Goal: Task Accomplishment & Management: Manage account settings

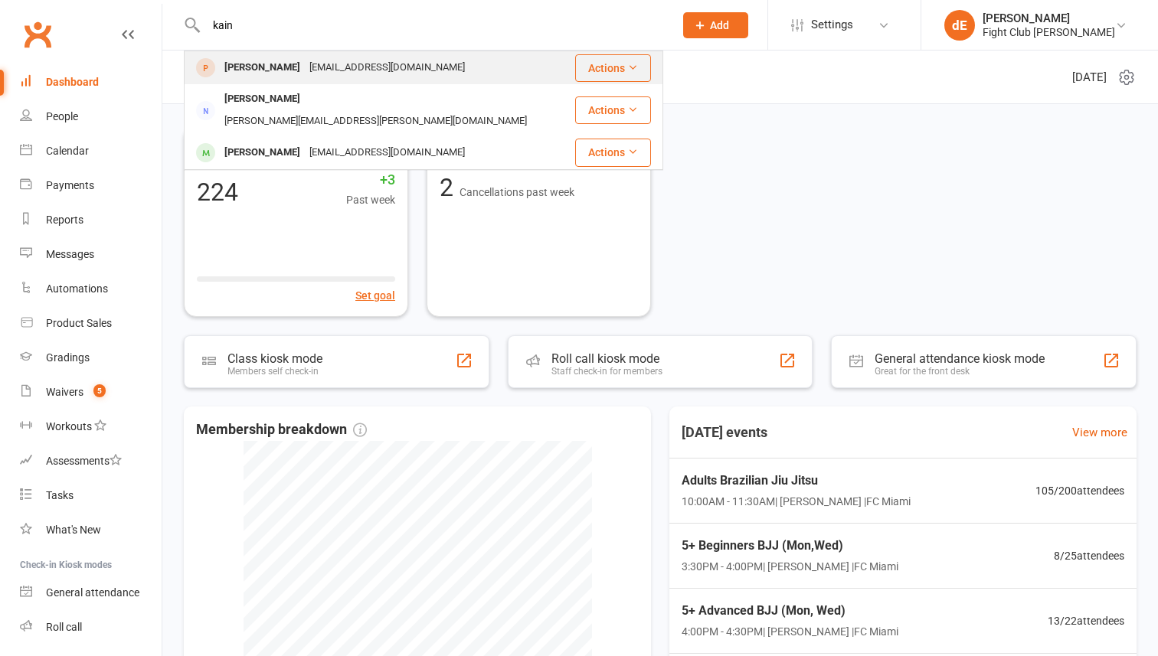
type input "kain"
click at [305, 64] on div "Phillipdgrant@outlook.com" at bounding box center [387, 68] width 165 height 22
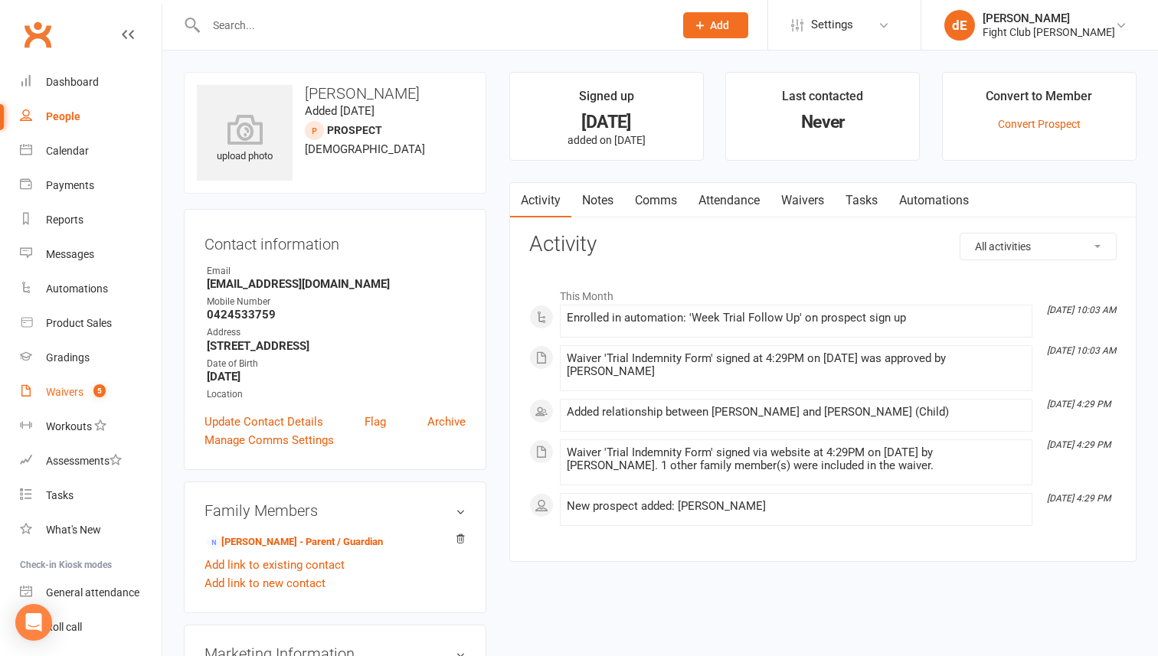
click at [67, 399] on link "Waivers 5" at bounding box center [91, 392] width 142 height 34
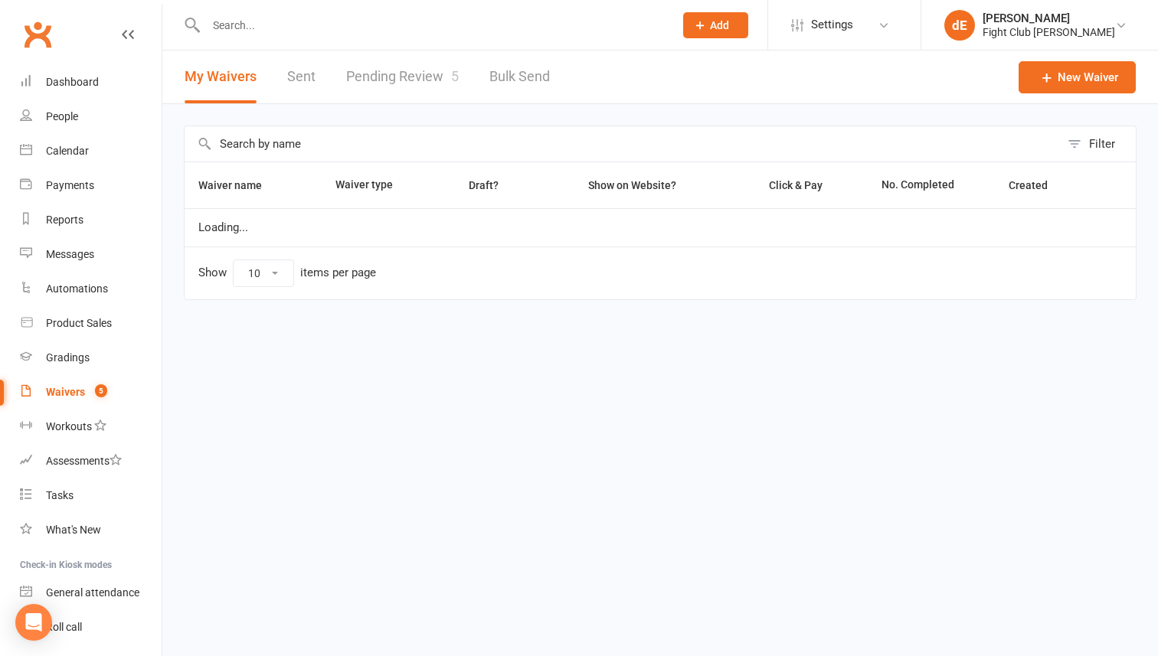
click at [440, 78] on link "Pending Review 5" at bounding box center [402, 77] width 113 height 53
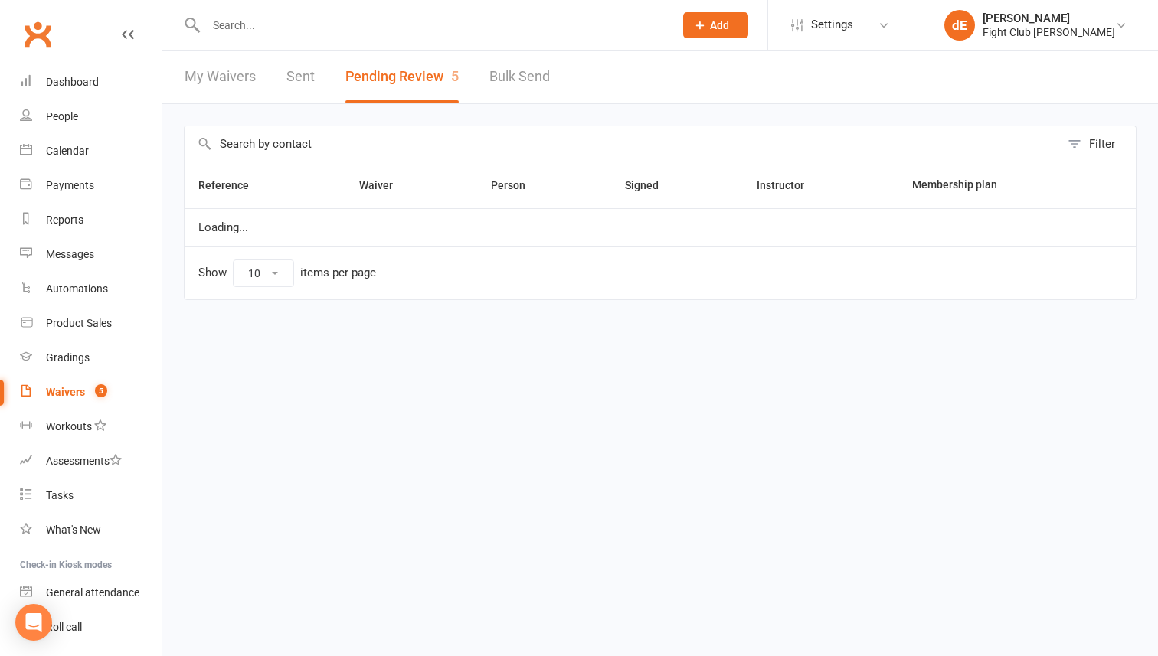
select select "100"
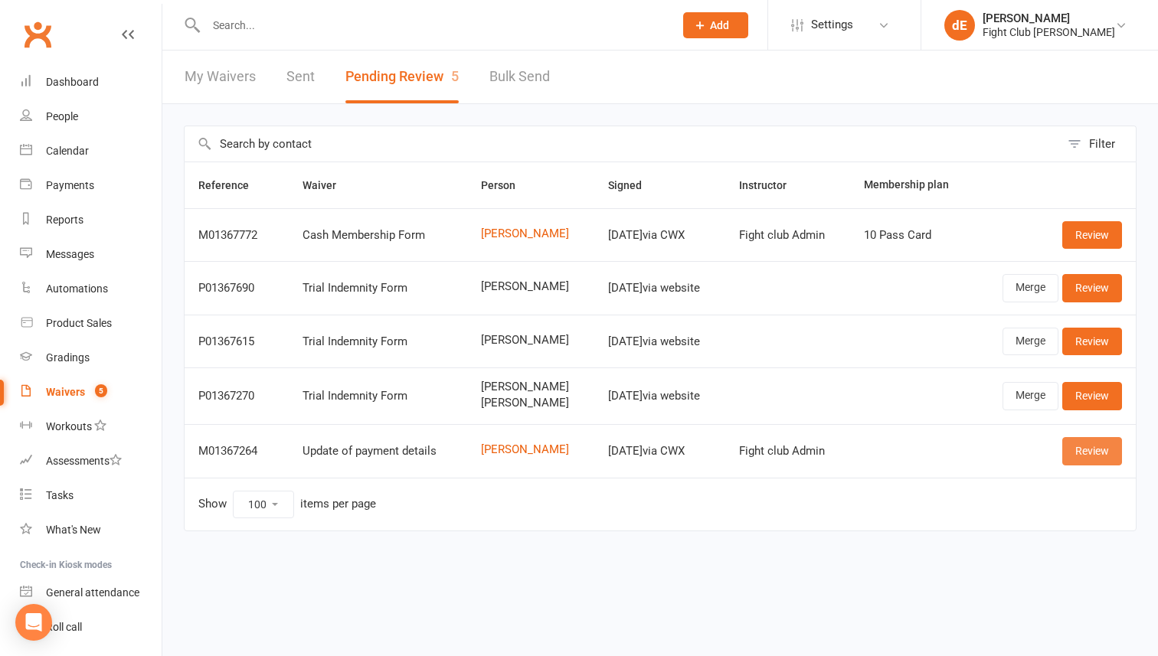
click at [1087, 443] on link "Review" at bounding box center [1092, 451] width 60 height 28
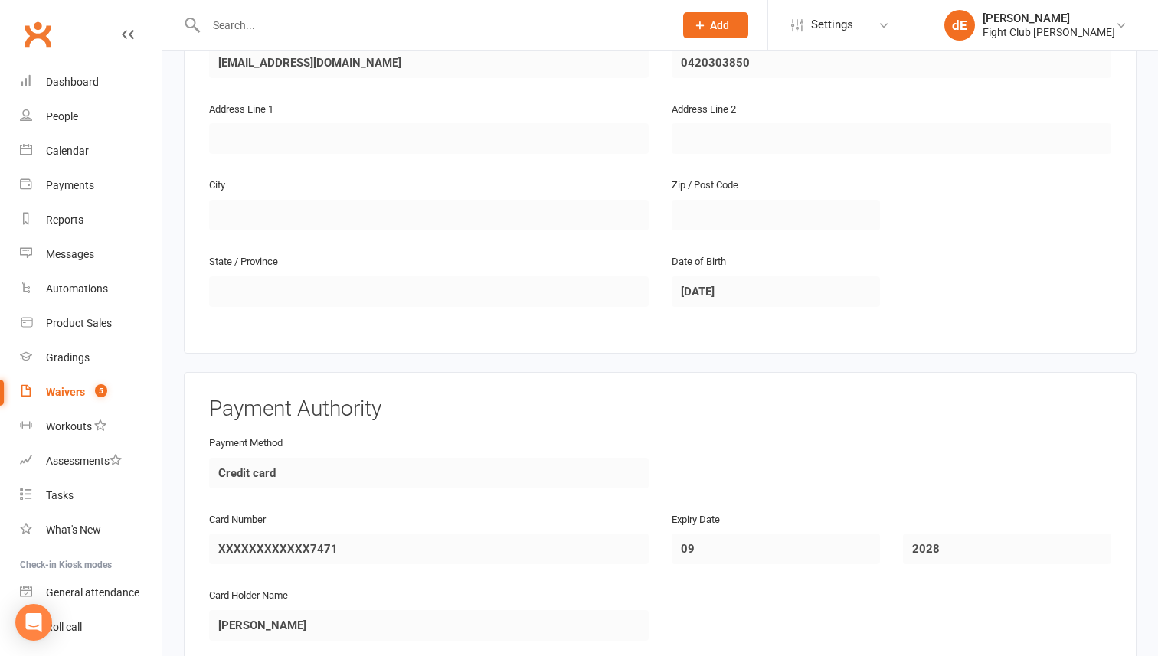
scroll to position [717, 0]
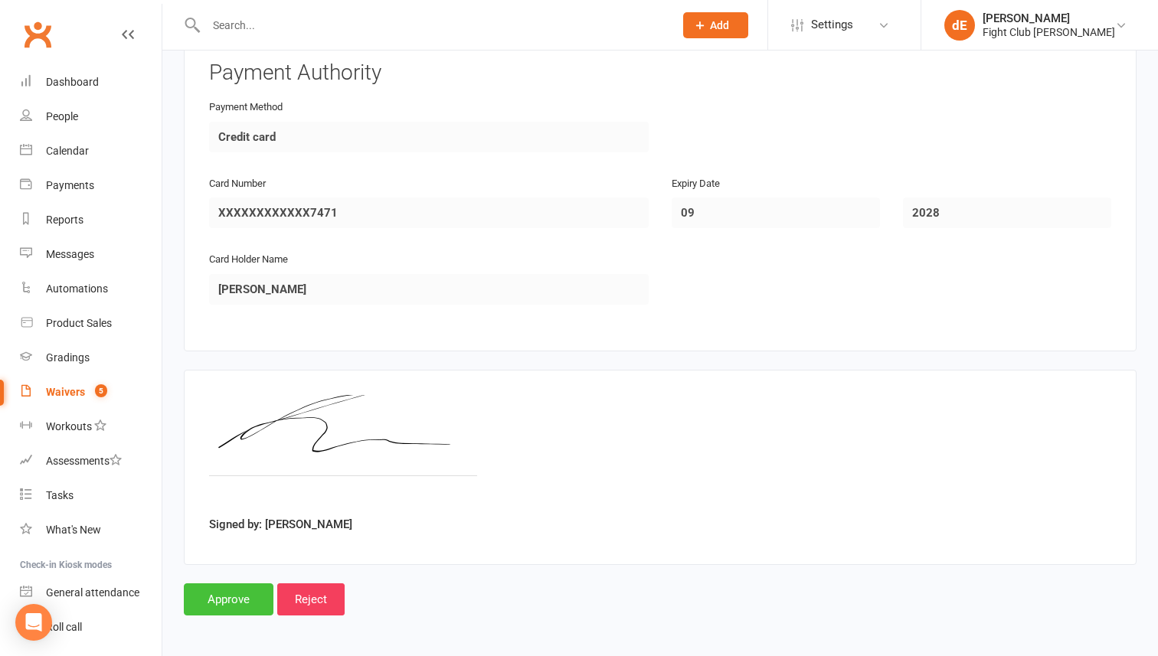
click at [245, 599] on input "Approve" at bounding box center [229, 599] width 90 height 32
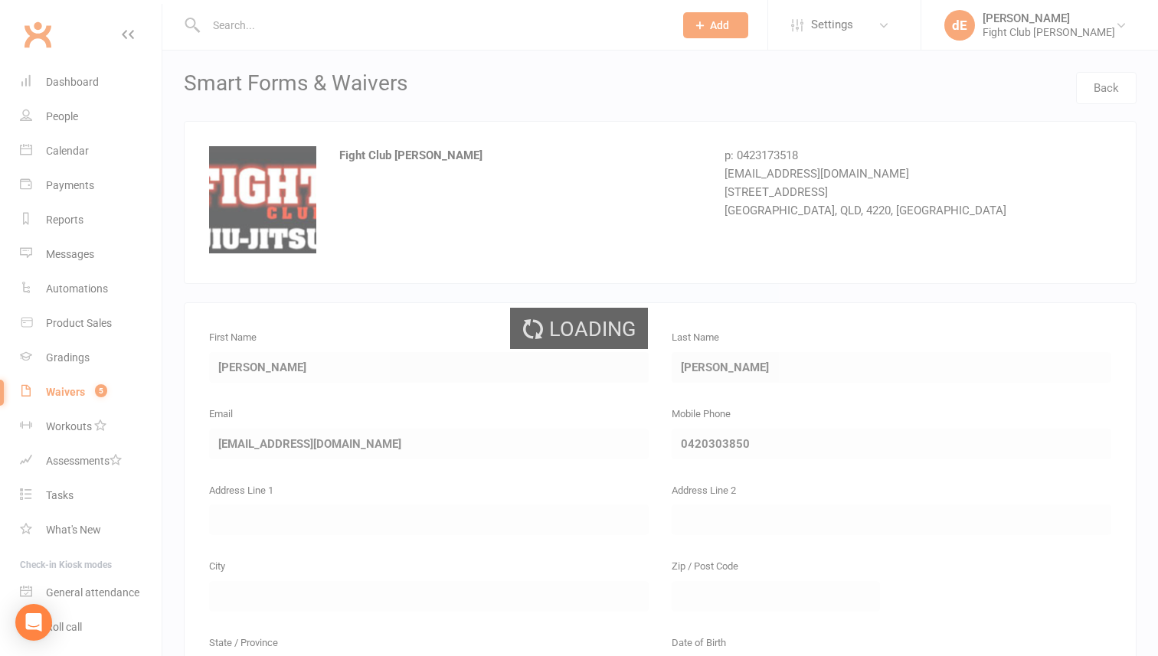
select select "100"
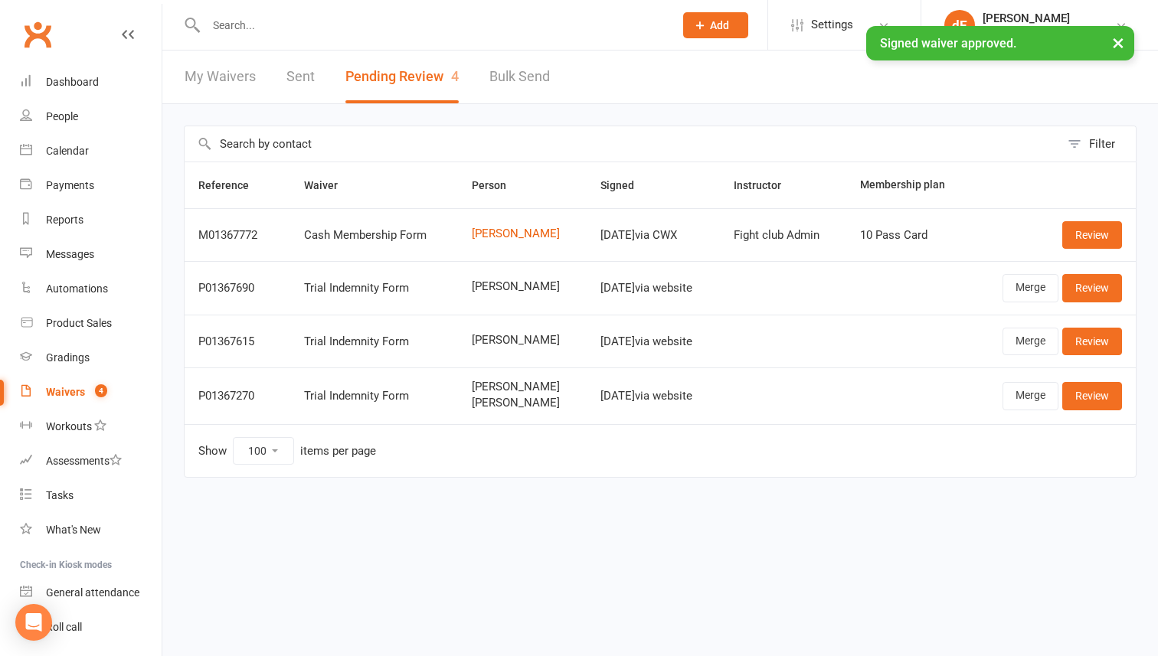
click at [287, 20] on input "text" at bounding box center [432, 25] width 462 height 21
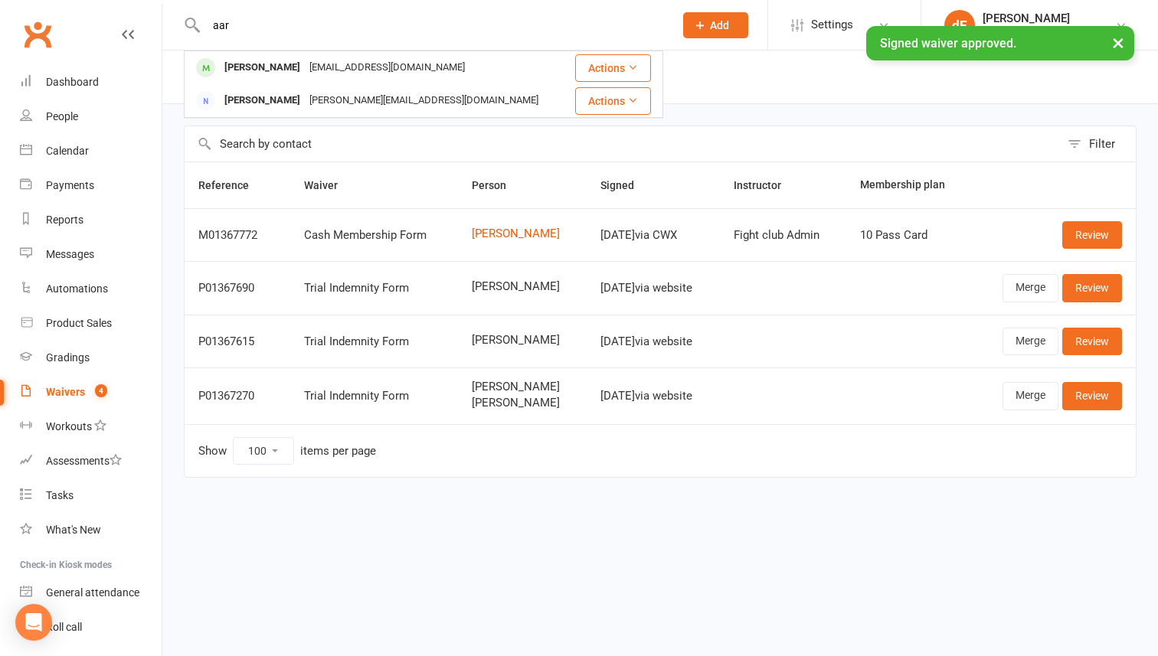
type input "aar"
click at [269, 26] on div "× Signed waiver approved." at bounding box center [569, 26] width 1138 height 0
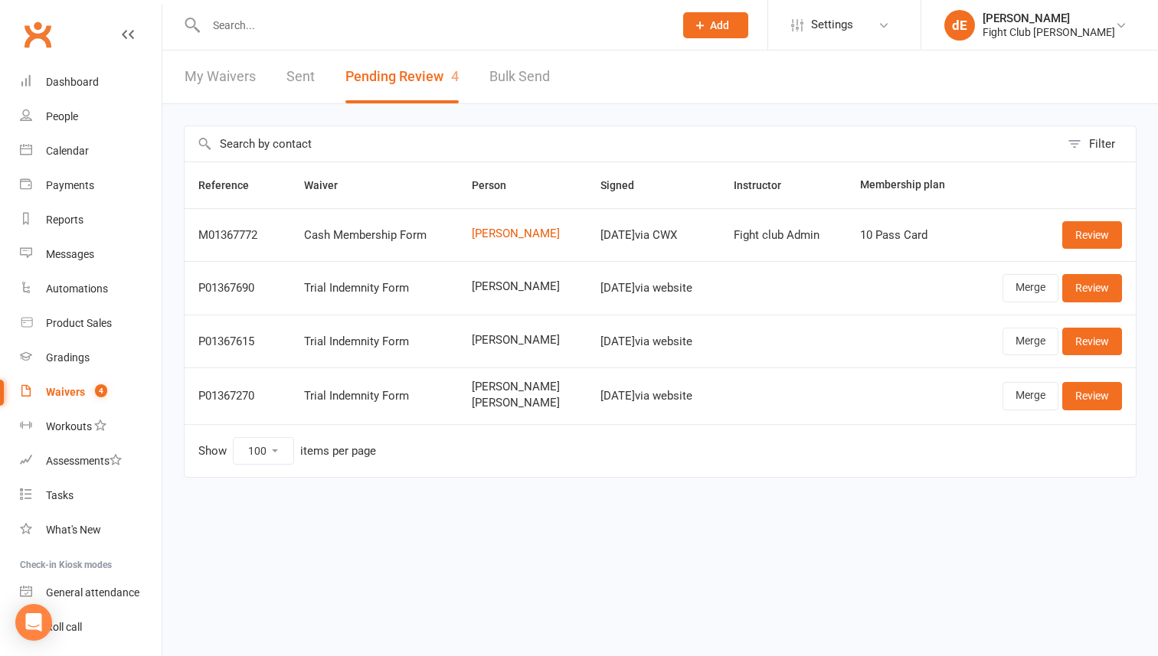
click at [257, 21] on input "text" at bounding box center [432, 25] width 462 height 21
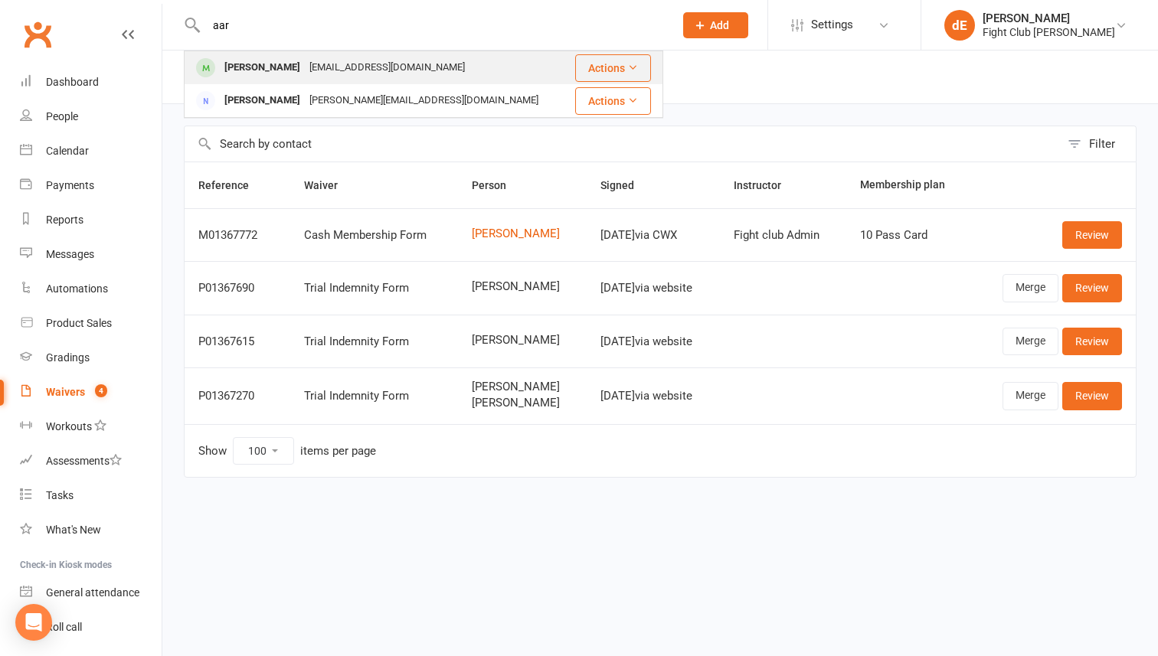
type input "aar"
click at [253, 67] on div "Aaron Reynolds" at bounding box center [262, 68] width 85 height 22
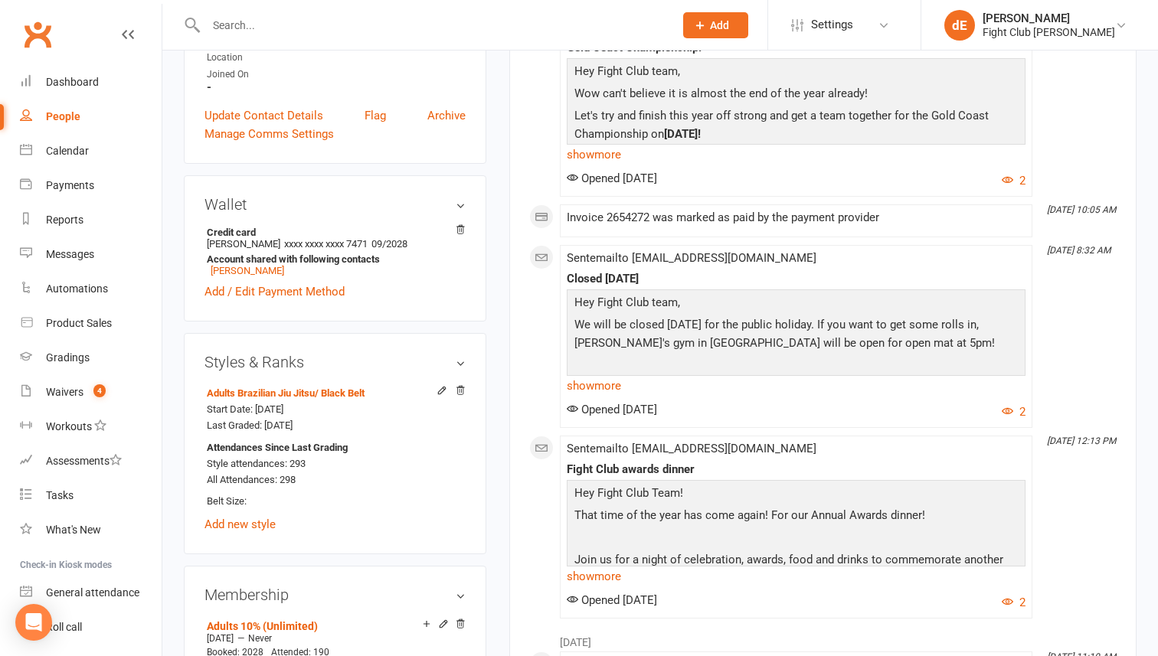
scroll to position [400, 0]
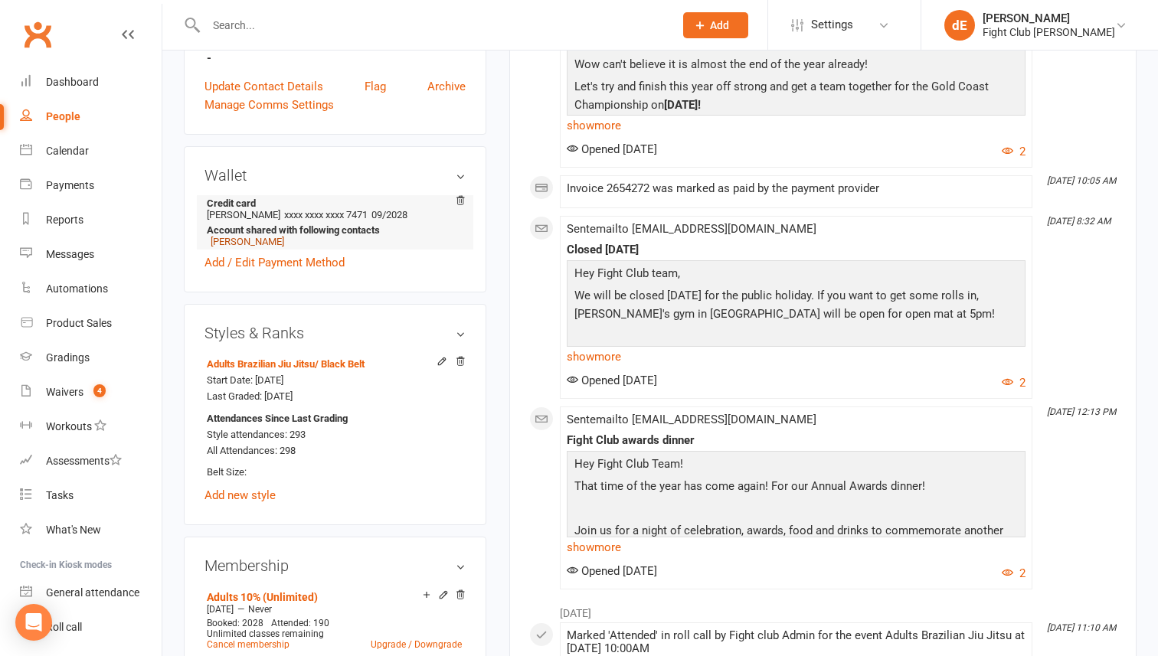
click at [273, 243] on link "Sammie Reynolds" at bounding box center [248, 241] width 74 height 11
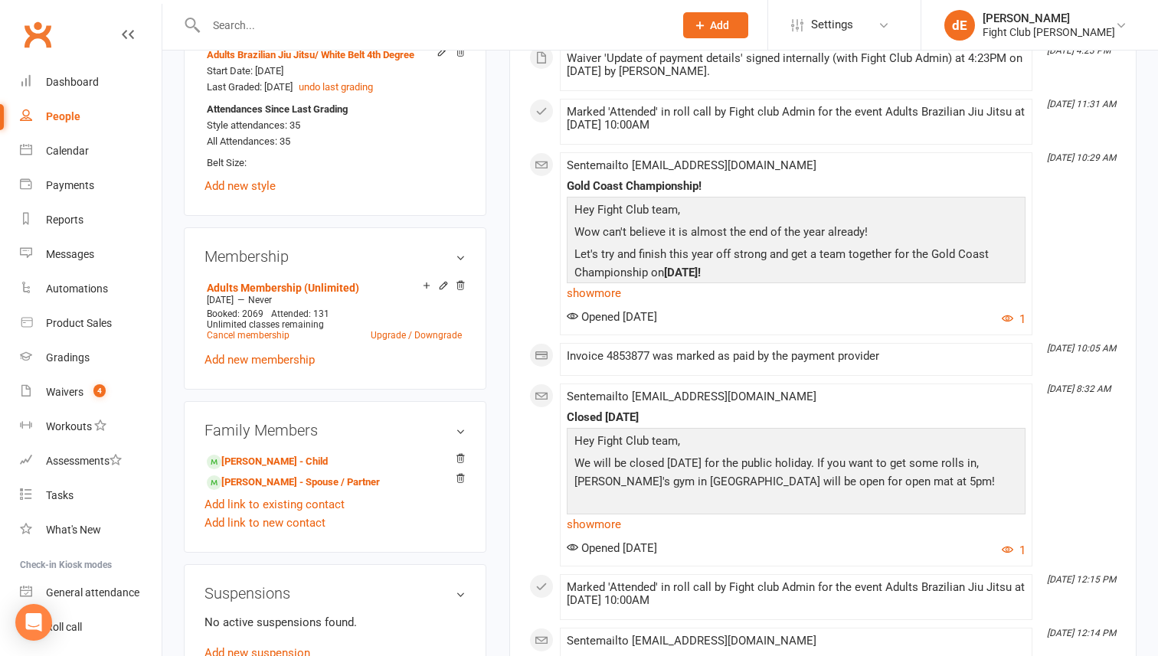
scroll to position [743, 0]
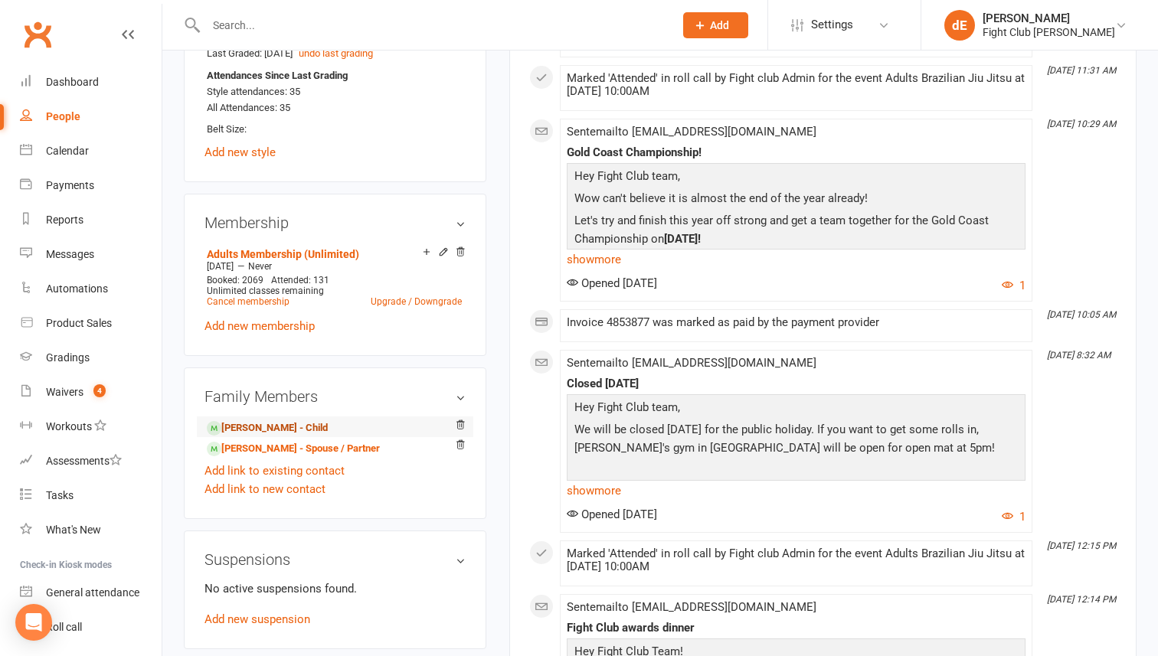
click at [298, 426] on link "Malakai Reynolds - Child" at bounding box center [267, 428] width 121 height 16
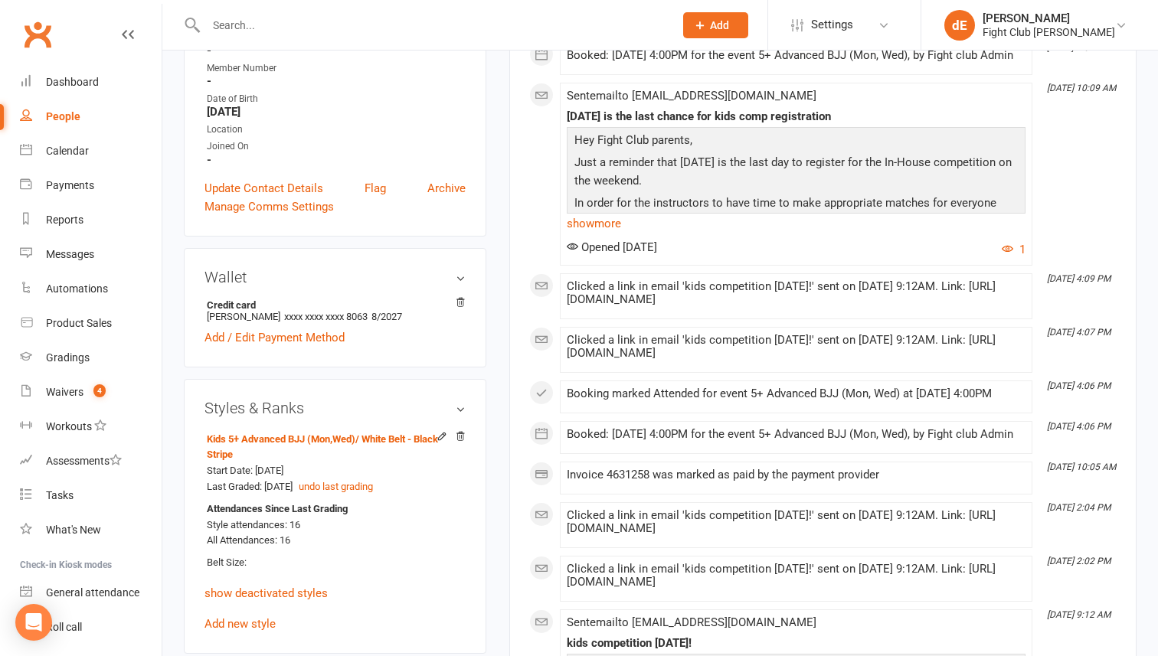
scroll to position [332, 0]
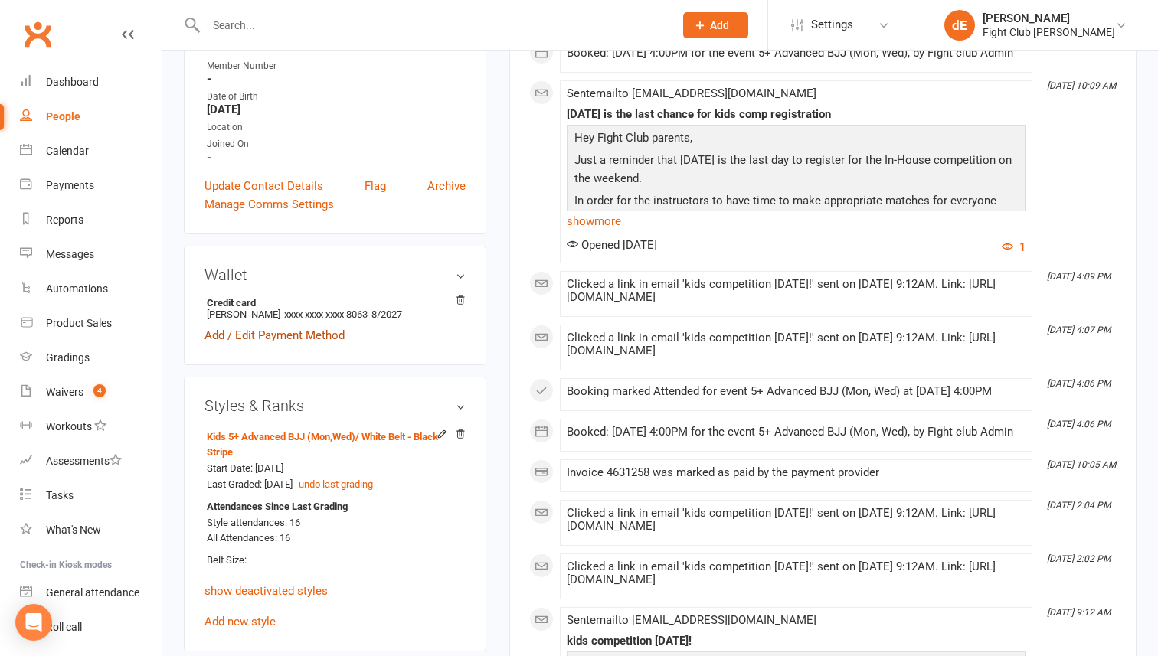
click at [286, 330] on link "Add / Edit Payment Method" at bounding box center [274, 335] width 140 height 18
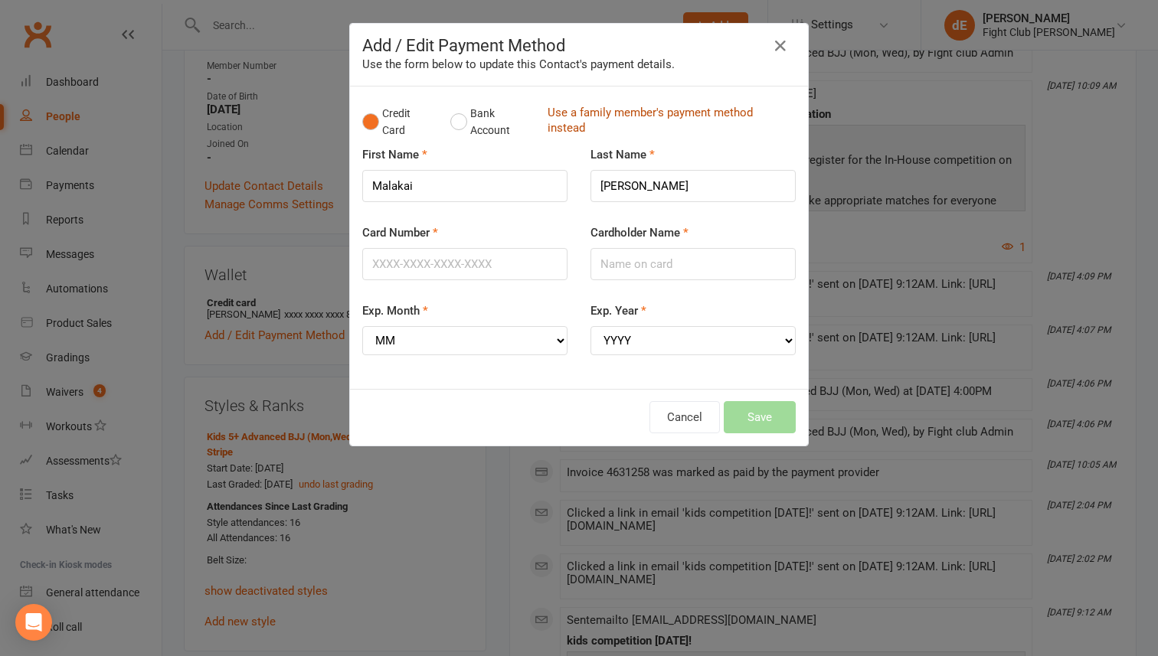
click at [585, 108] on link "Use a family member's payment method instead" at bounding box center [667, 122] width 240 height 34
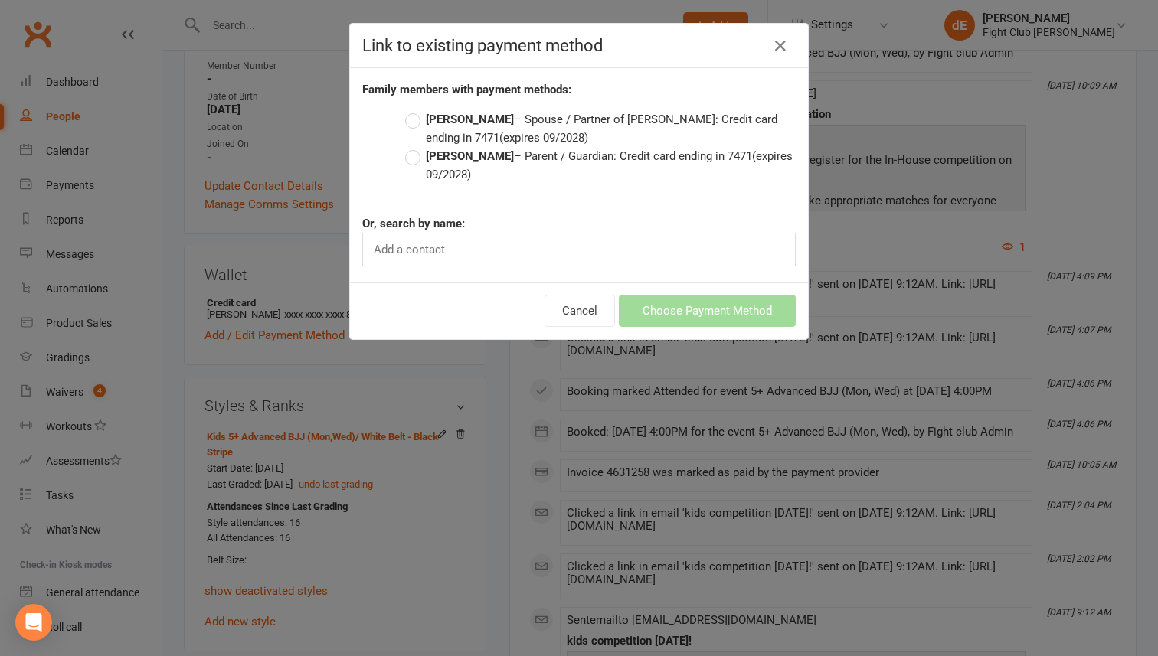
click at [493, 123] on strong "Sammie Reynolds" at bounding box center [470, 120] width 88 height 14
click at [415, 110] on input "Sammie Reynolds – Spouse / Partner of Aaron Reynolds: Credit card ending in 747…" at bounding box center [410, 110] width 10 height 0
click at [718, 303] on button "Choose Payment Method" at bounding box center [707, 311] width 177 height 32
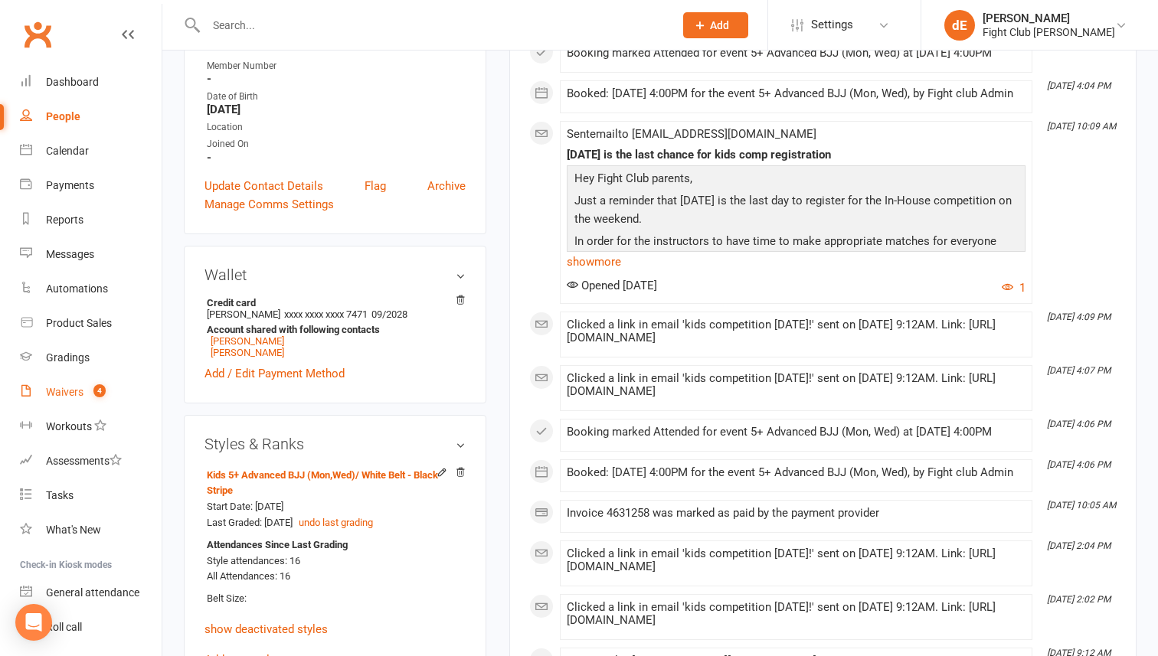
click at [53, 392] on div "Waivers" at bounding box center [65, 392] width 38 height 12
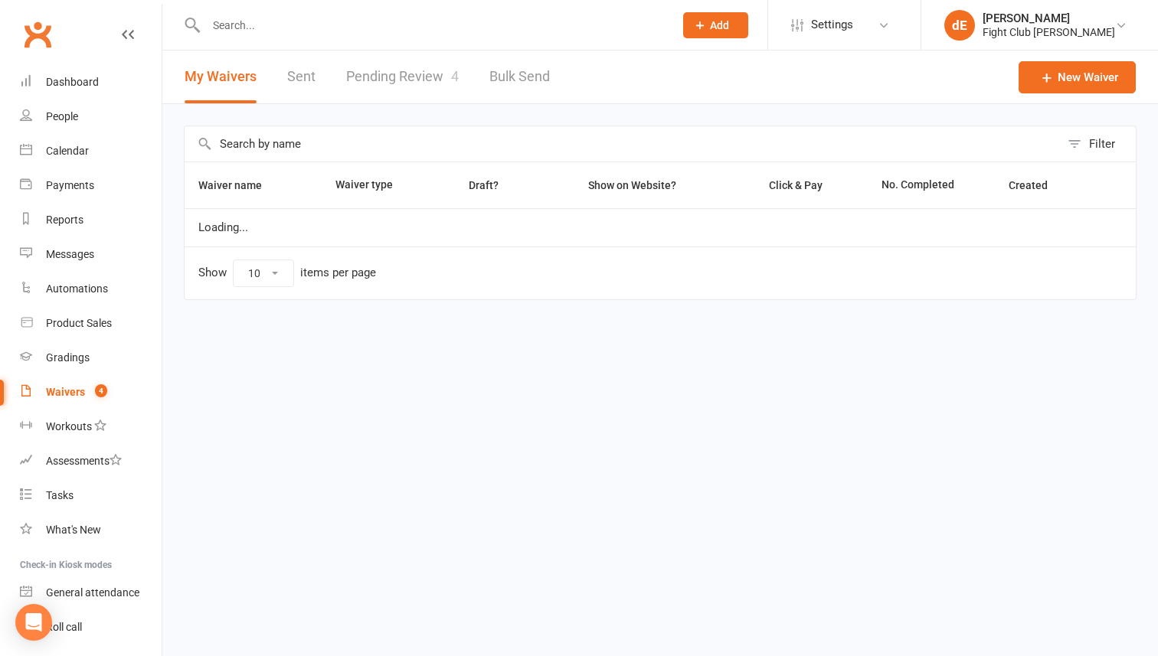
click at [396, 70] on link "Pending Review 4" at bounding box center [402, 77] width 113 height 53
select select "100"
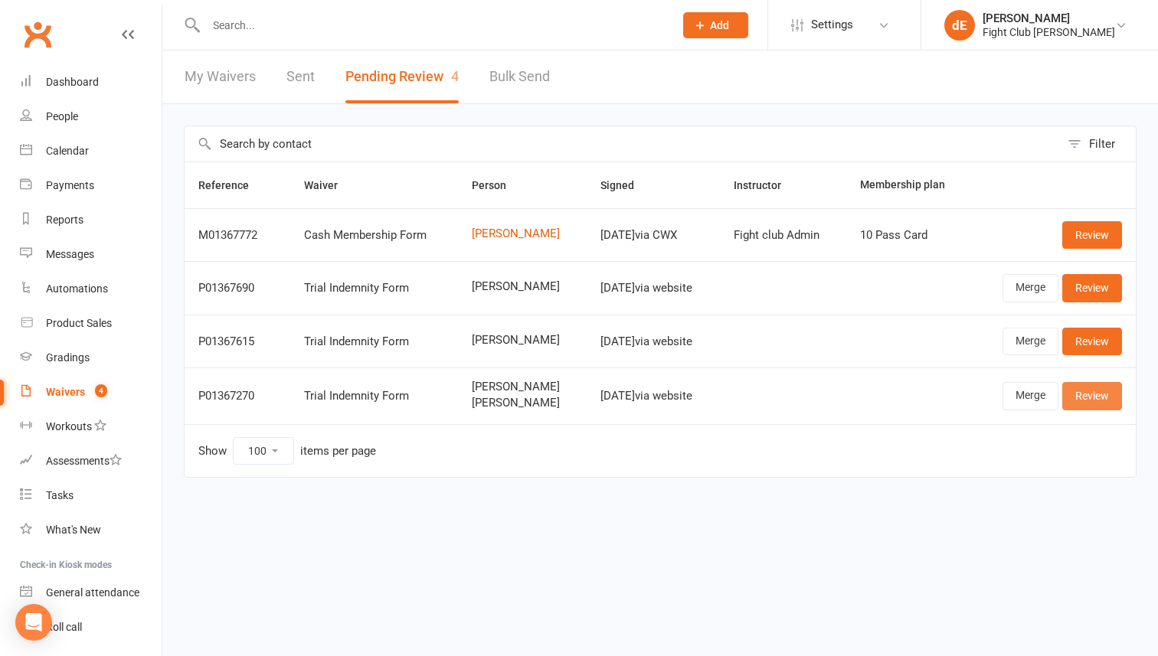
click at [1100, 394] on link "Review" at bounding box center [1092, 396] width 60 height 28
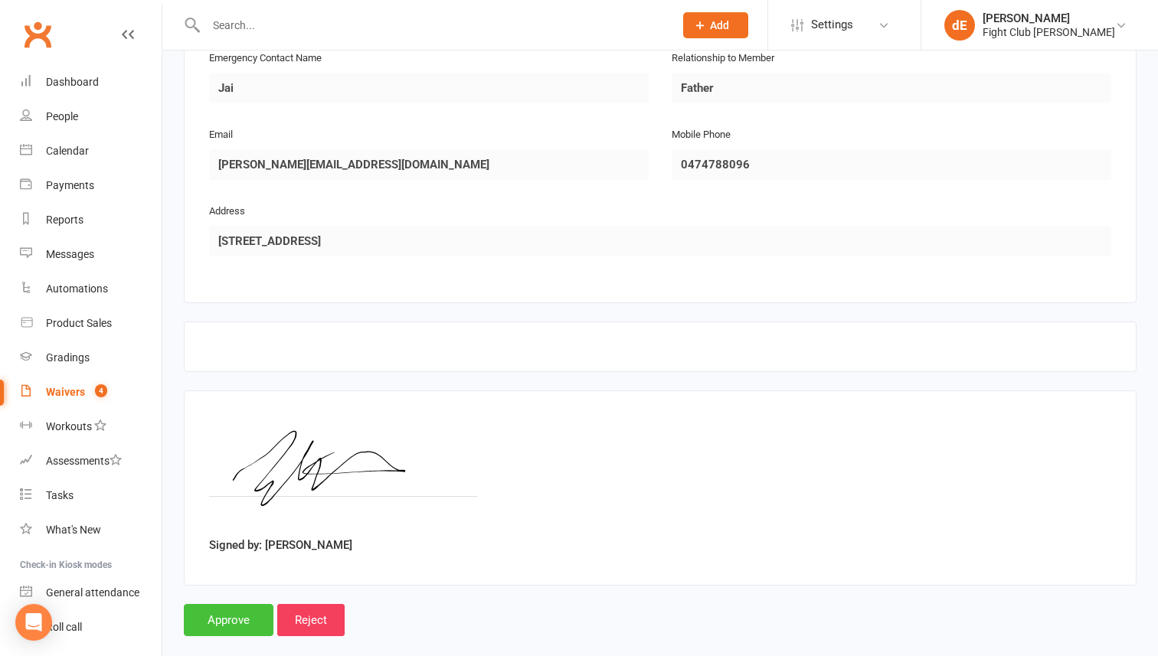
scroll to position [1373, 0]
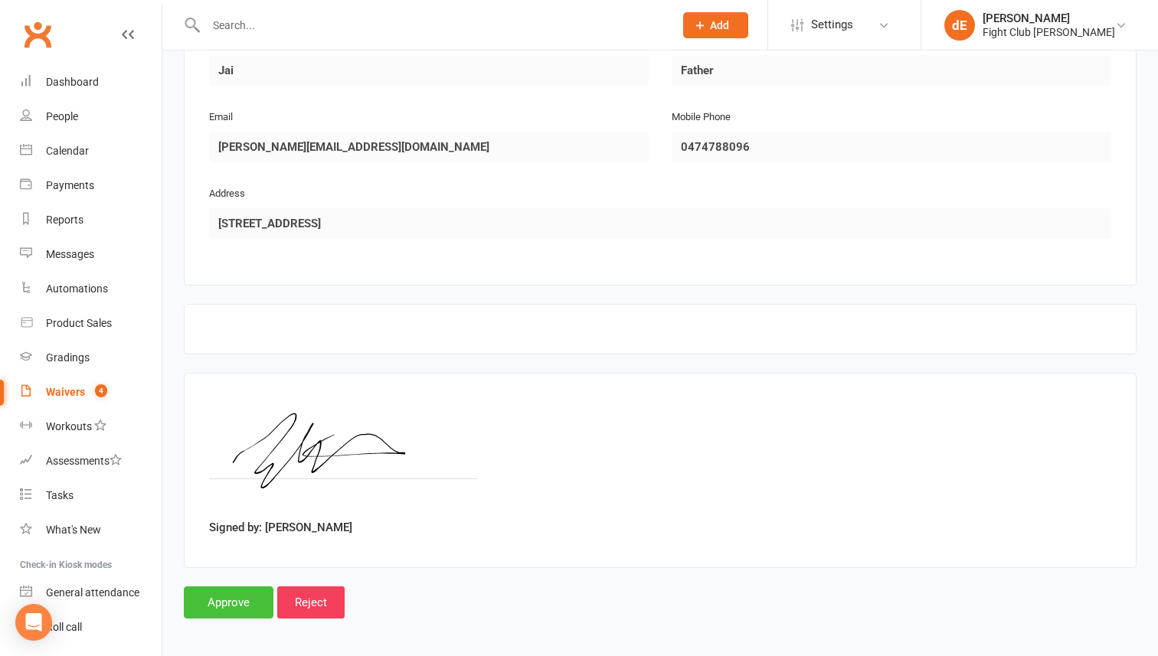
click at [241, 600] on input "Approve" at bounding box center [229, 603] width 90 height 32
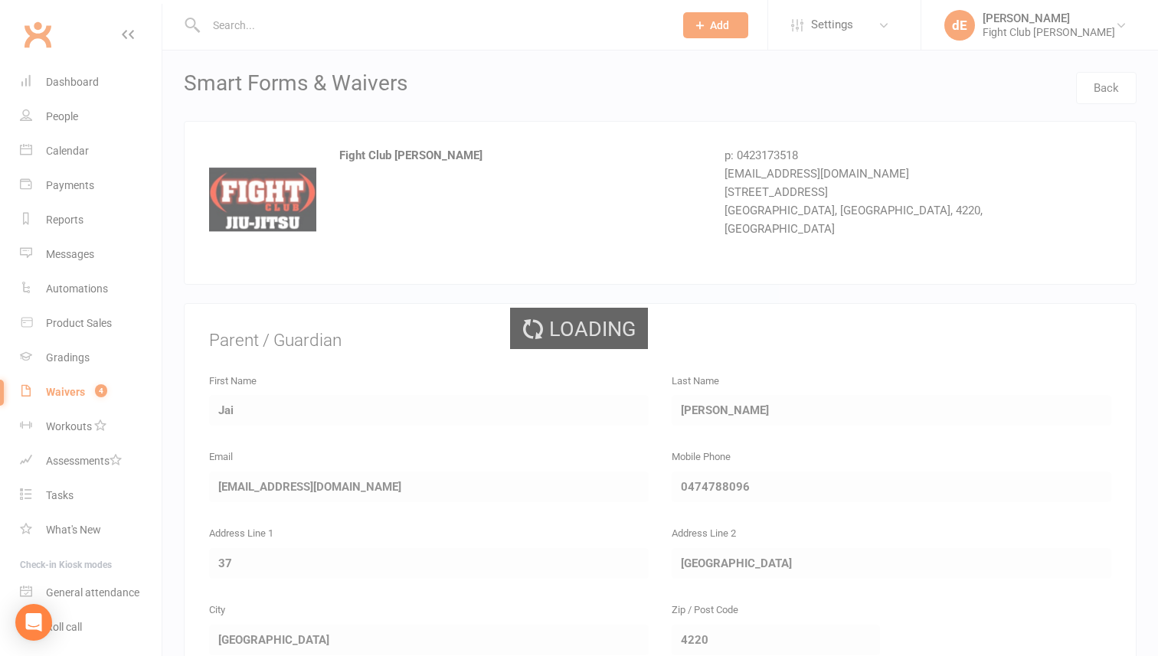
select select "100"
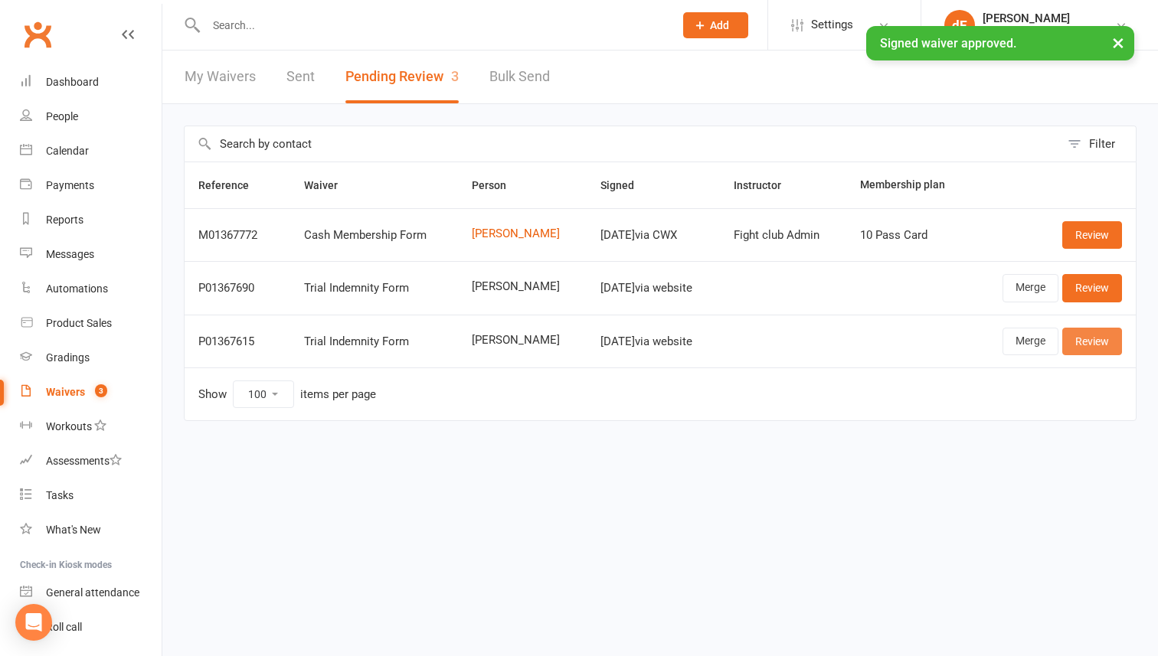
click at [1078, 345] on link "Review" at bounding box center [1092, 342] width 60 height 28
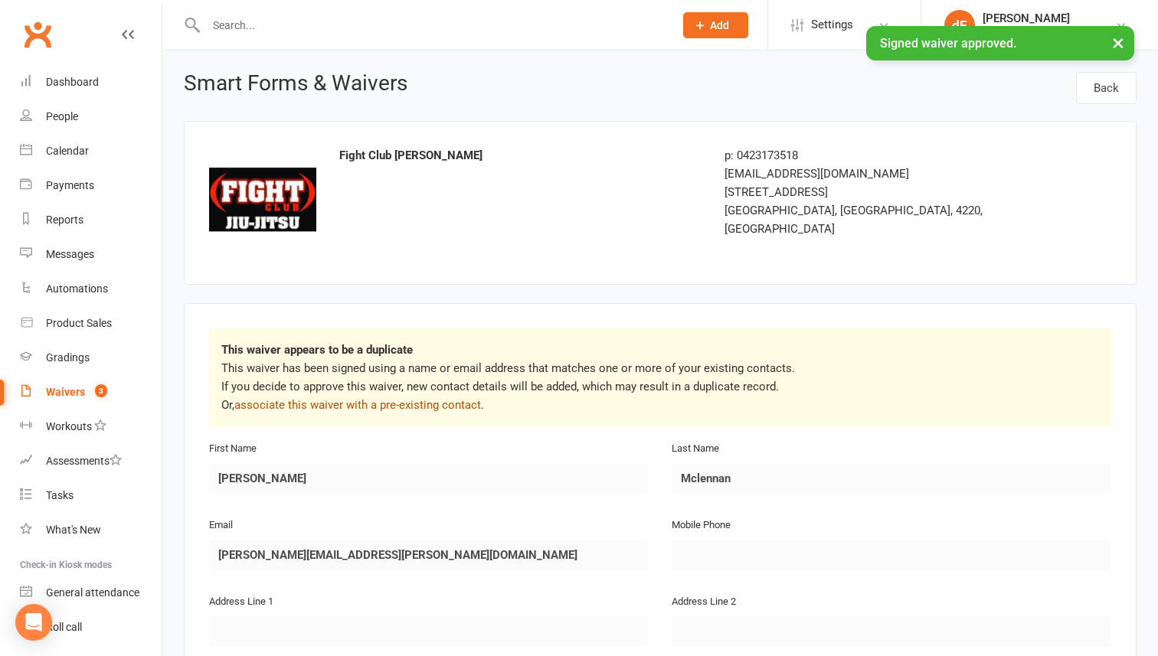
click at [304, 405] on link "associate this waiver with a pre-existing contact" at bounding box center [357, 405] width 247 height 14
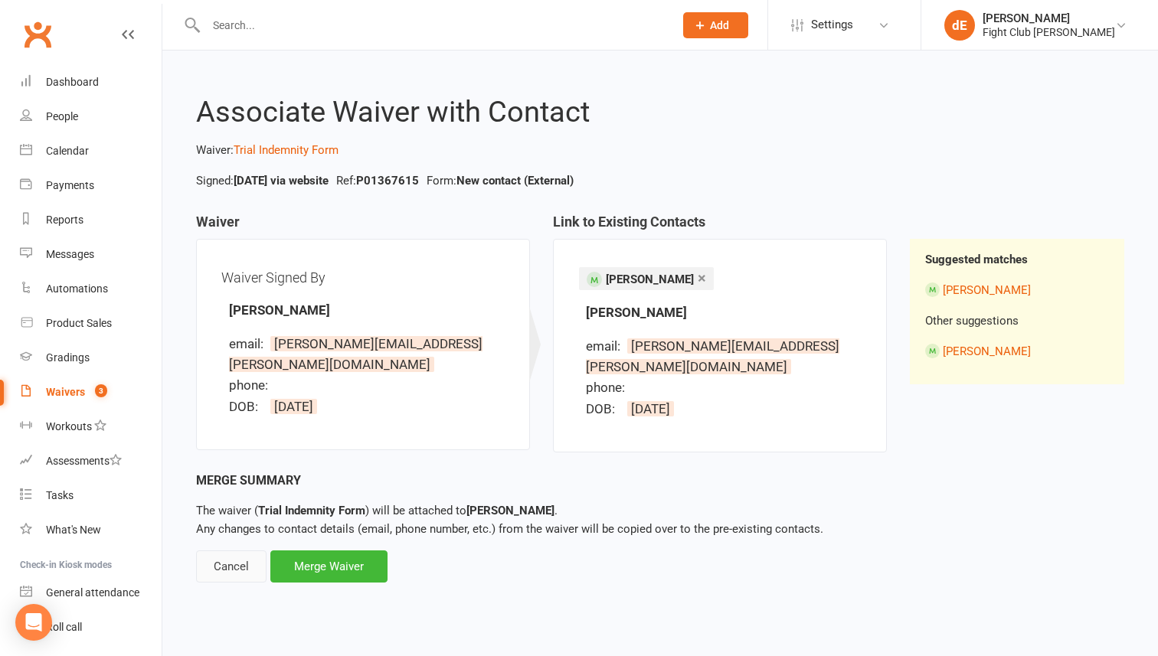
click at [236, 551] on div "Cancel" at bounding box center [231, 567] width 70 height 32
select select "100"
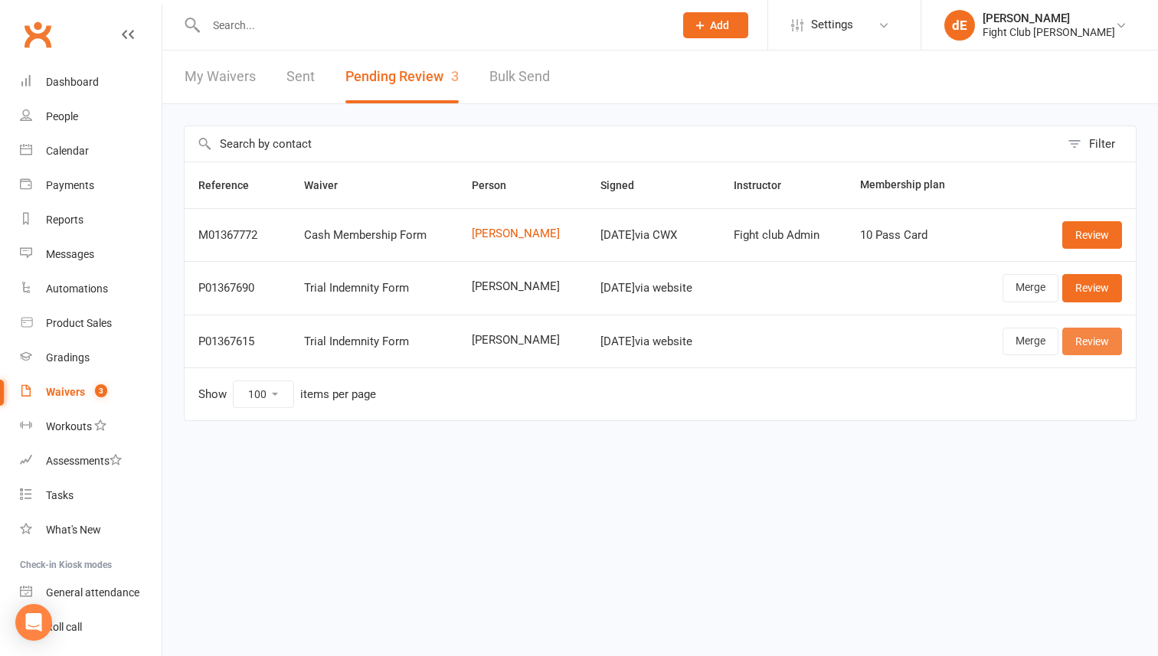
click at [1080, 340] on link "Review" at bounding box center [1092, 342] width 60 height 28
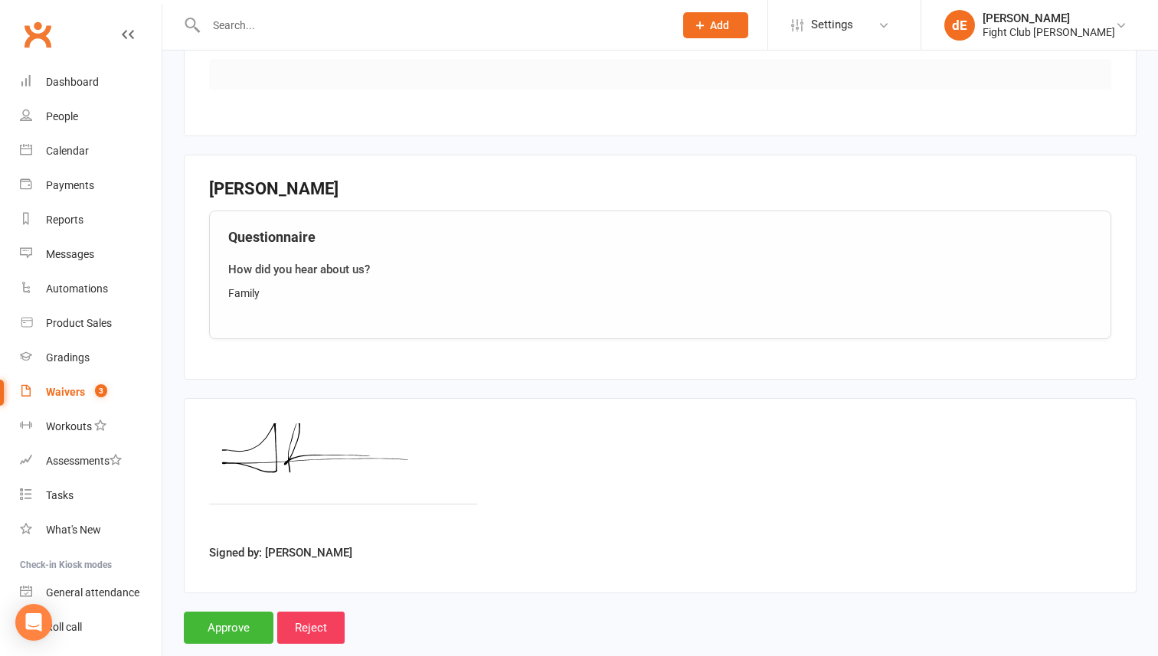
scroll to position [1078, 0]
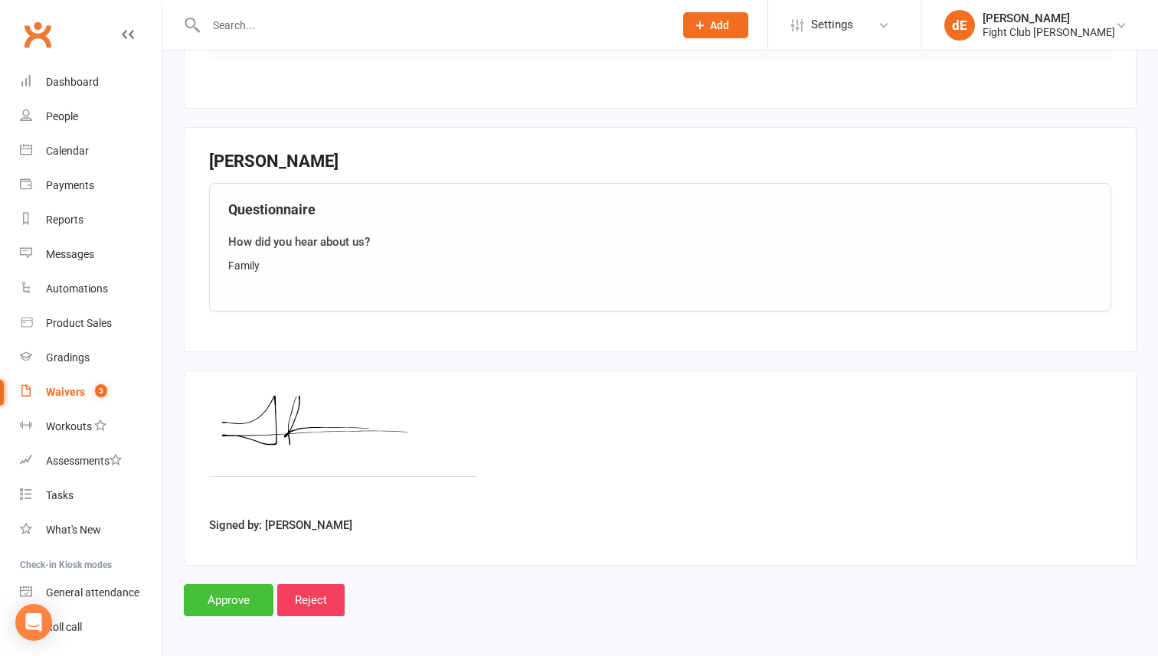
click at [221, 597] on input "Approve" at bounding box center [229, 600] width 90 height 32
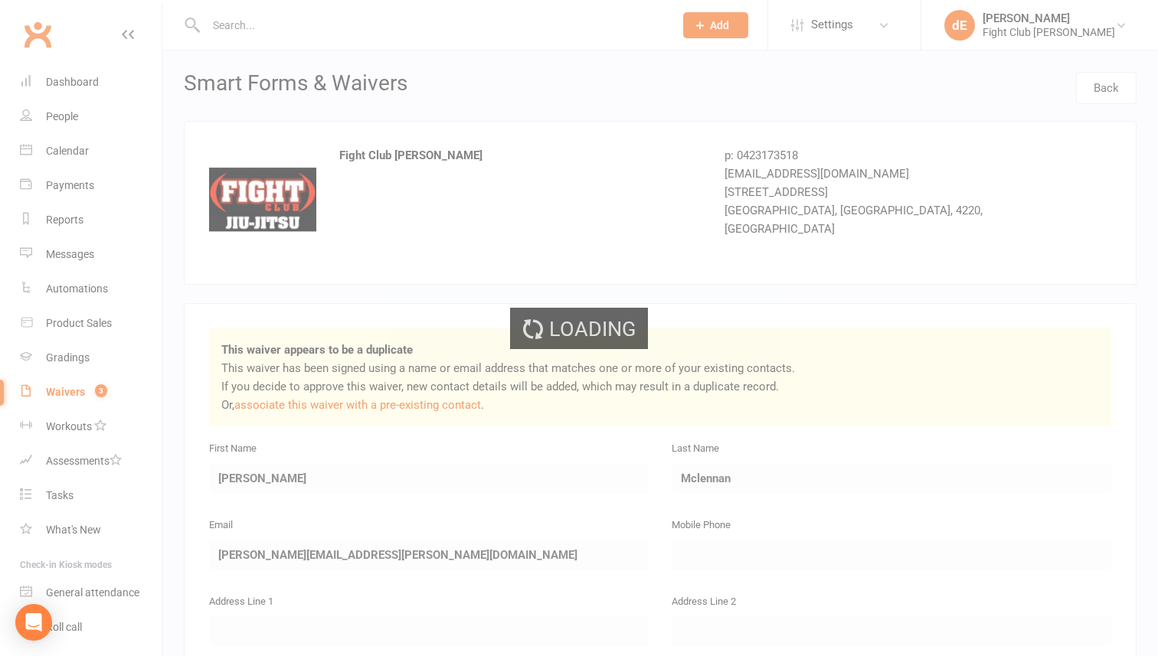
select select "100"
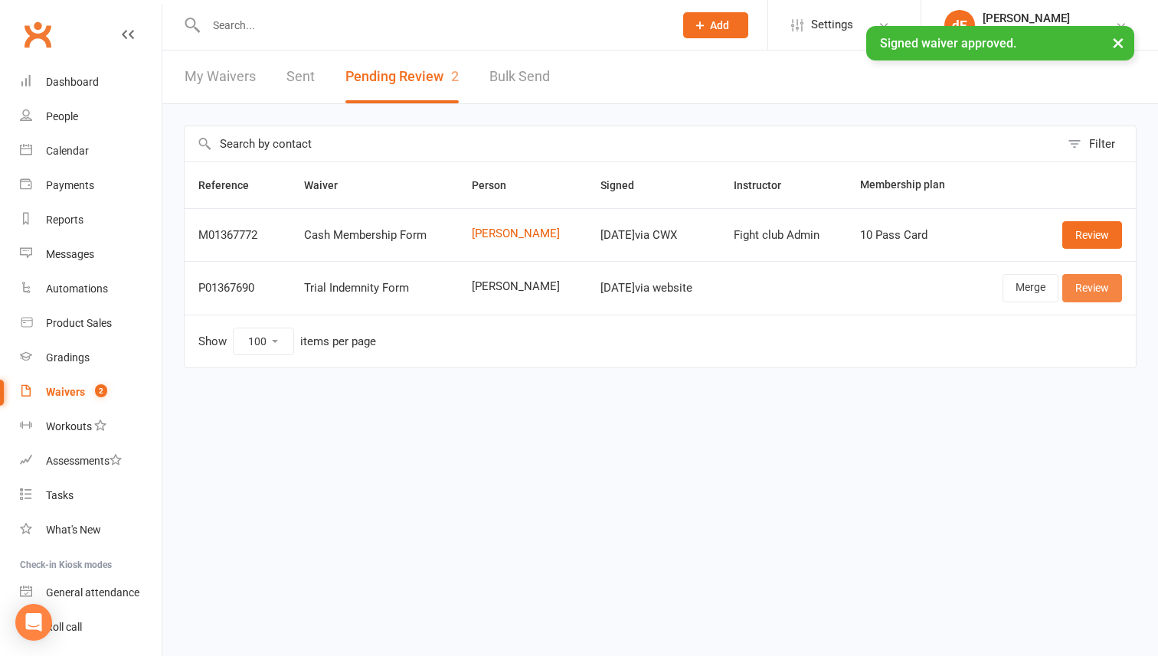
click at [1083, 289] on link "Review" at bounding box center [1092, 288] width 60 height 28
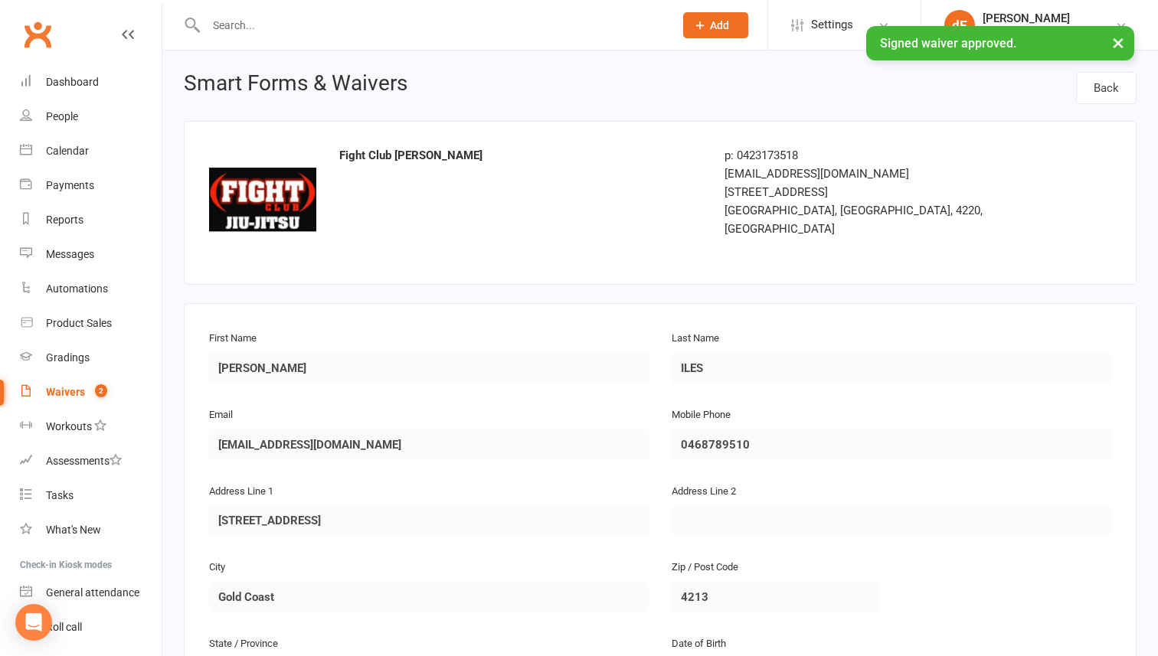
scroll to position [968, 0]
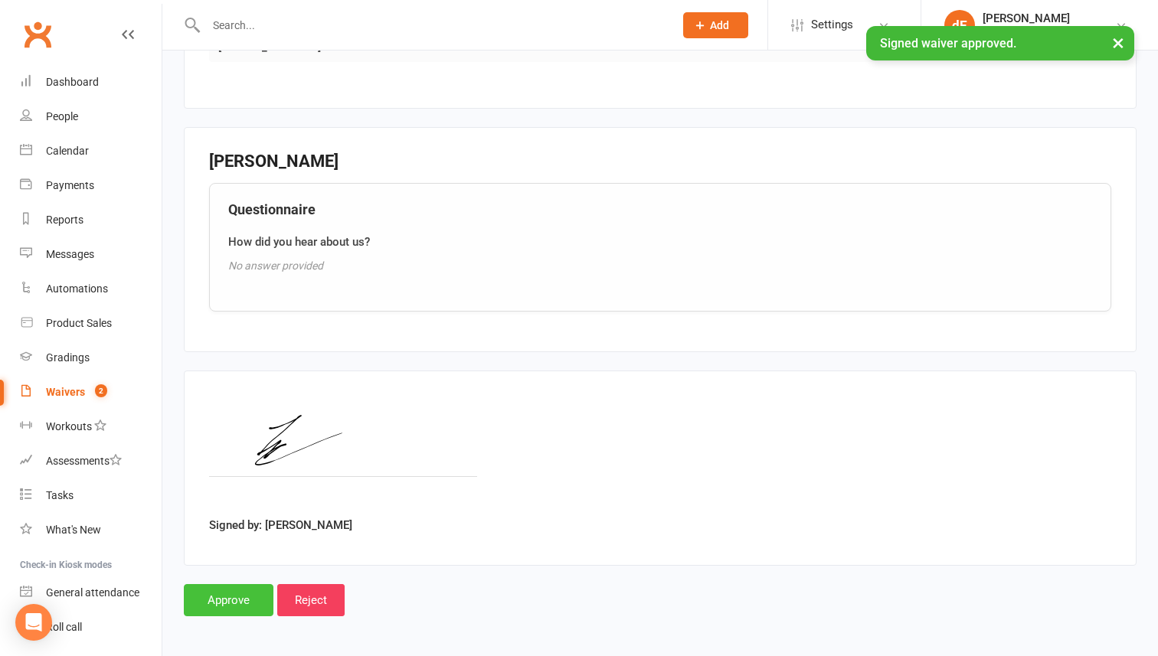
click at [218, 595] on input "Approve" at bounding box center [229, 600] width 90 height 32
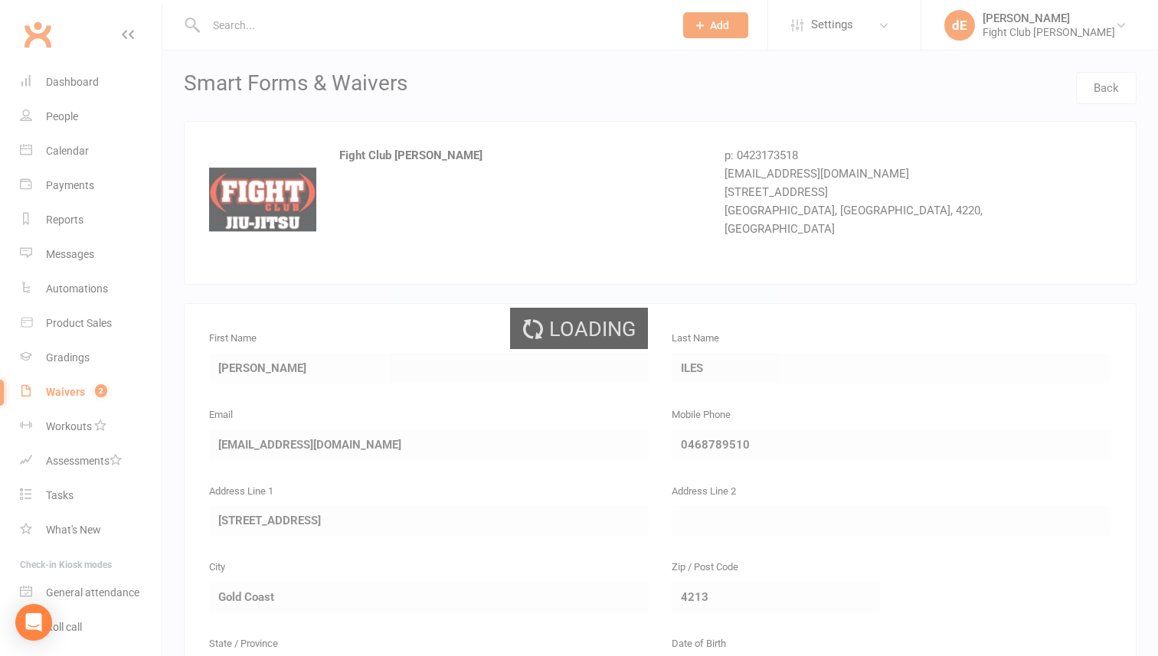
select select "100"
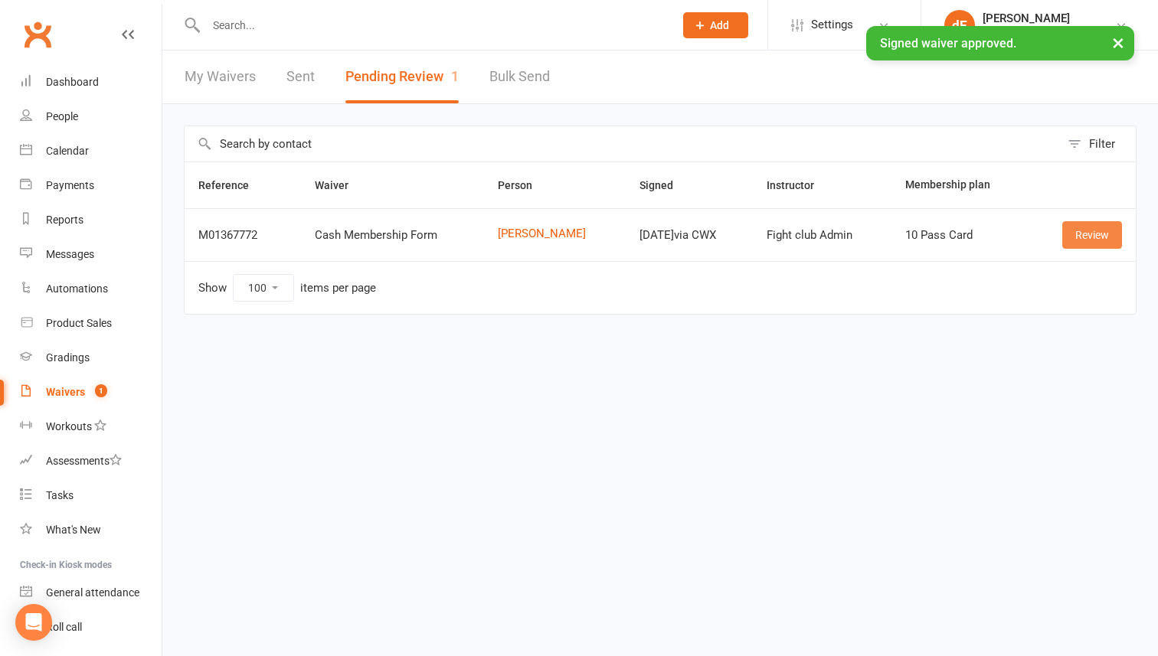
click at [1099, 236] on link "Review" at bounding box center [1092, 235] width 60 height 28
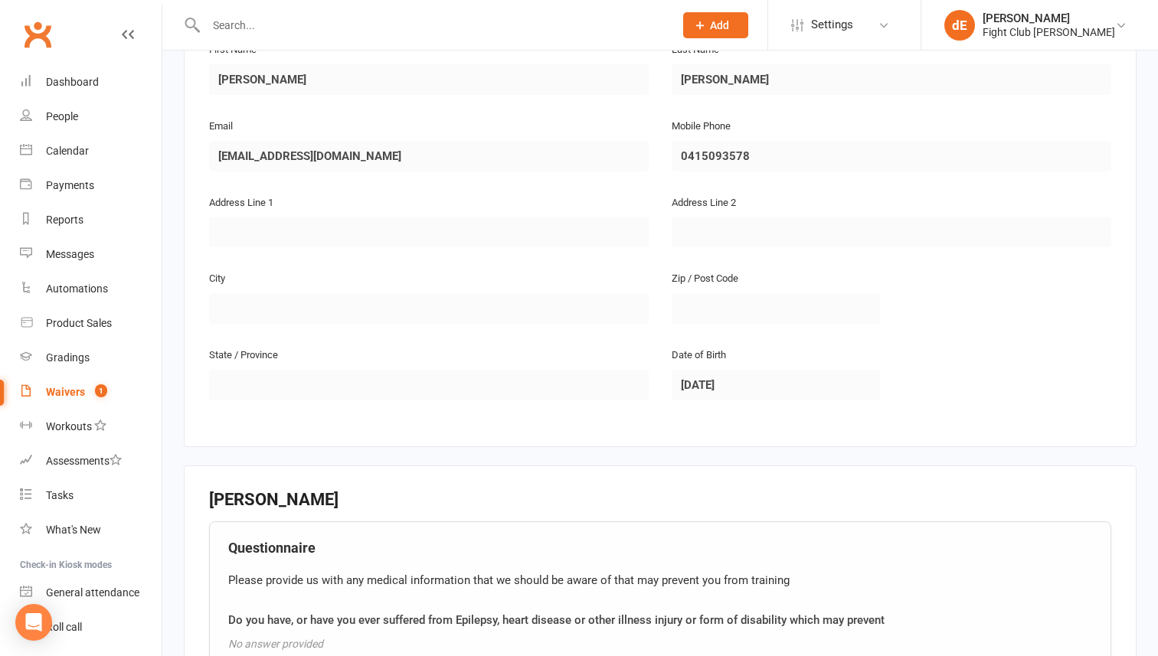
scroll to position [951, 0]
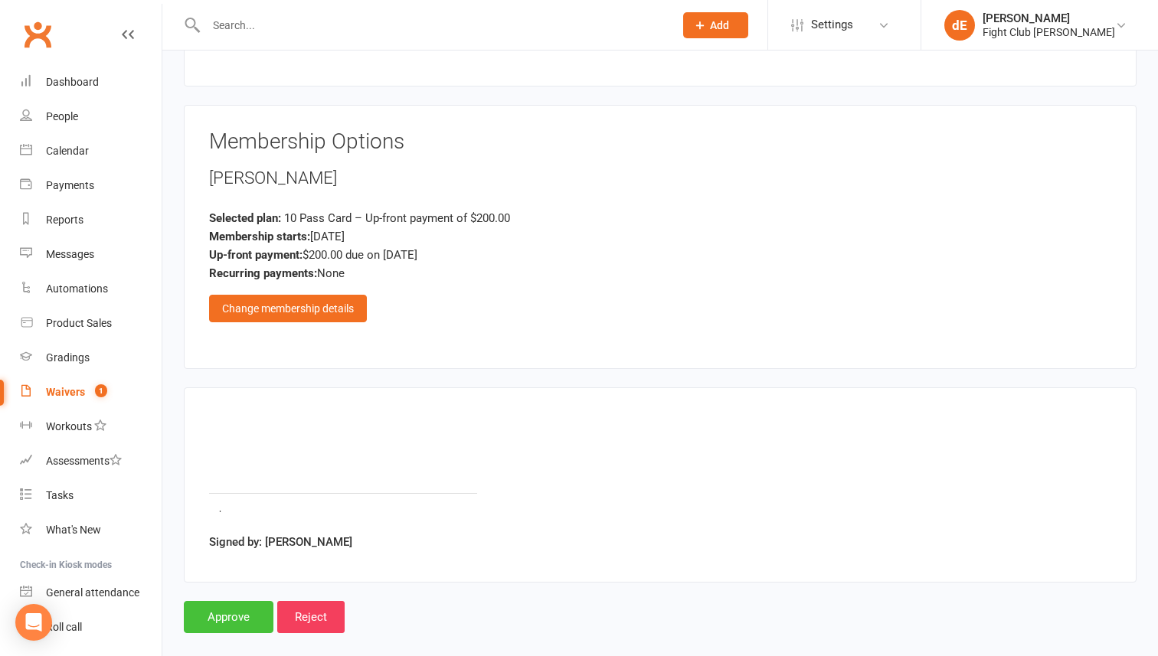
click at [233, 601] on input "Approve" at bounding box center [229, 617] width 90 height 32
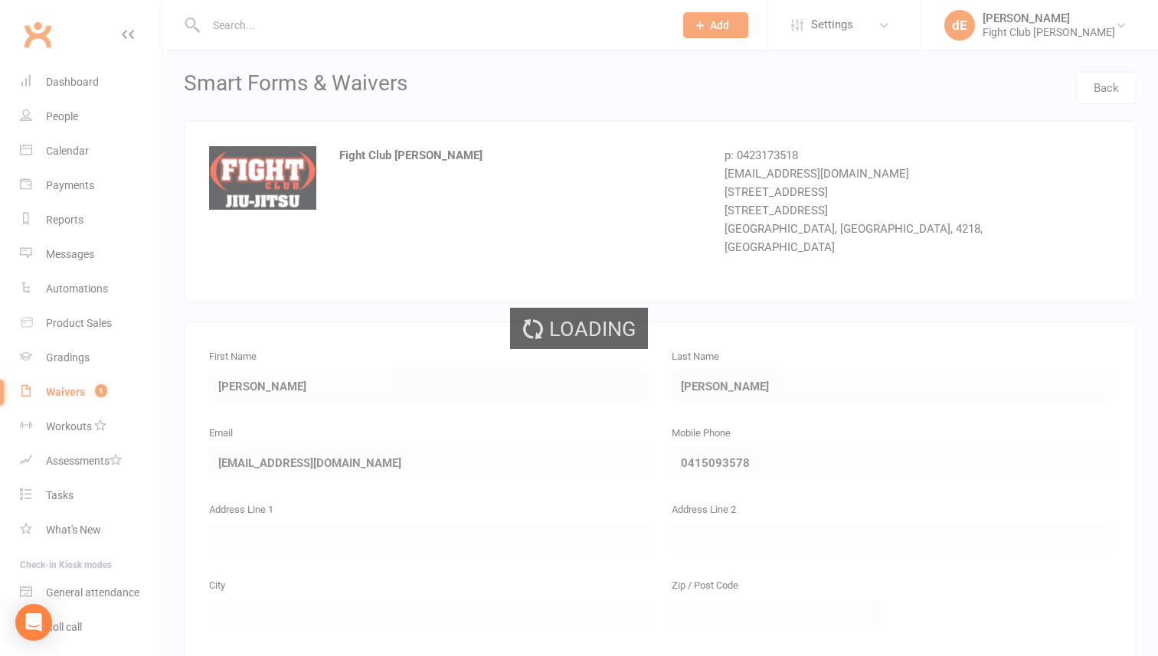
select select "100"
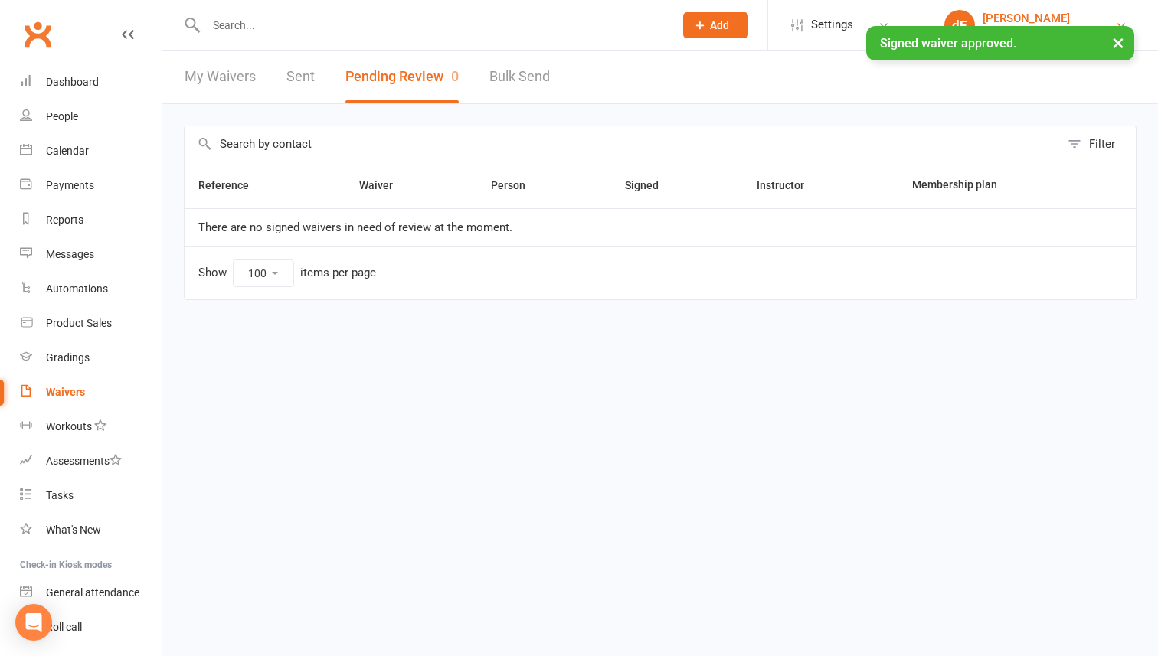
click at [1024, 13] on div "[PERSON_NAME]" at bounding box center [1048, 18] width 132 height 14
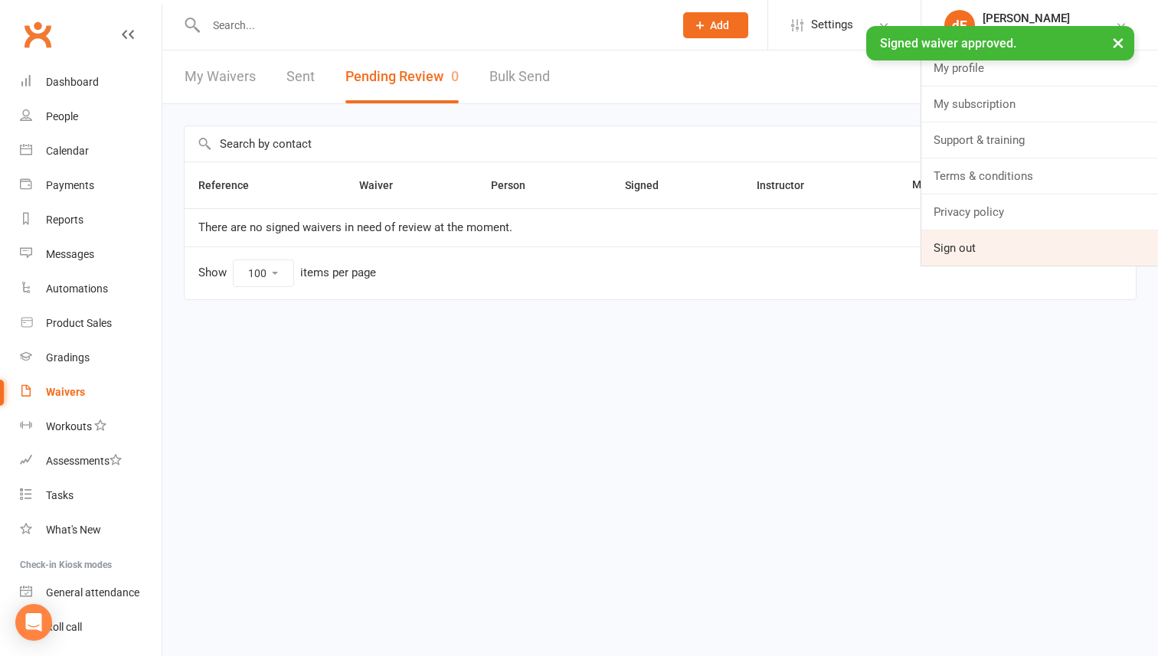
click at [992, 248] on link "Sign out" at bounding box center [1039, 247] width 237 height 35
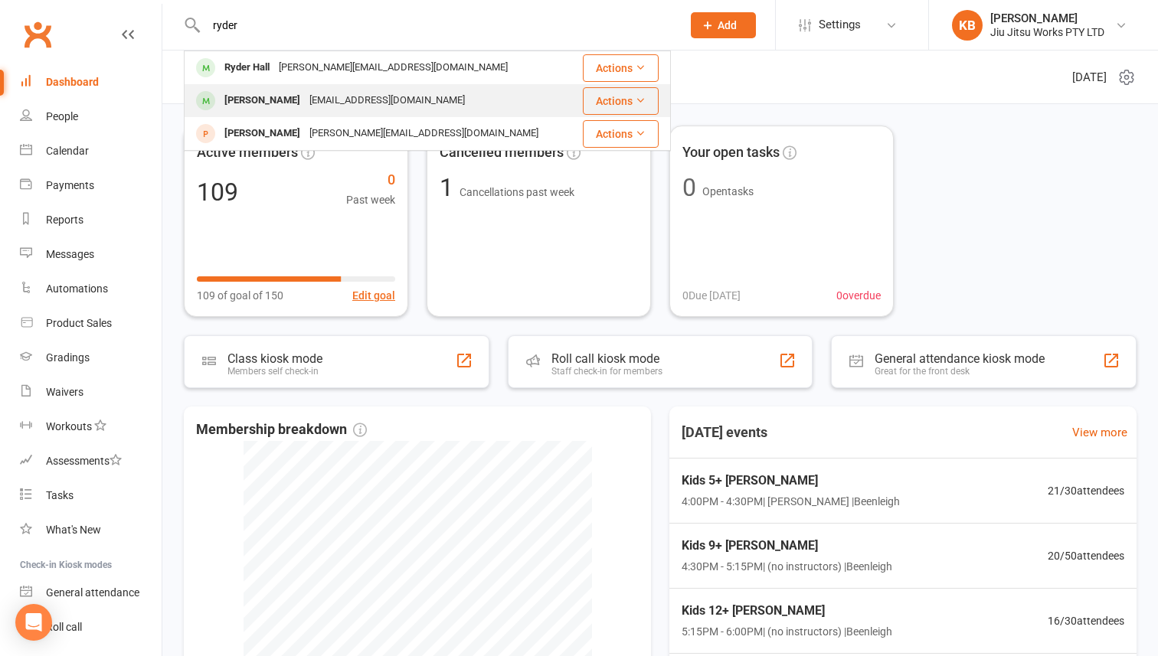
type input "ryder"
click at [374, 104] on div "[EMAIL_ADDRESS][DOMAIN_NAME]" at bounding box center [387, 101] width 165 height 22
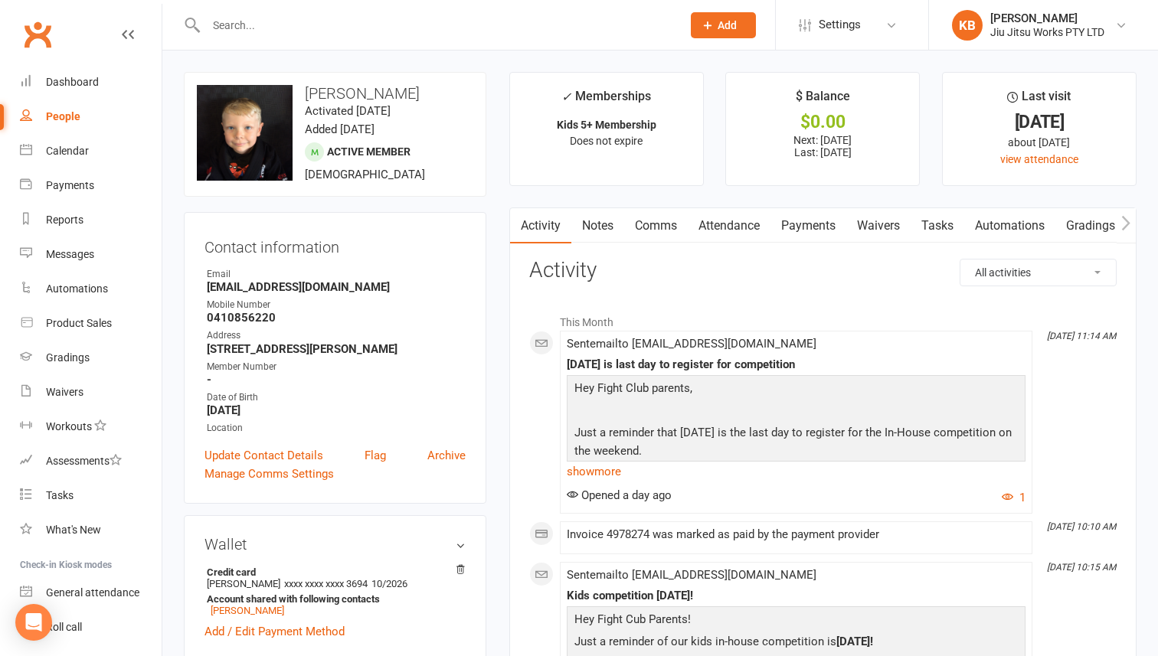
click at [835, 227] on link "Payments" at bounding box center [808, 225] width 76 height 35
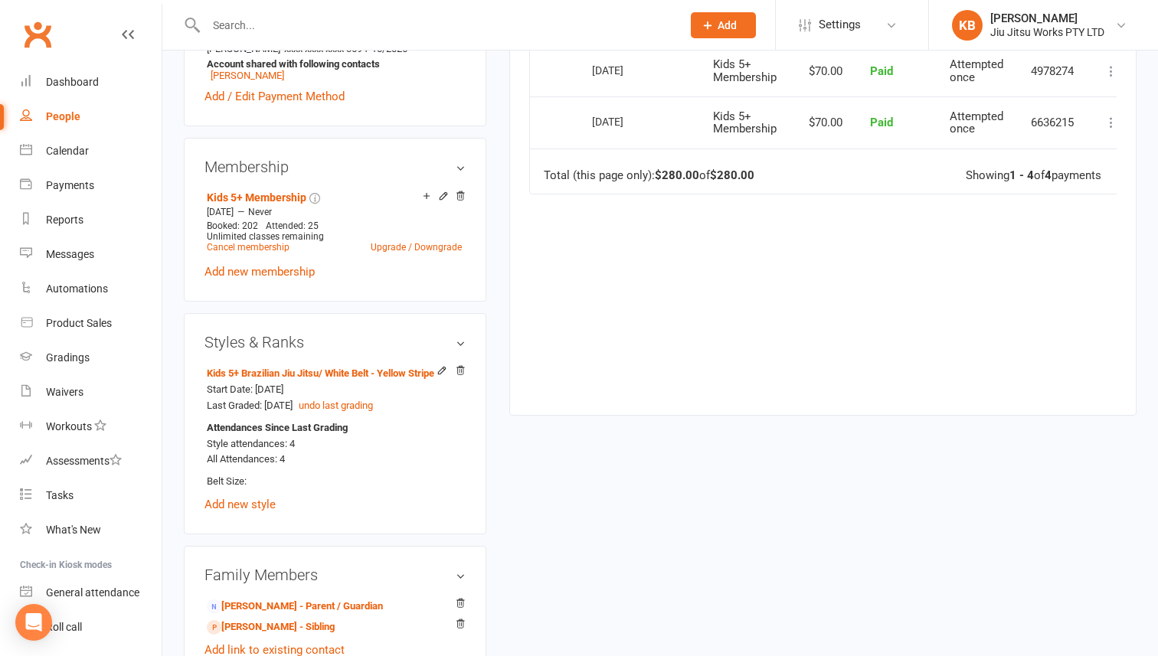
scroll to position [540, 0]
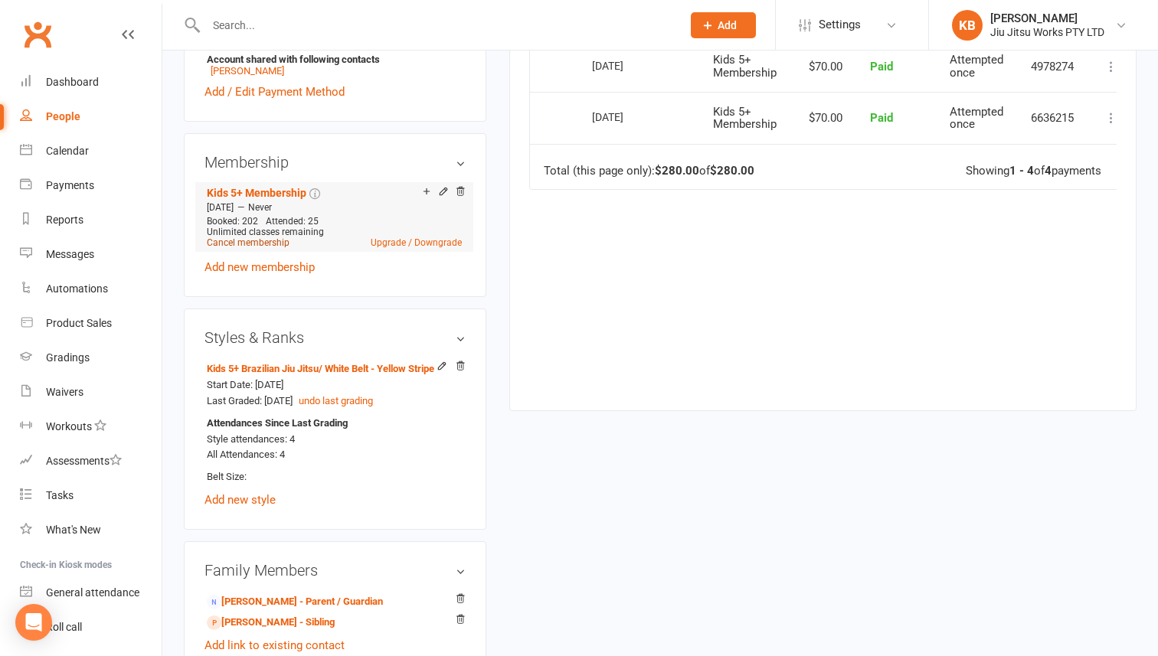
click at [266, 241] on link "Cancel membership" at bounding box center [248, 242] width 83 height 11
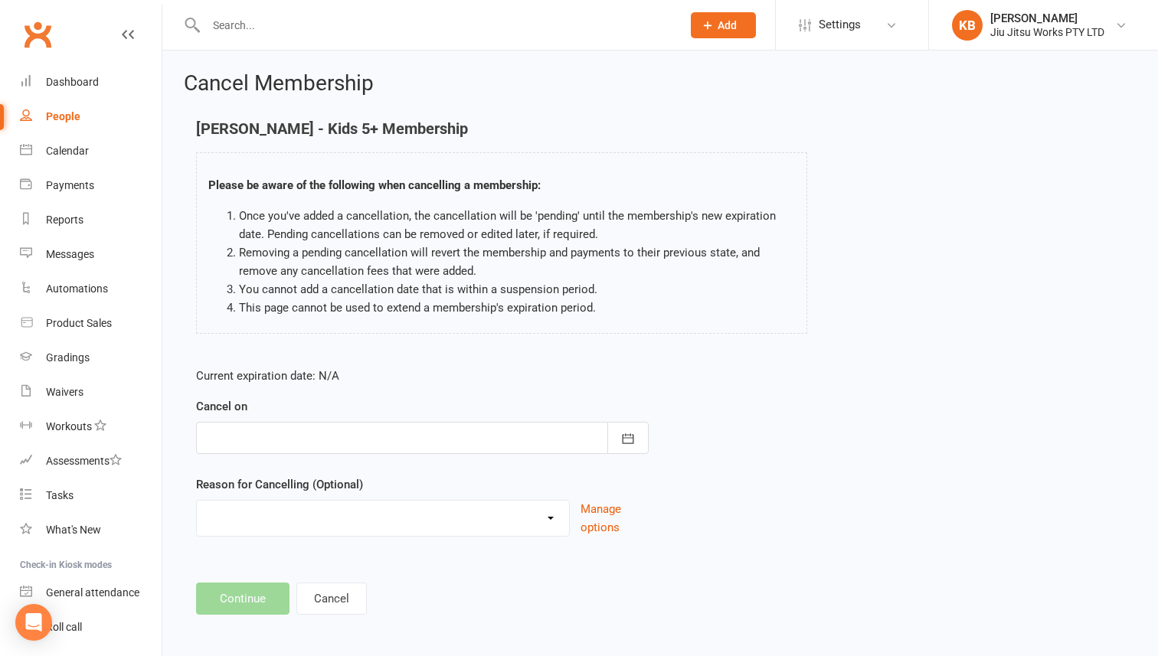
click at [333, 430] on div at bounding box center [422, 438] width 453 height 32
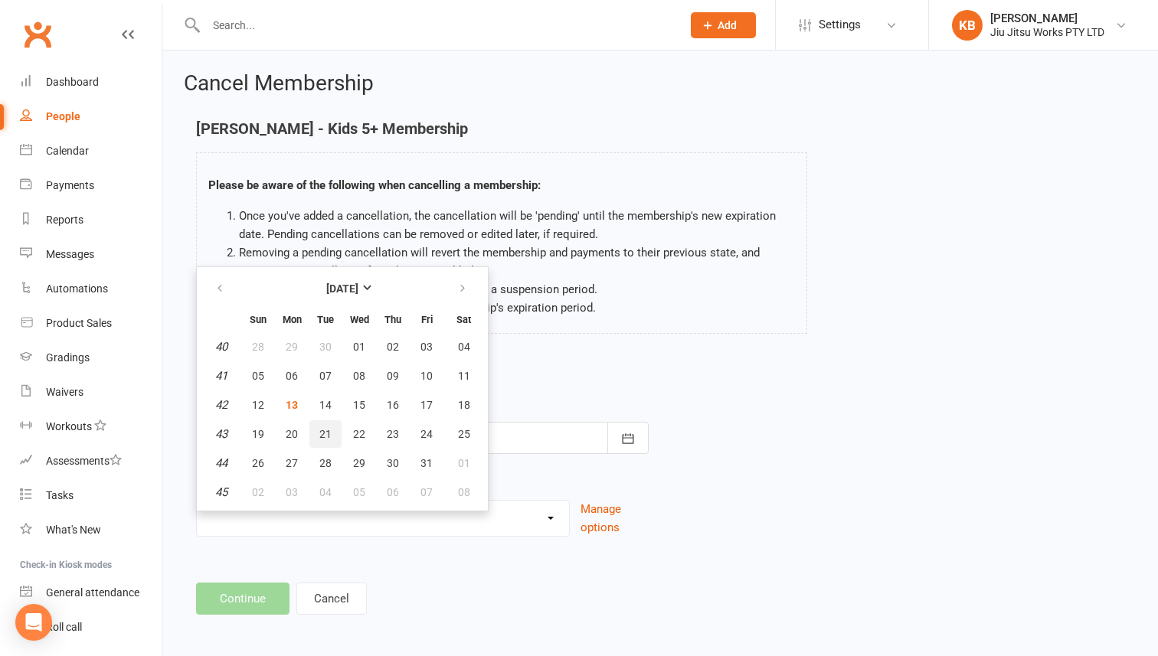
click at [333, 430] on button "21" at bounding box center [325, 434] width 32 height 28
type input "21 Oct 2025"
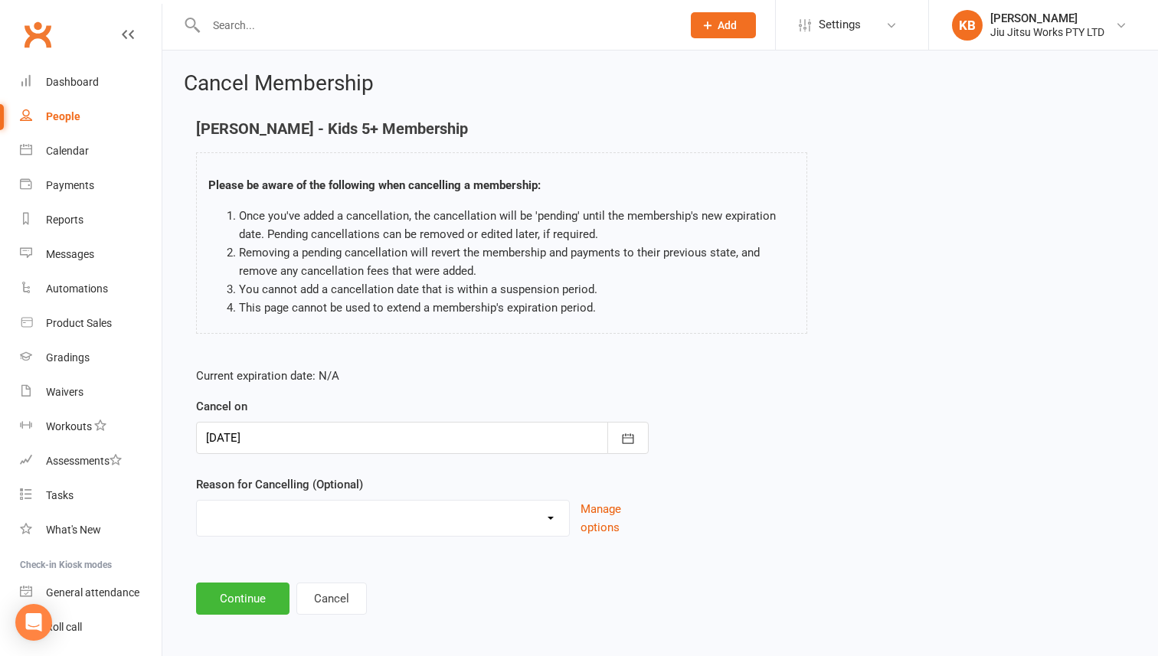
click at [322, 534] on div "Can no longer afford Holiday Injury Moved away Other sport to many commitments …" at bounding box center [383, 518] width 374 height 37
click at [322, 516] on select "Can no longer afford Holiday Injury Moved away Other sport to many commitments …" at bounding box center [383, 516] width 372 height 31
click at [606, 518] on button "Manage options" at bounding box center [614, 518] width 68 height 37
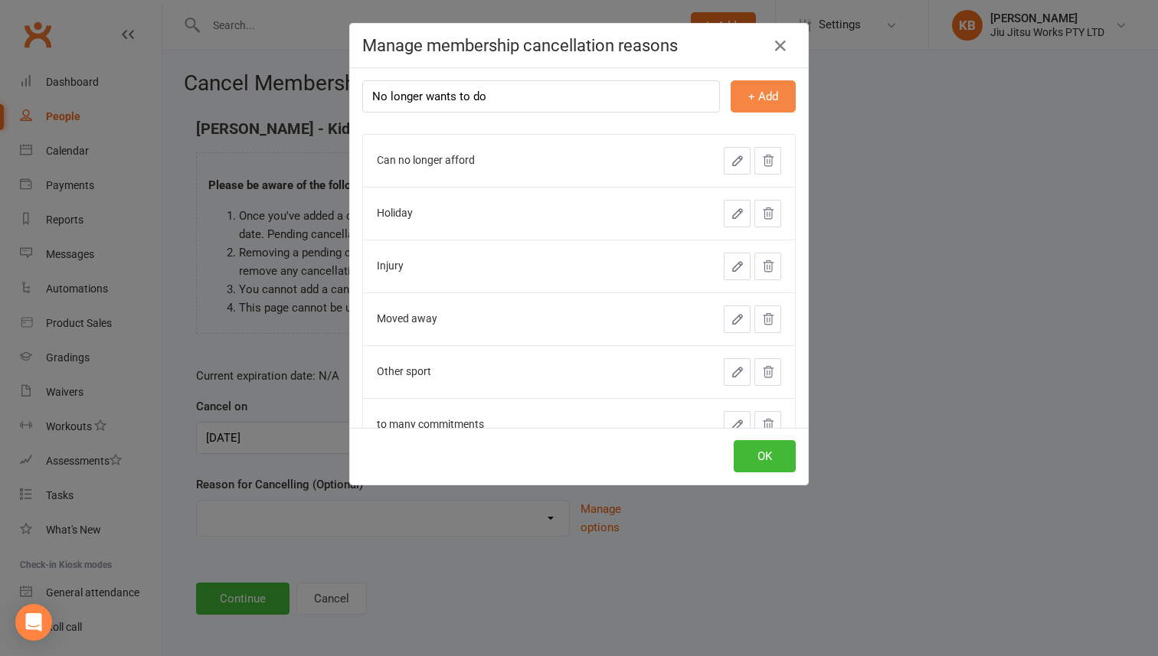
type input "No longer wants to do"
click at [760, 96] on button "+ Add" at bounding box center [762, 96] width 65 height 32
click at [778, 463] on button "OK" at bounding box center [765, 456] width 62 height 32
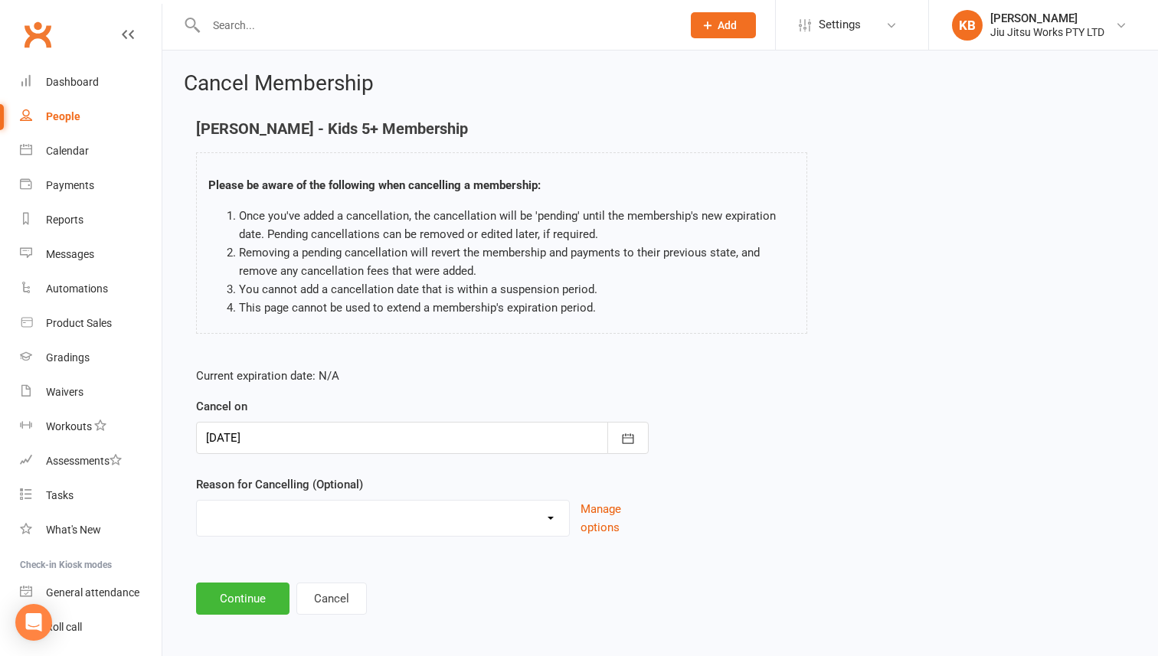
click at [364, 508] on select "Can no longer afford Holiday Injury Moved away Other sport to many commitments …" at bounding box center [383, 516] width 372 height 31
select select "4"
click at [197, 501] on select "Can no longer afford Holiday Injury Moved away No longer wants to do Other spor…" at bounding box center [383, 516] width 372 height 31
click at [234, 600] on button "Continue" at bounding box center [242, 599] width 93 height 32
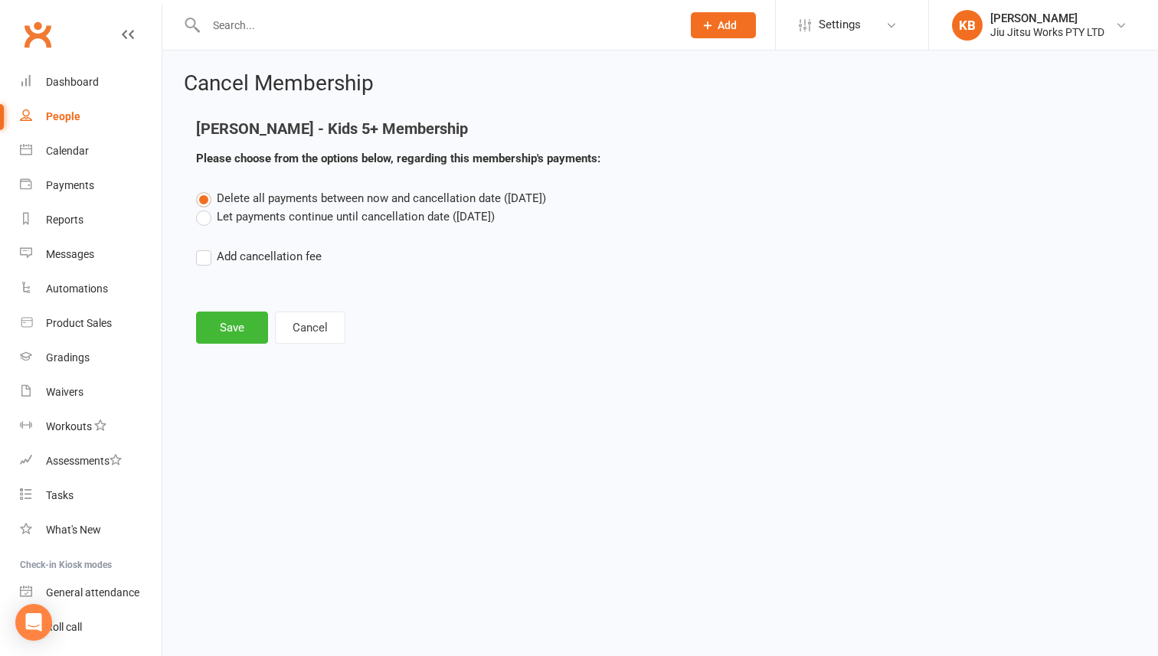
click at [338, 219] on label "Let payments continue until cancellation date (Oct 21, 2025)" at bounding box center [345, 217] width 299 height 18
click at [206, 208] on input "Let payments continue until cancellation date (Oct 21, 2025)" at bounding box center [201, 208] width 10 height 0
click at [247, 322] on button "Save" at bounding box center [232, 328] width 72 height 32
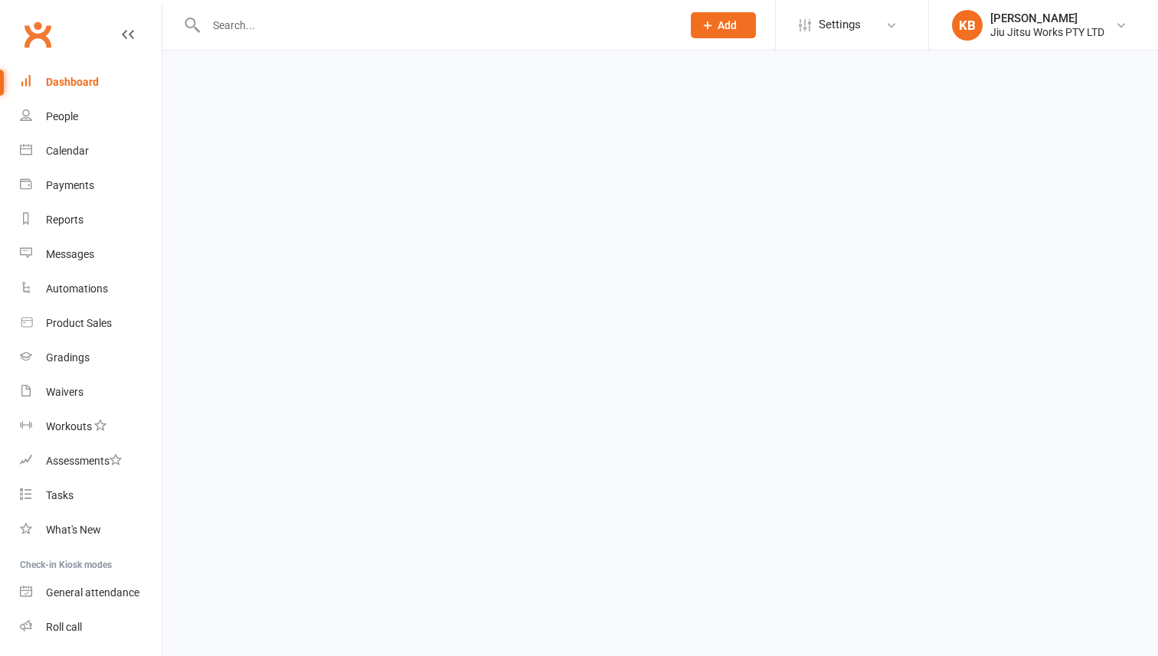
click at [255, 27] on input "text" at bounding box center [435, 25] width 469 height 21
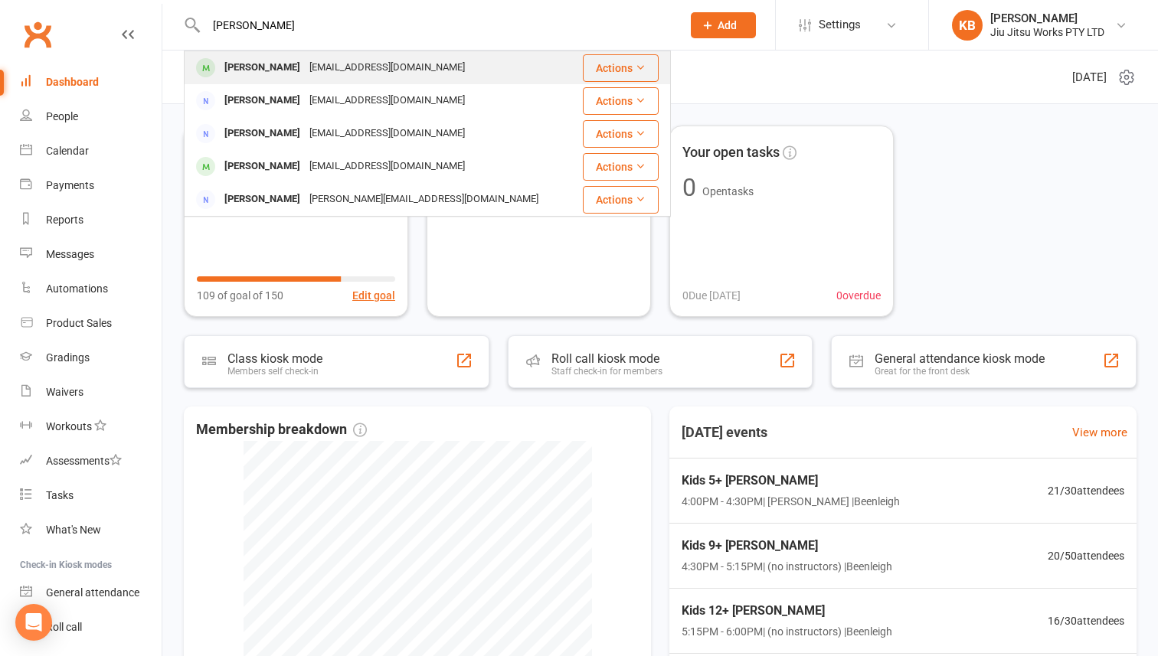
type input "morgan"
click at [255, 74] on div "Morgan Peters" at bounding box center [262, 68] width 85 height 22
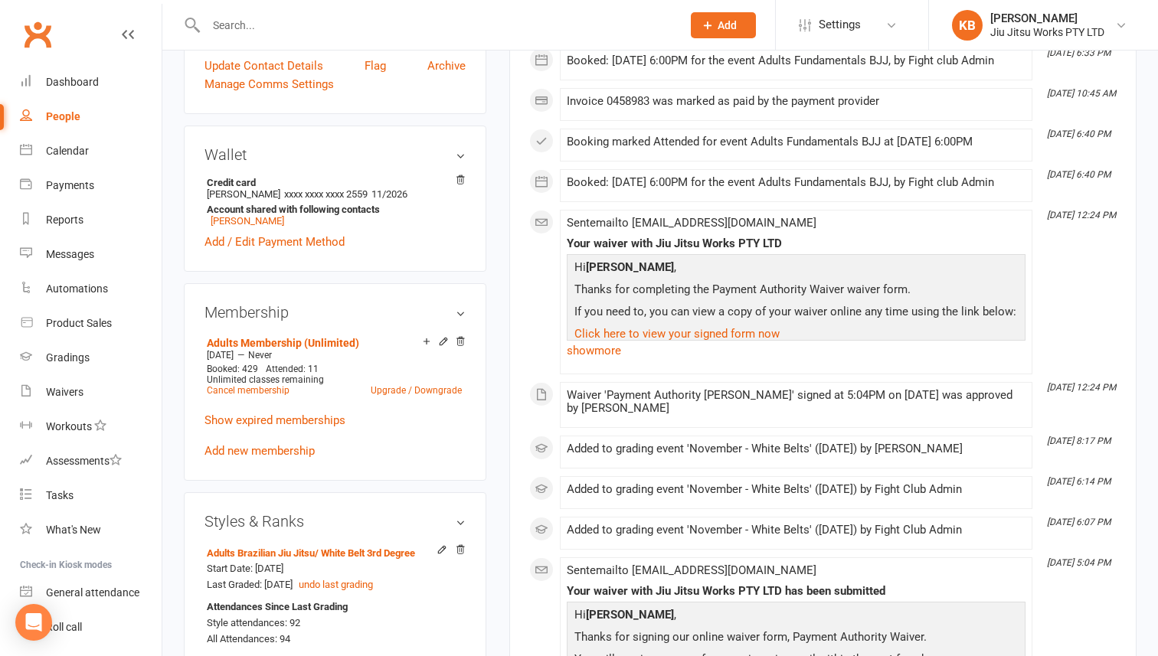
scroll to position [402, 0]
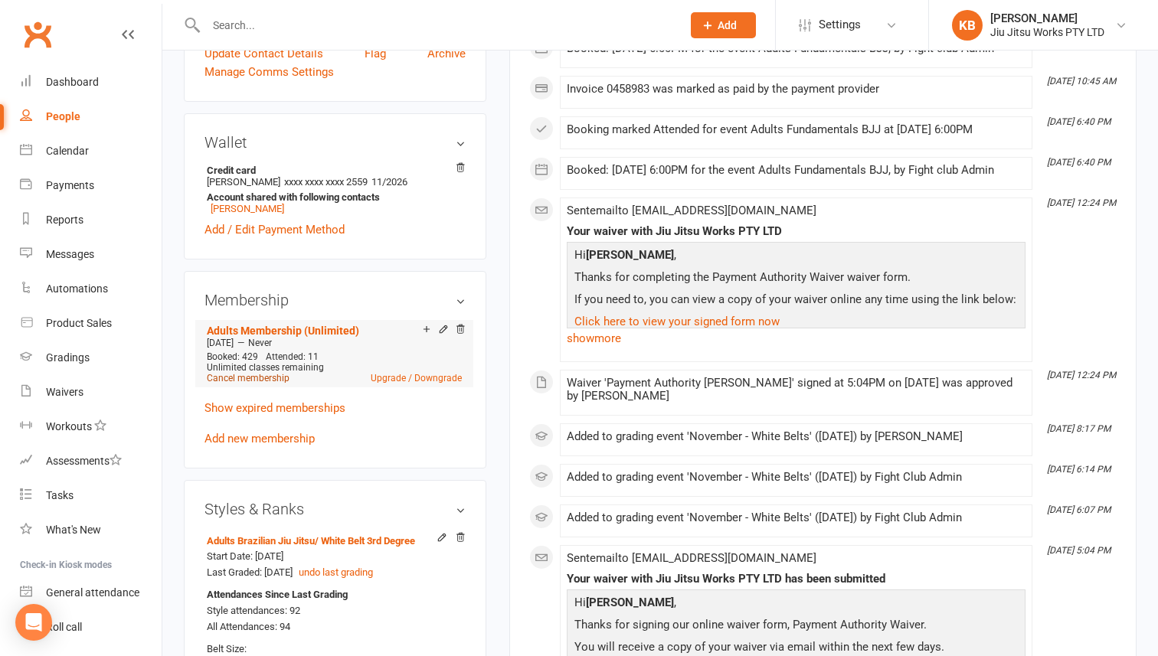
click at [260, 384] on link "Cancel membership" at bounding box center [248, 378] width 83 height 11
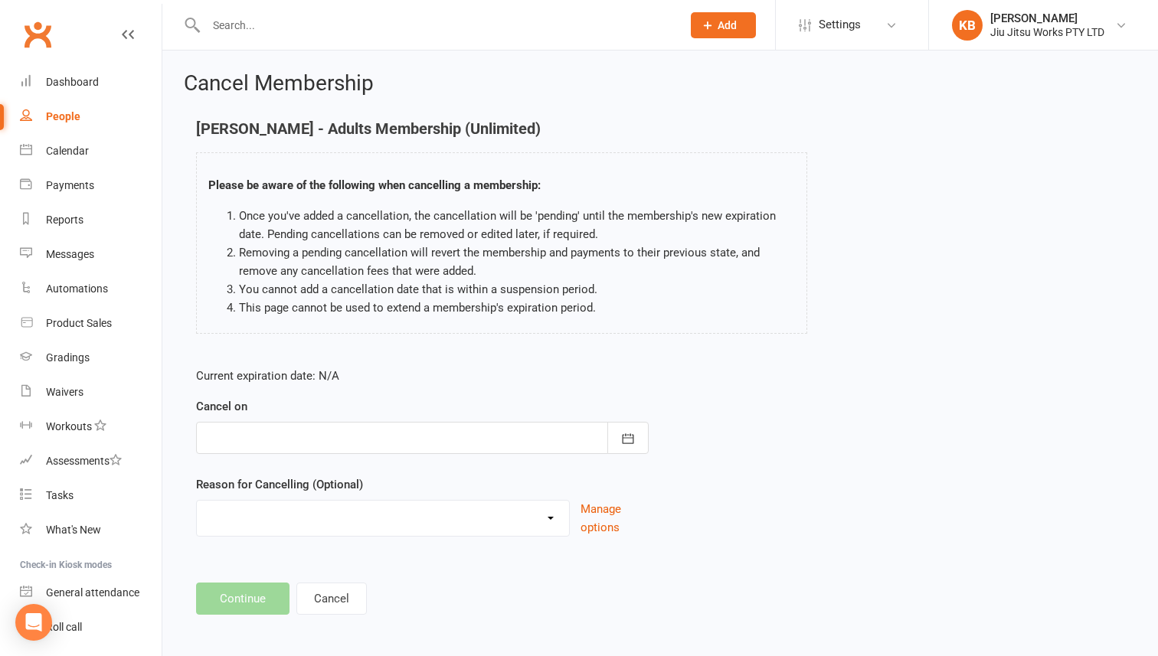
click at [548, 443] on div at bounding box center [422, 438] width 453 height 32
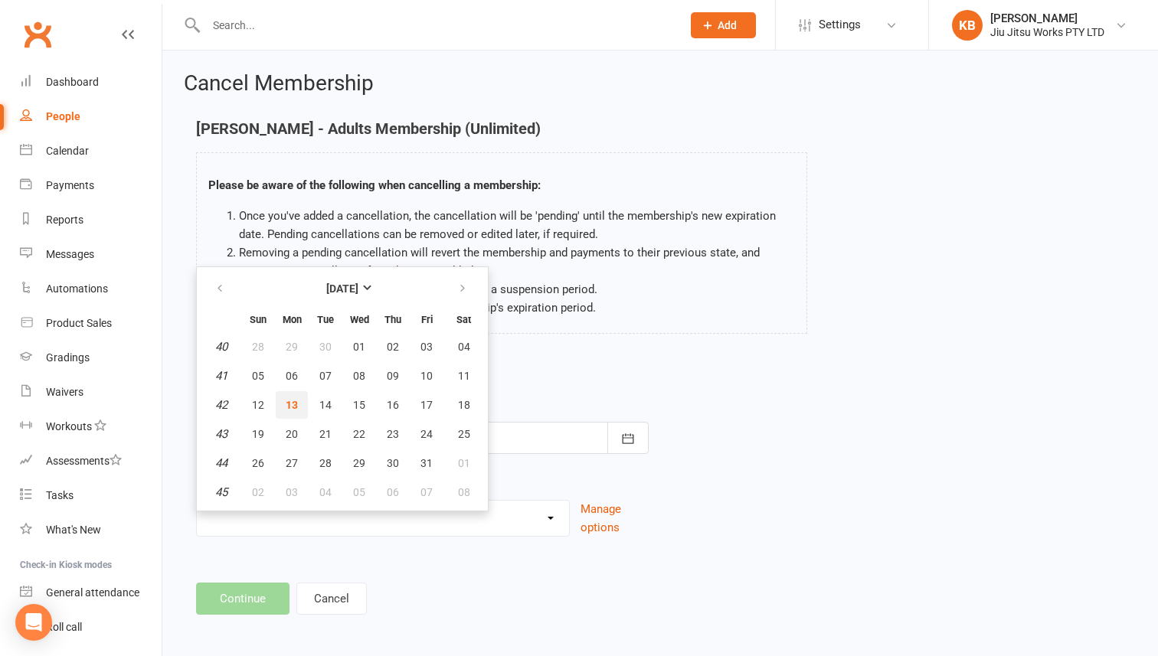
click at [295, 410] on span "13" at bounding box center [292, 405] width 12 height 12
type input "13 Oct 2025"
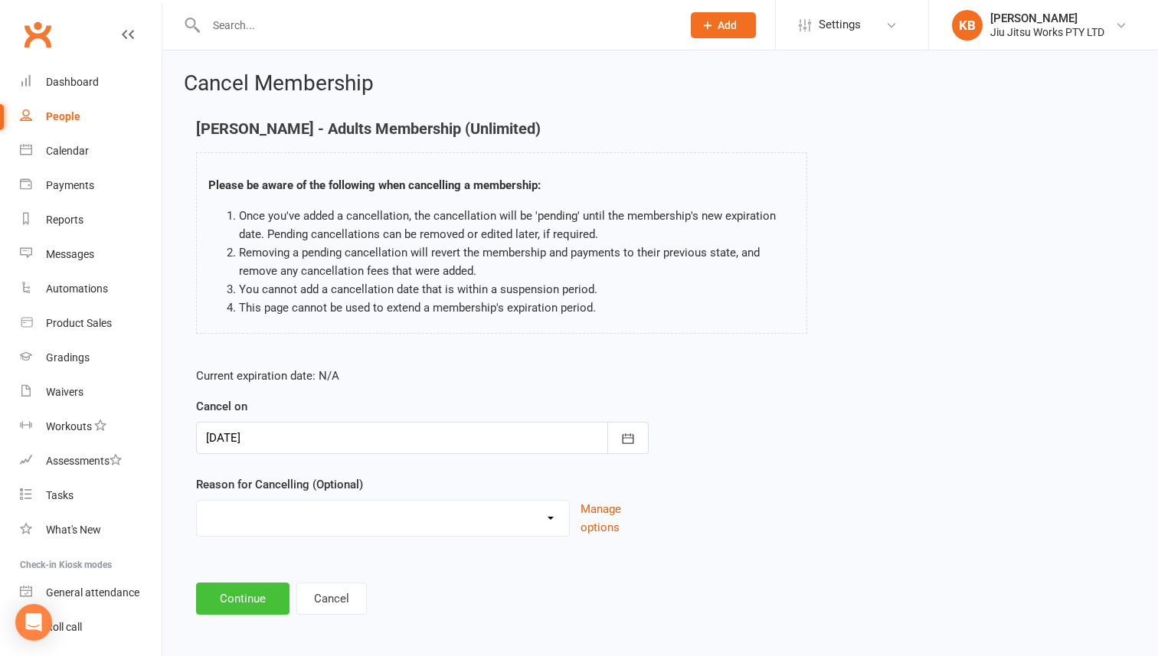
click at [255, 602] on button "Continue" at bounding box center [242, 599] width 93 height 32
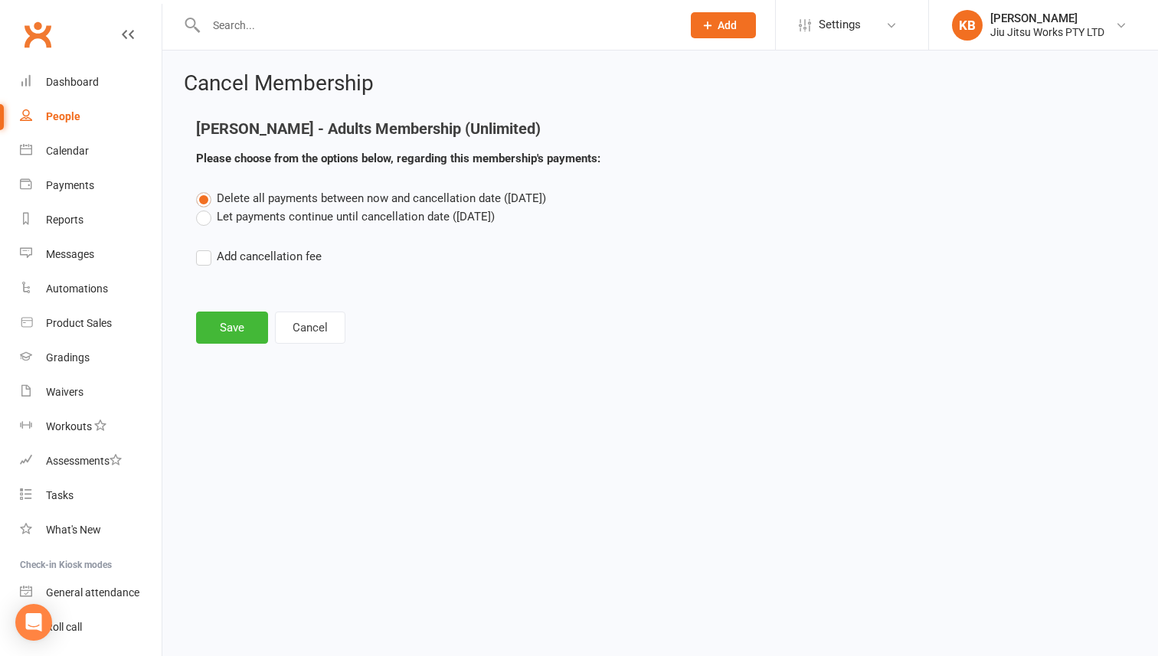
click at [286, 217] on label "Let payments continue until cancellation date (Oct 13, 2025)" at bounding box center [345, 217] width 299 height 18
click at [206, 208] on input "Let payments continue until cancellation date (Oct 13, 2025)" at bounding box center [201, 208] width 10 height 0
click at [237, 320] on button "Save" at bounding box center [232, 328] width 72 height 32
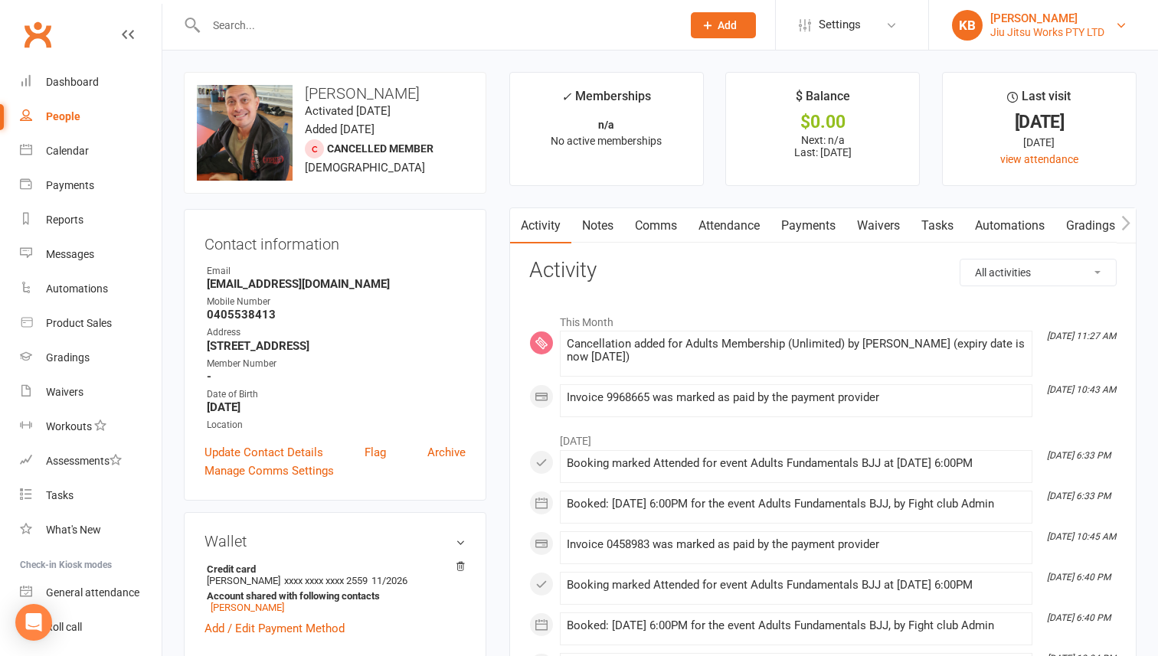
click at [1016, 20] on div "Kaela Banney" at bounding box center [1047, 18] width 114 height 14
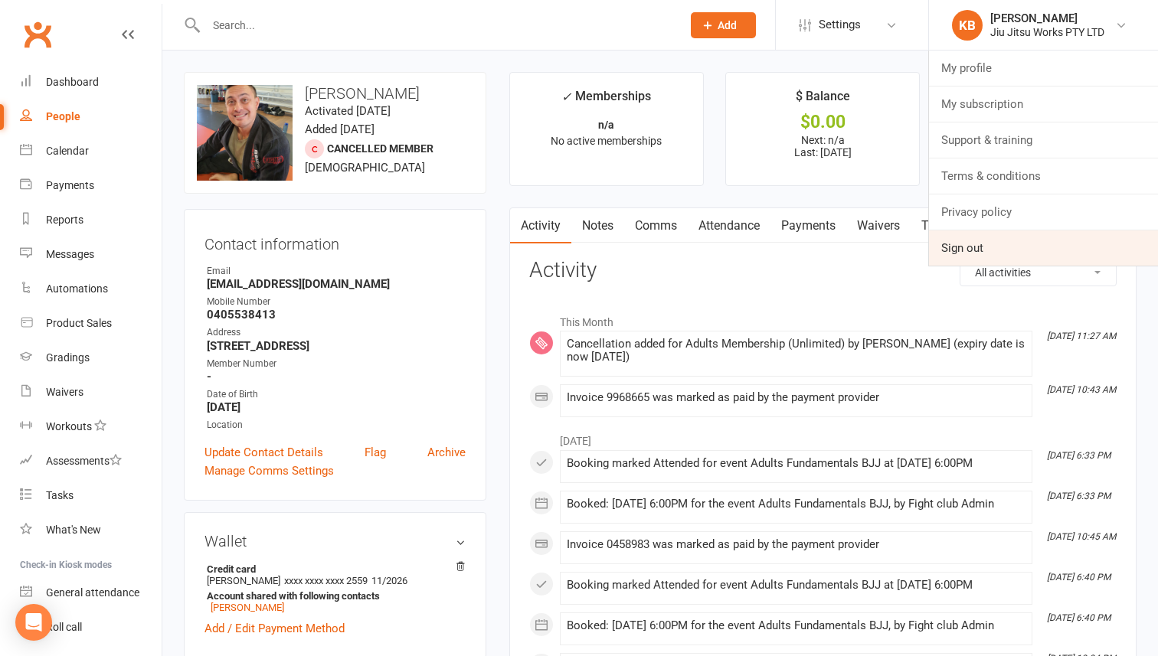
click at [968, 250] on link "Sign out" at bounding box center [1043, 247] width 229 height 35
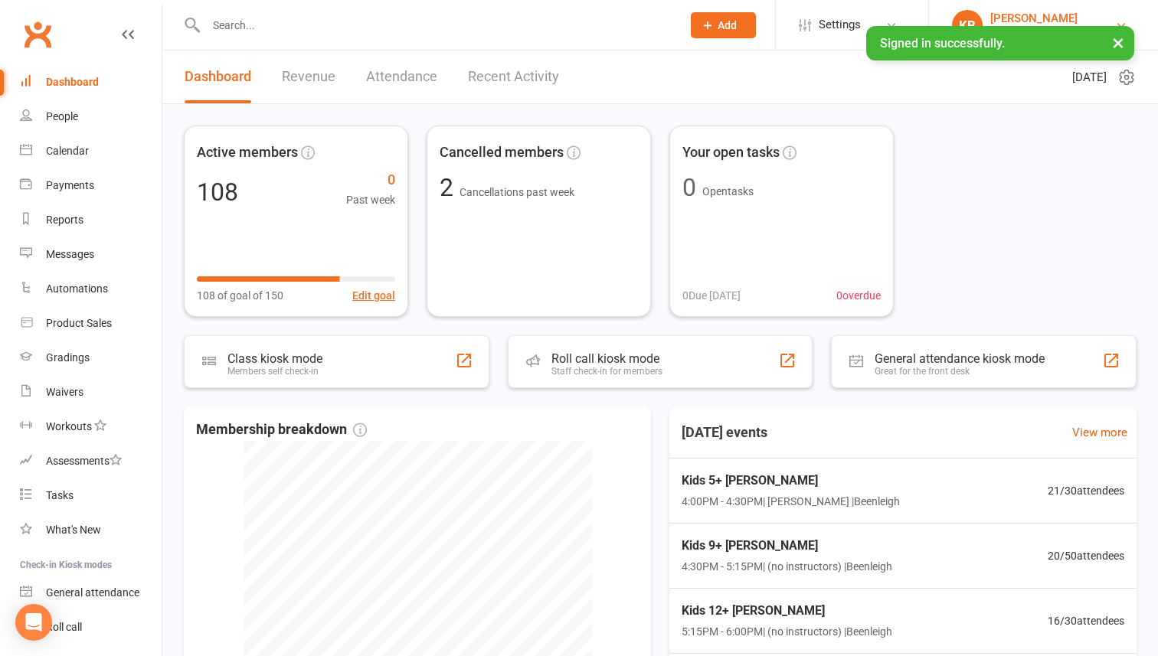
click at [1004, 23] on div "[PERSON_NAME]" at bounding box center [1047, 18] width 114 height 14
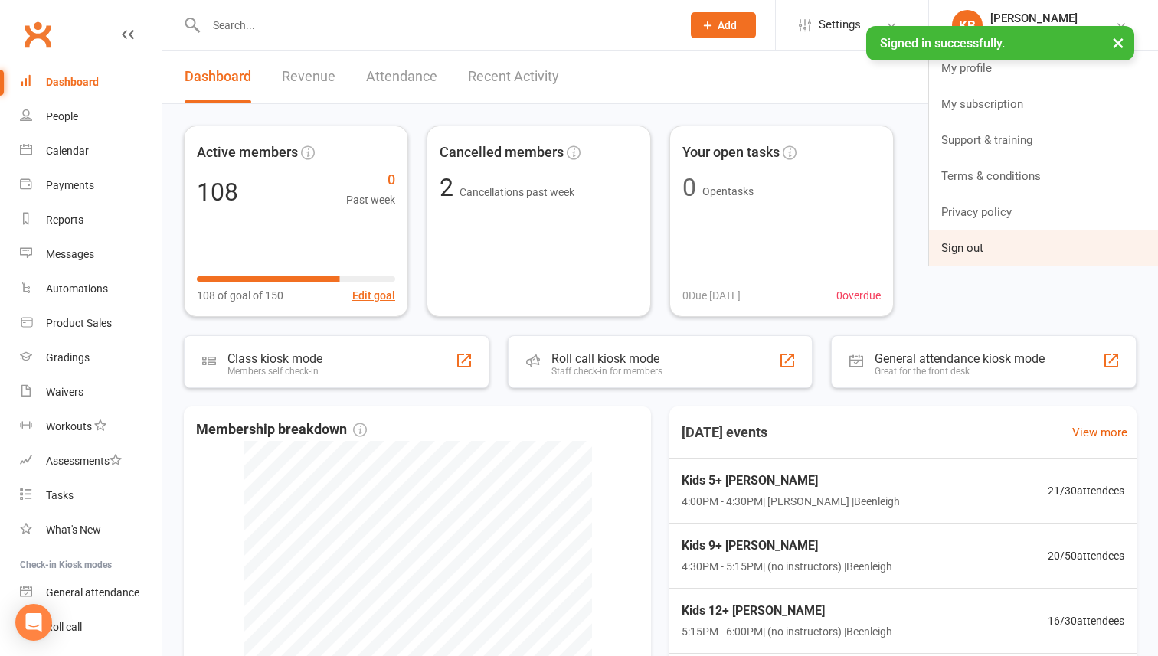
click at [986, 245] on link "Sign out" at bounding box center [1043, 247] width 229 height 35
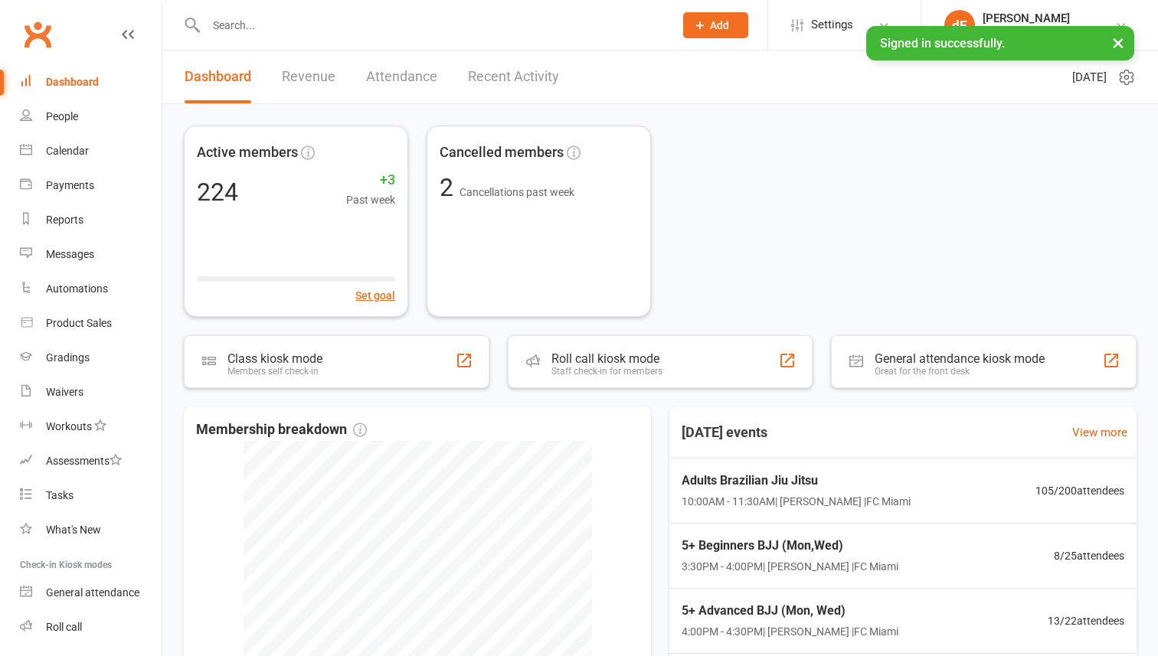
click at [234, 23] on input "text" at bounding box center [432, 25] width 462 height 21
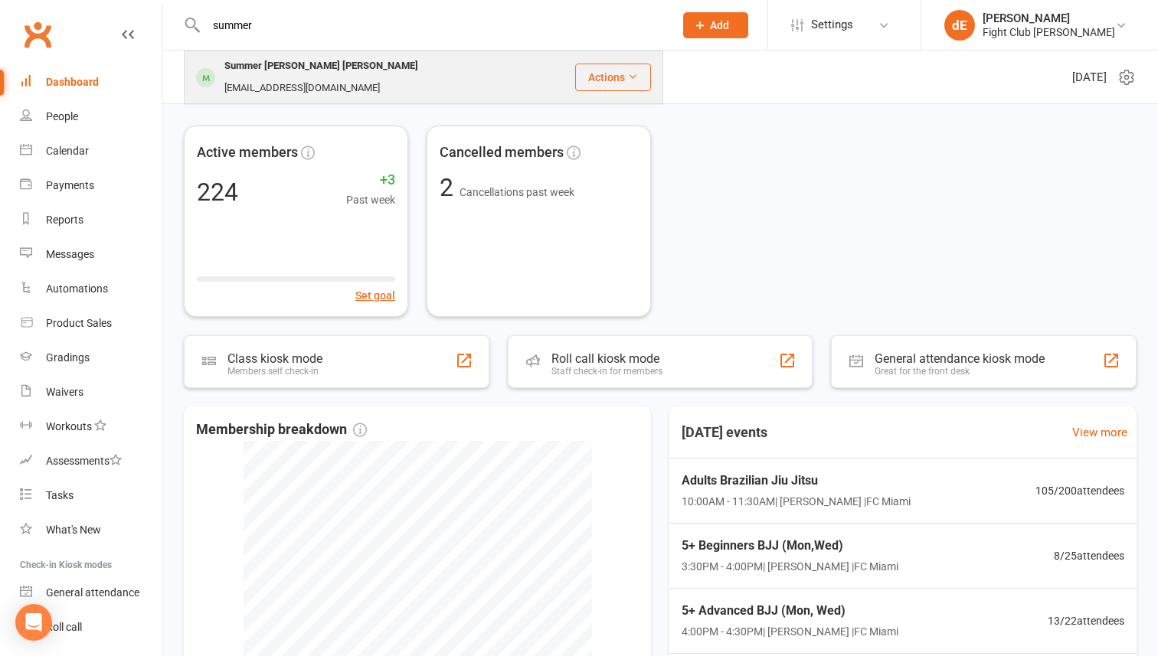
type input "summer"
click at [244, 66] on div "Summer Medeiros Masiero Worth" at bounding box center [321, 66] width 203 height 22
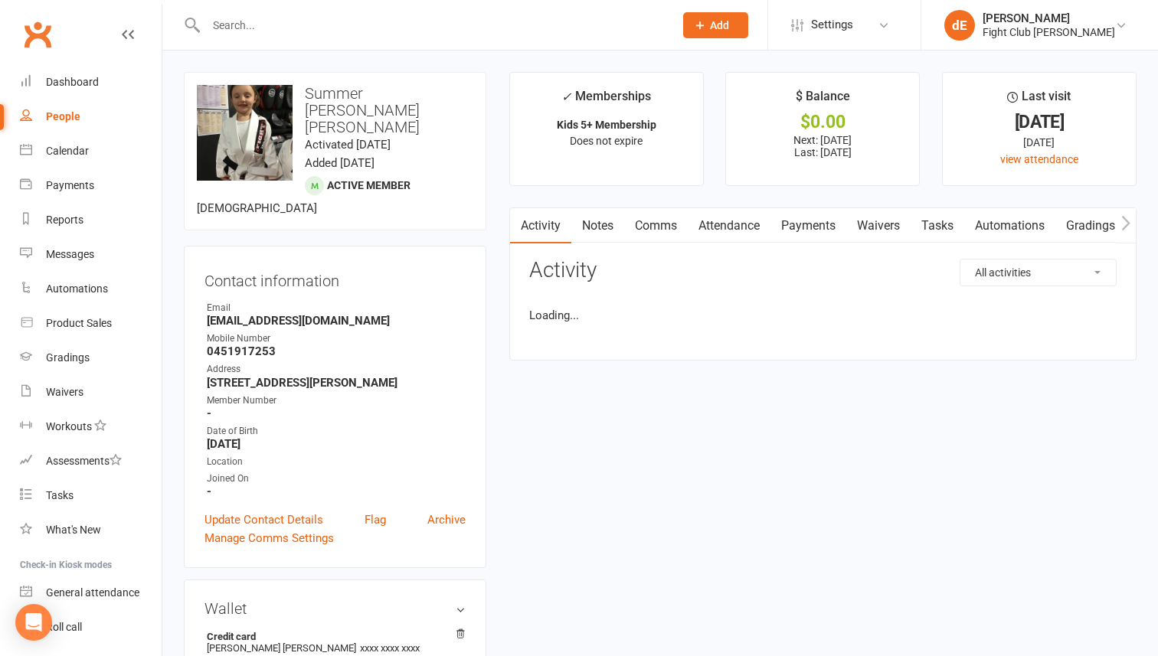
click at [823, 229] on link "Payments" at bounding box center [808, 225] width 76 height 35
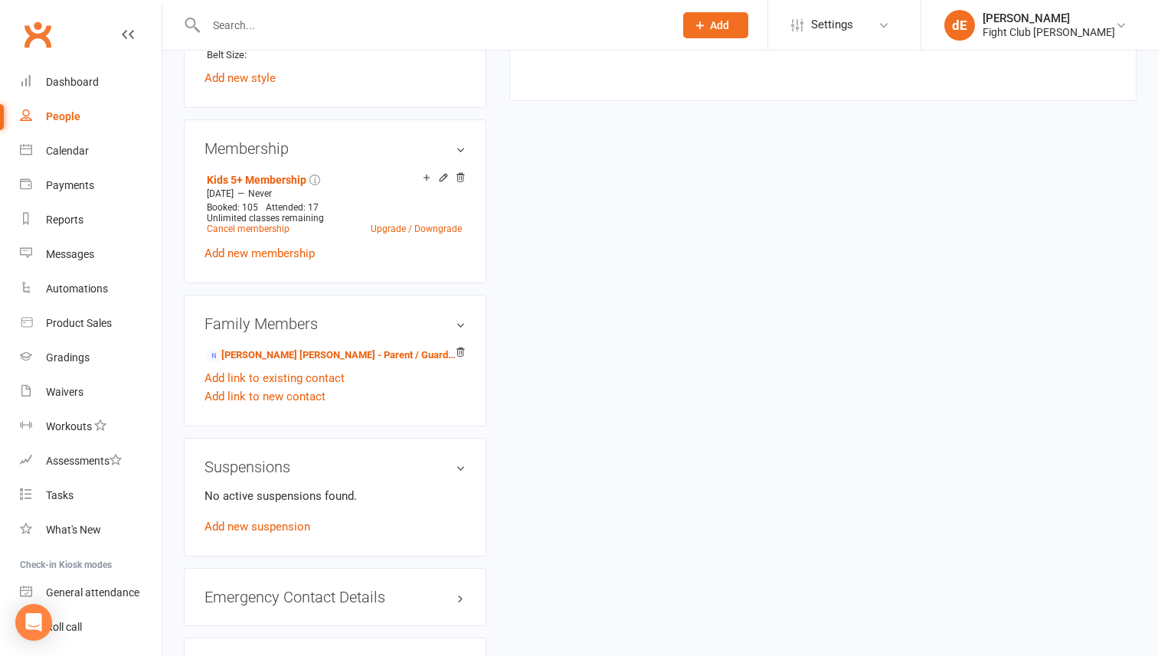
scroll to position [878, 0]
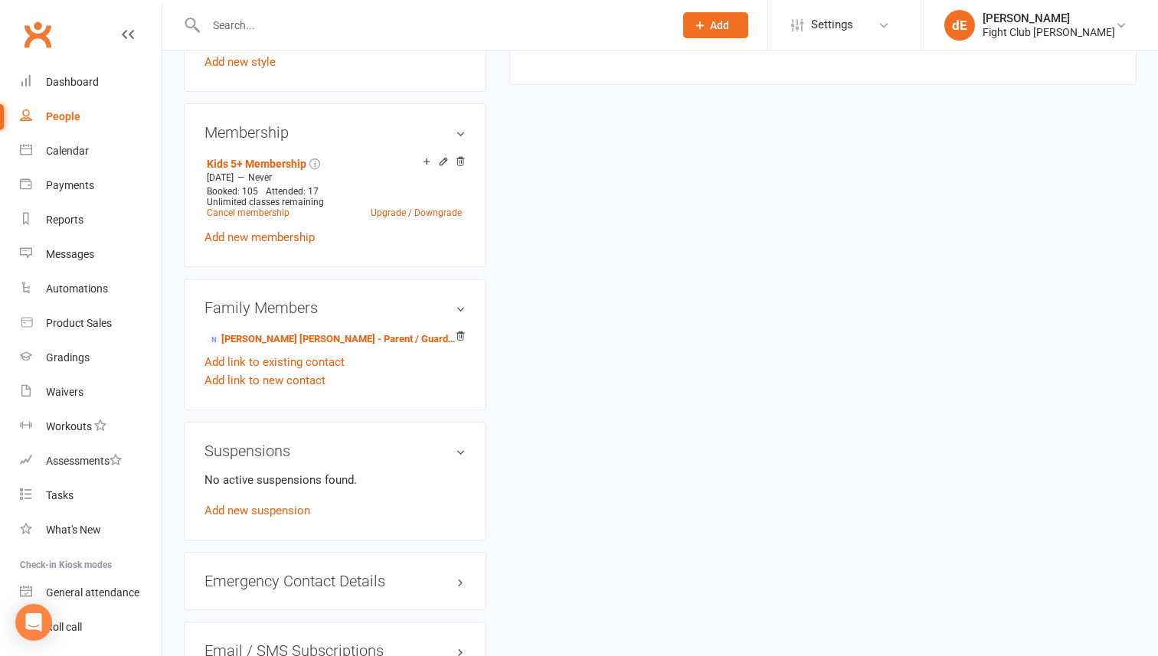
click at [255, 488] on div "No active suspensions found. Add new suspension" at bounding box center [334, 495] width 261 height 49
click at [255, 504] on link "Add new suspension" at bounding box center [257, 511] width 106 height 14
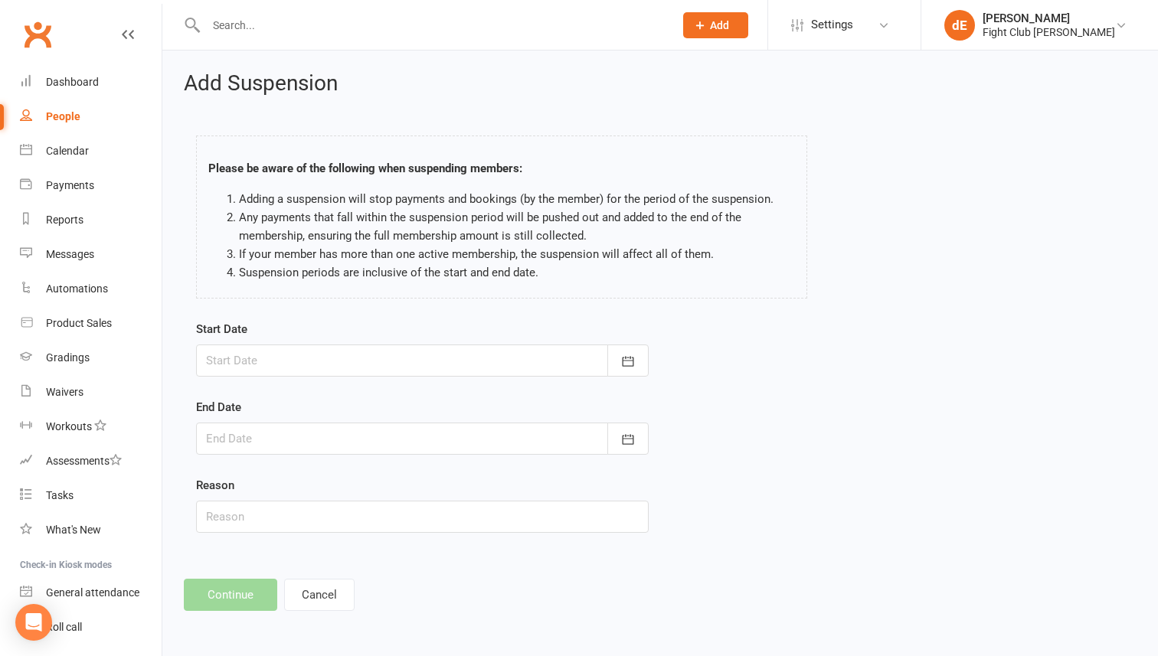
click at [277, 357] on div at bounding box center [422, 361] width 453 height 32
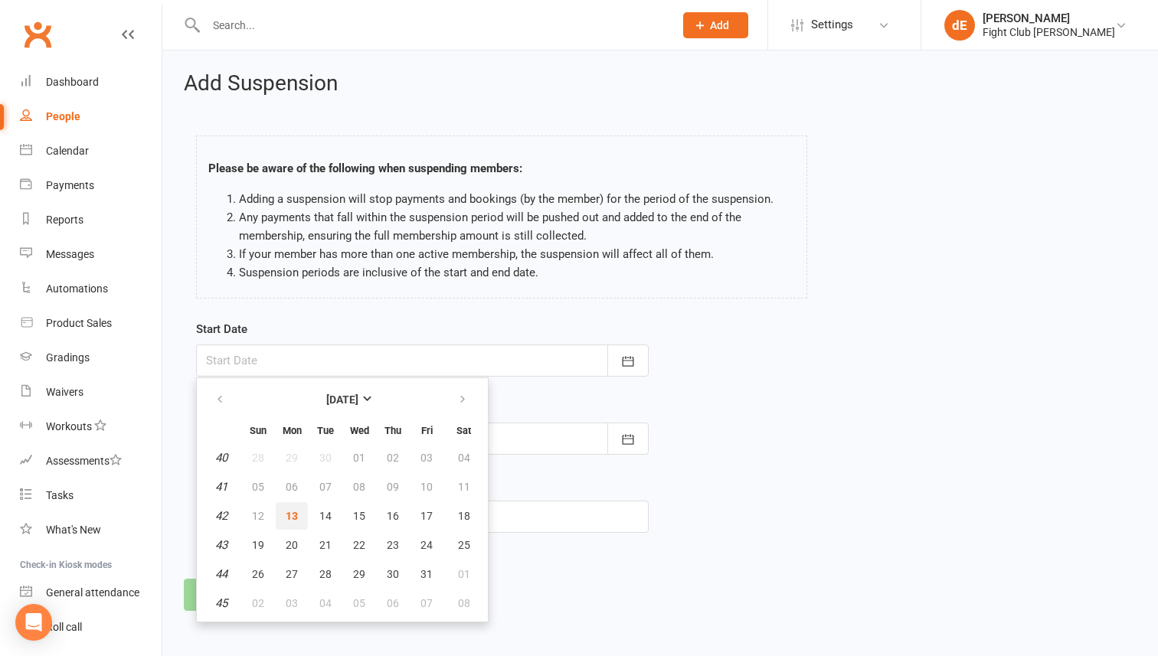
click at [292, 514] on span "13" at bounding box center [292, 516] width 12 height 12
type input "13 Oct 2025"
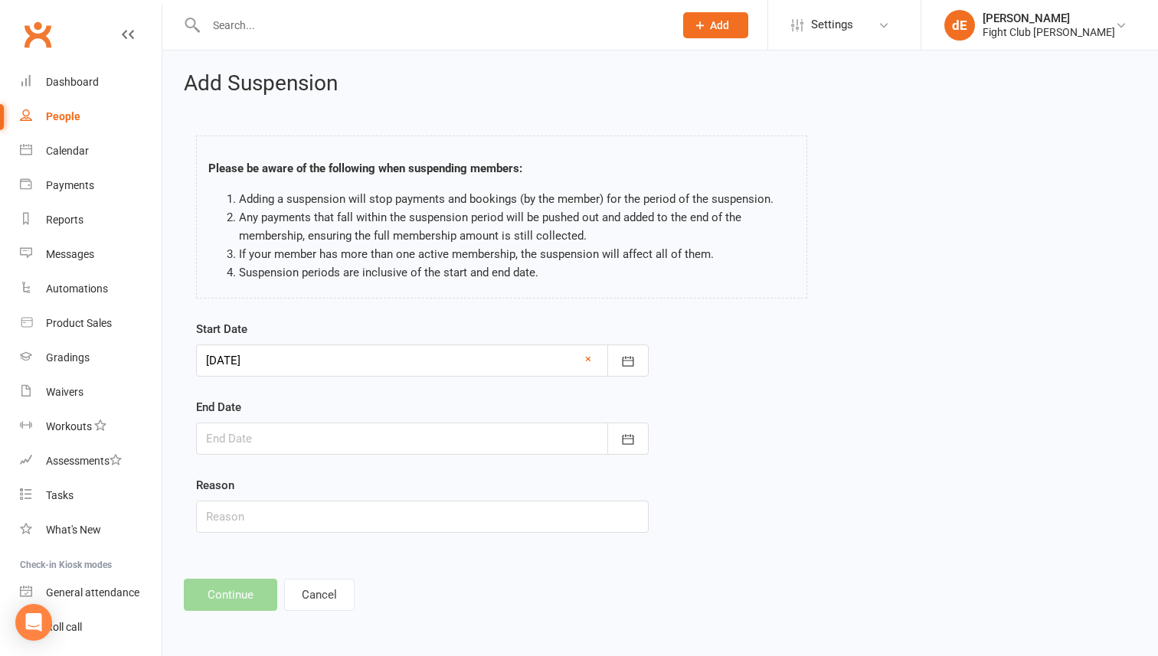
click at [307, 428] on div at bounding box center [422, 439] width 453 height 32
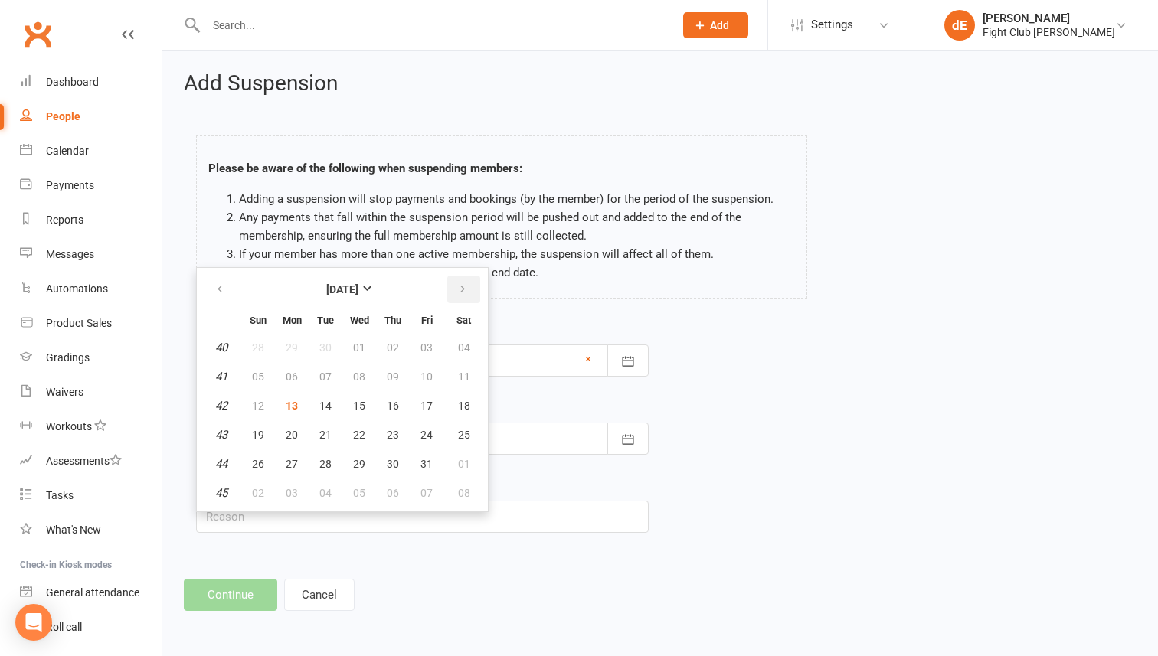
click at [468, 289] on button "button" at bounding box center [463, 290] width 33 height 28
click at [462, 462] on span "31" at bounding box center [464, 464] width 12 height 12
type input "31 Jan 2026"
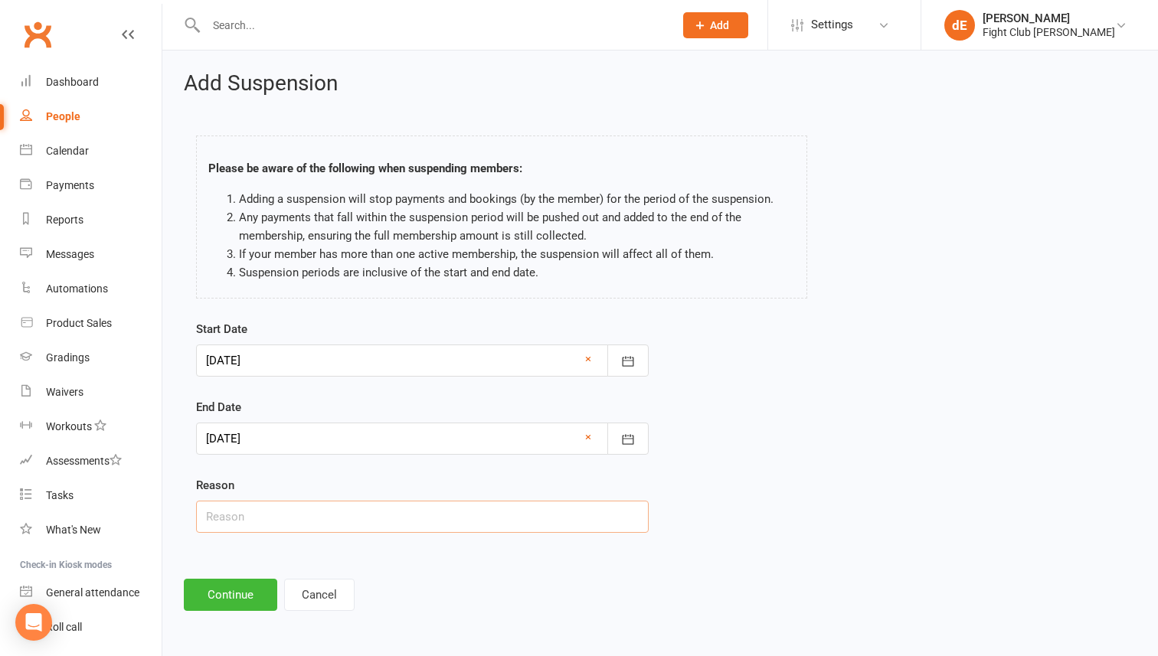
click at [263, 516] on input "text" at bounding box center [422, 517] width 453 height 32
type input "Away"
click at [208, 597] on button "Continue" at bounding box center [230, 595] width 93 height 32
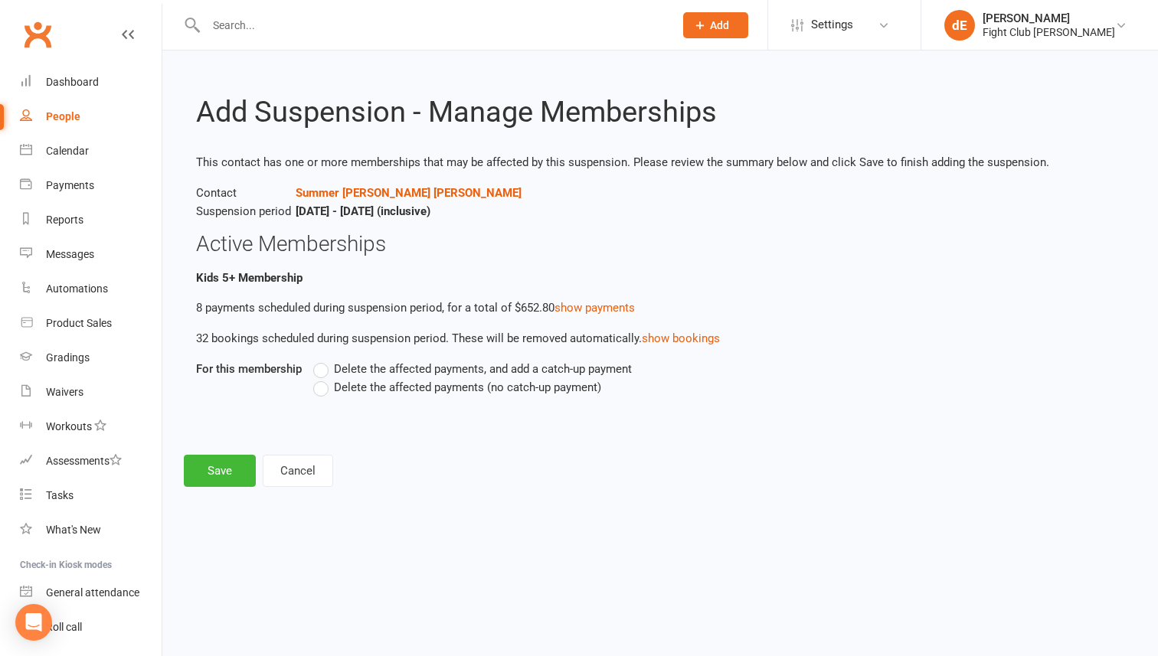
click at [384, 388] on span "Delete the affected payments (no catch-up payment)" at bounding box center [467, 386] width 267 height 16
click at [323, 378] on input "Delete the affected payments (no catch-up payment)" at bounding box center [318, 378] width 10 height 0
click at [228, 462] on button "Save" at bounding box center [220, 471] width 72 height 32
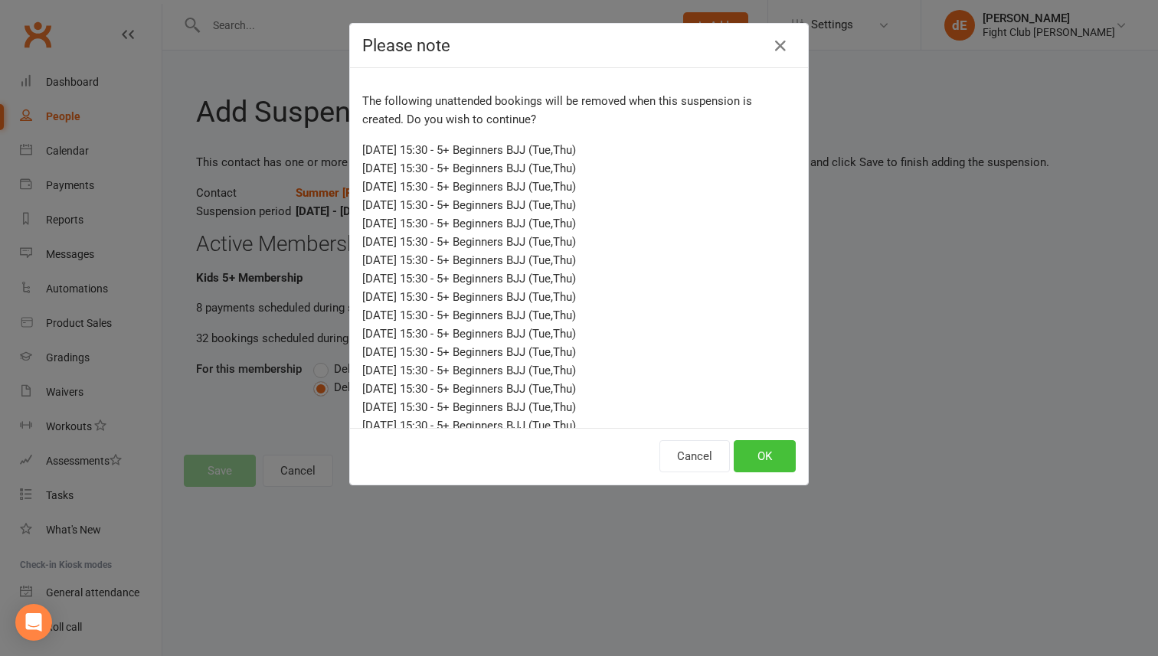
click at [747, 453] on button "OK" at bounding box center [765, 456] width 62 height 32
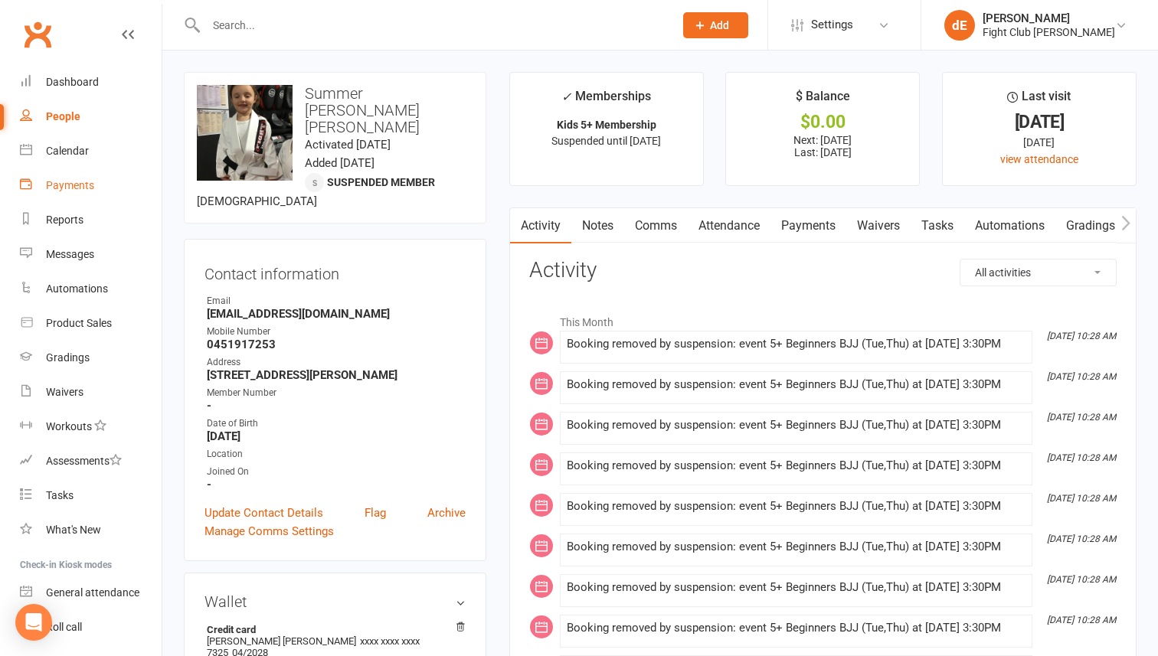
click at [70, 190] on div "Payments" at bounding box center [70, 185] width 48 height 12
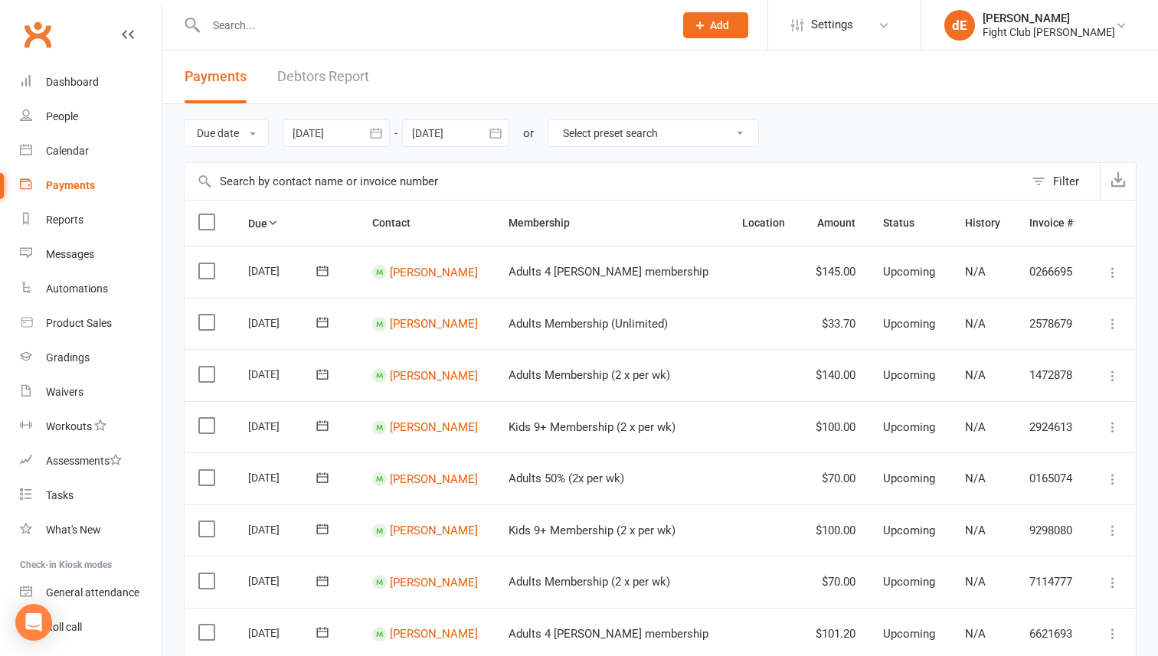
click at [1051, 177] on button "Filter" at bounding box center [1062, 181] width 76 height 37
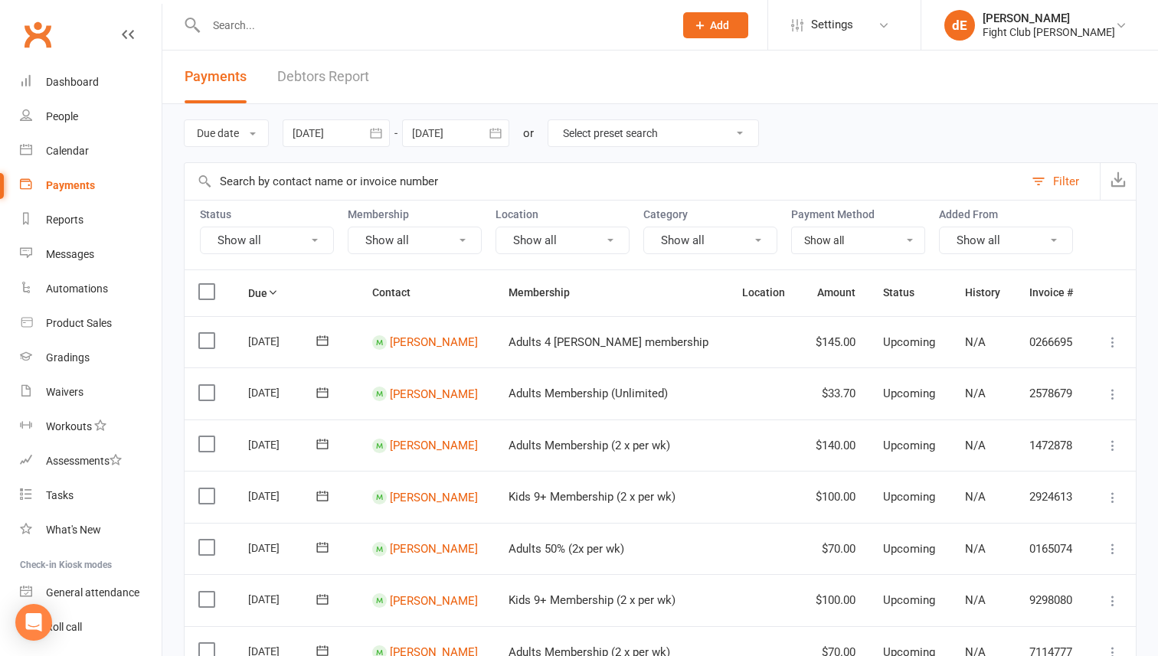
click at [270, 243] on button "Show all" at bounding box center [267, 241] width 134 height 28
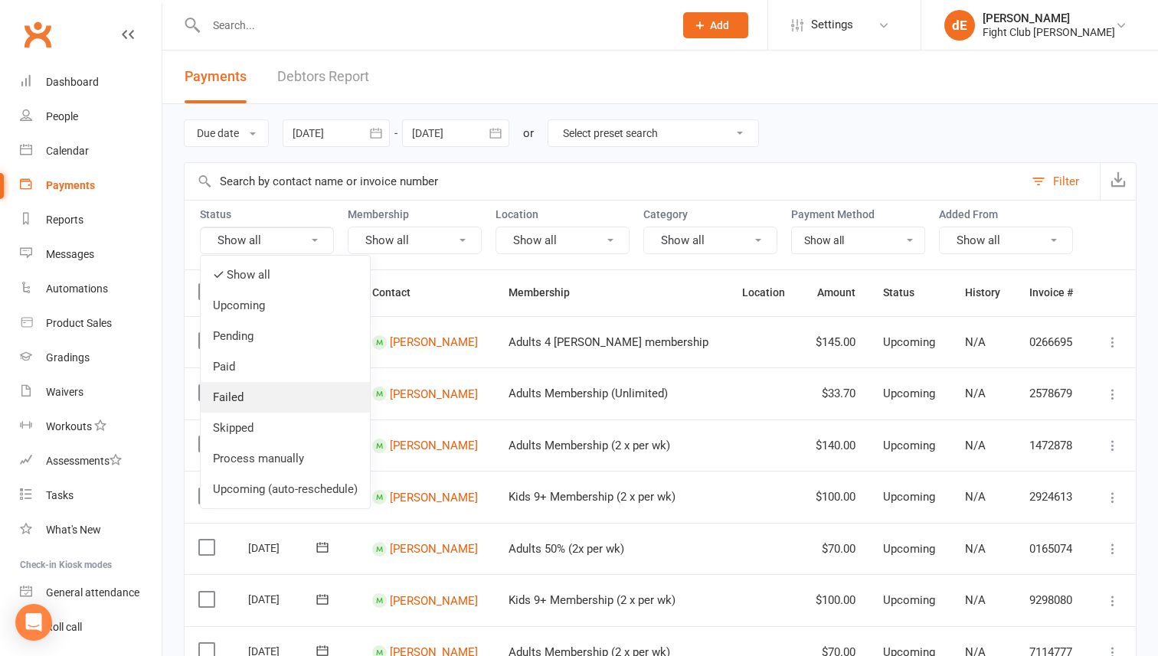
click at [243, 401] on link "Failed" at bounding box center [285, 397] width 169 height 31
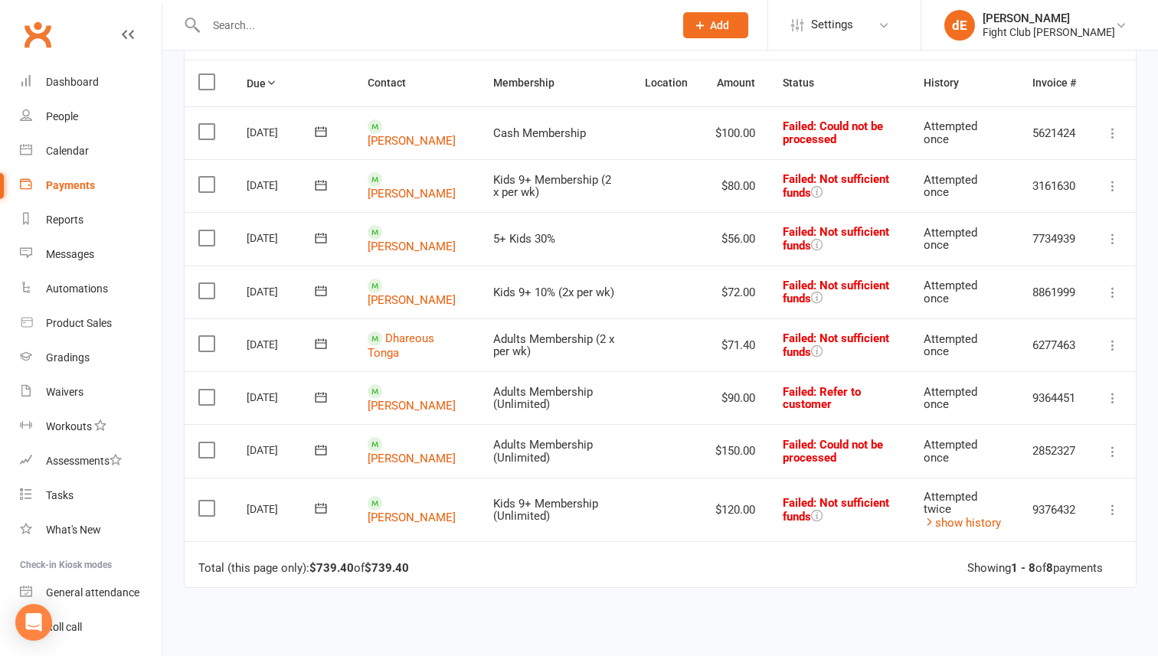
scroll to position [220, 0]
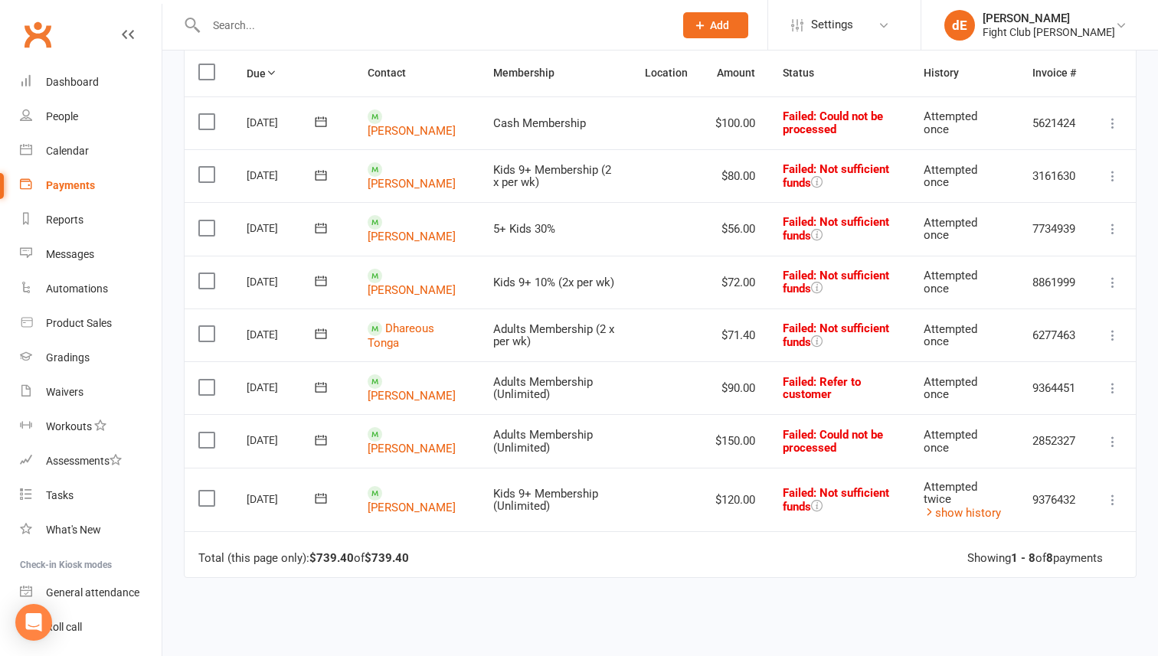
click at [1113, 444] on icon at bounding box center [1112, 441] width 15 height 15
click at [987, 577] on link "Skip" at bounding box center [1045, 563] width 152 height 31
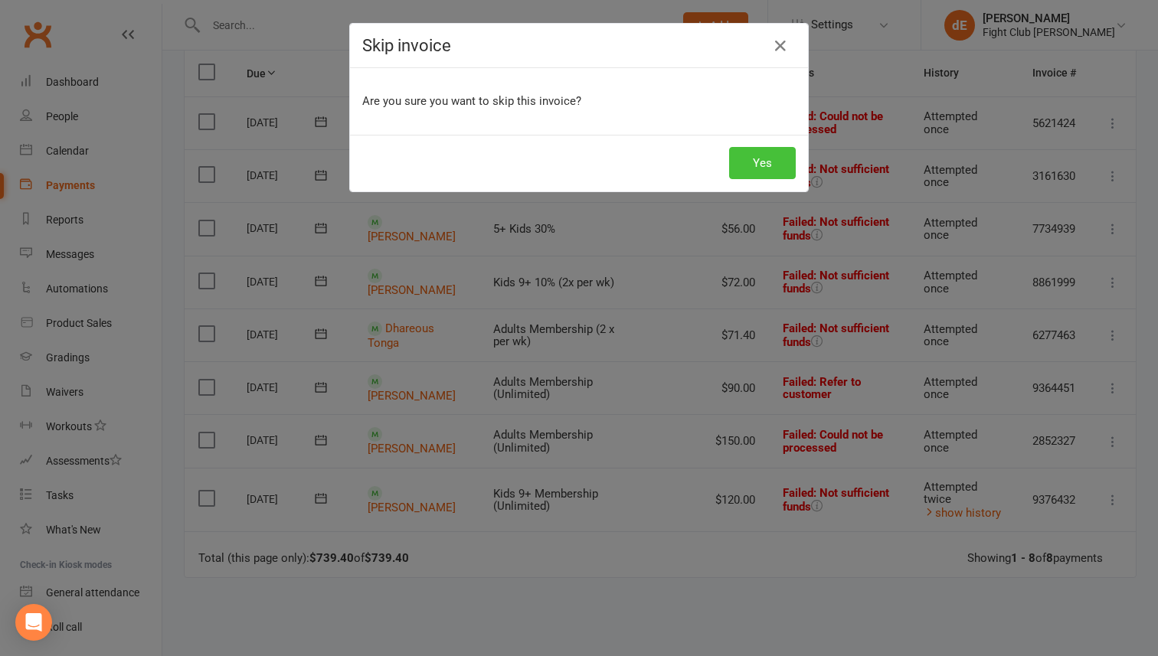
click at [783, 164] on button "Yes" at bounding box center [762, 163] width 67 height 32
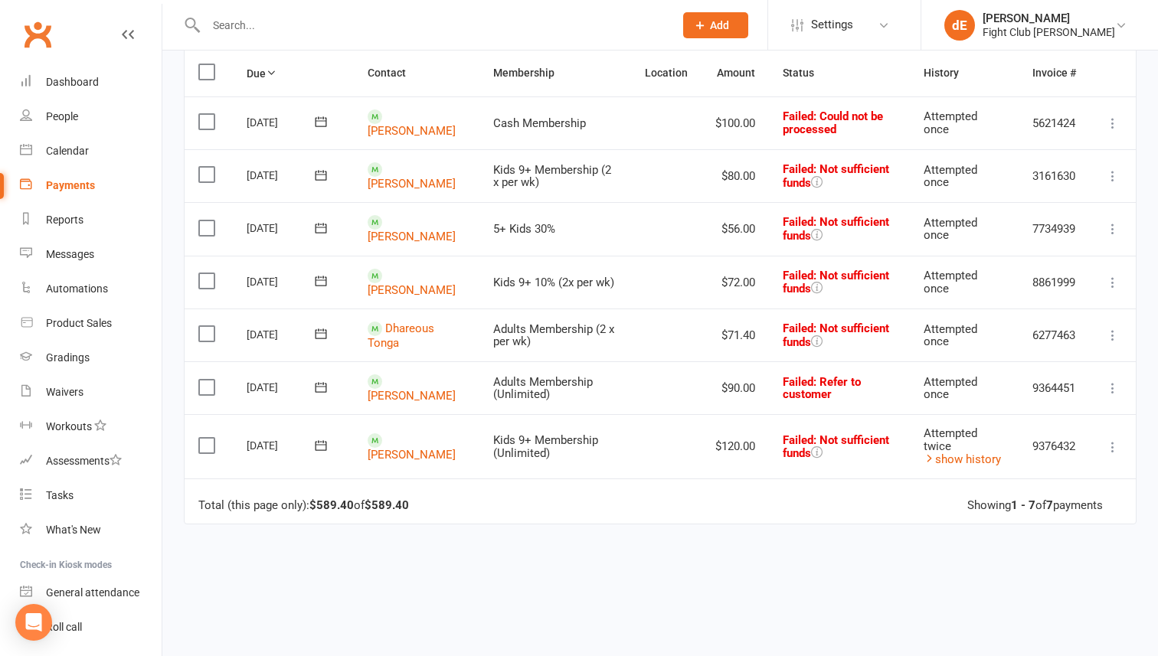
click at [315, 332] on icon at bounding box center [320, 334] width 11 height 10
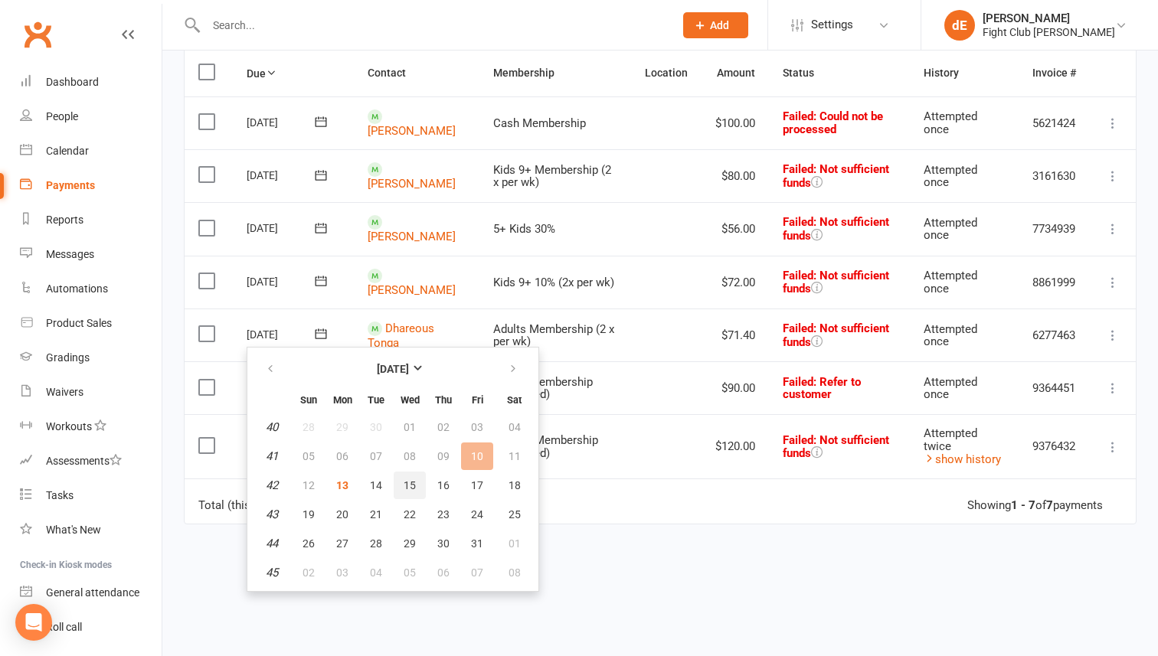
click at [400, 483] on button "15" at bounding box center [410, 486] width 32 height 28
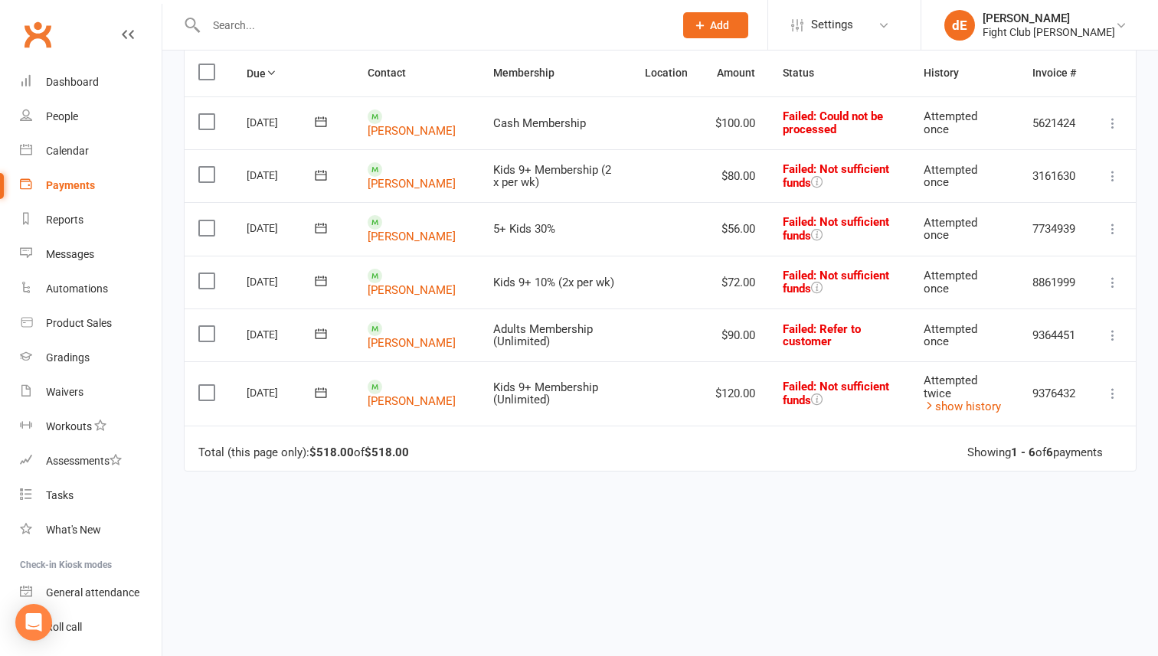
click at [318, 276] on icon at bounding box center [320, 280] width 15 height 15
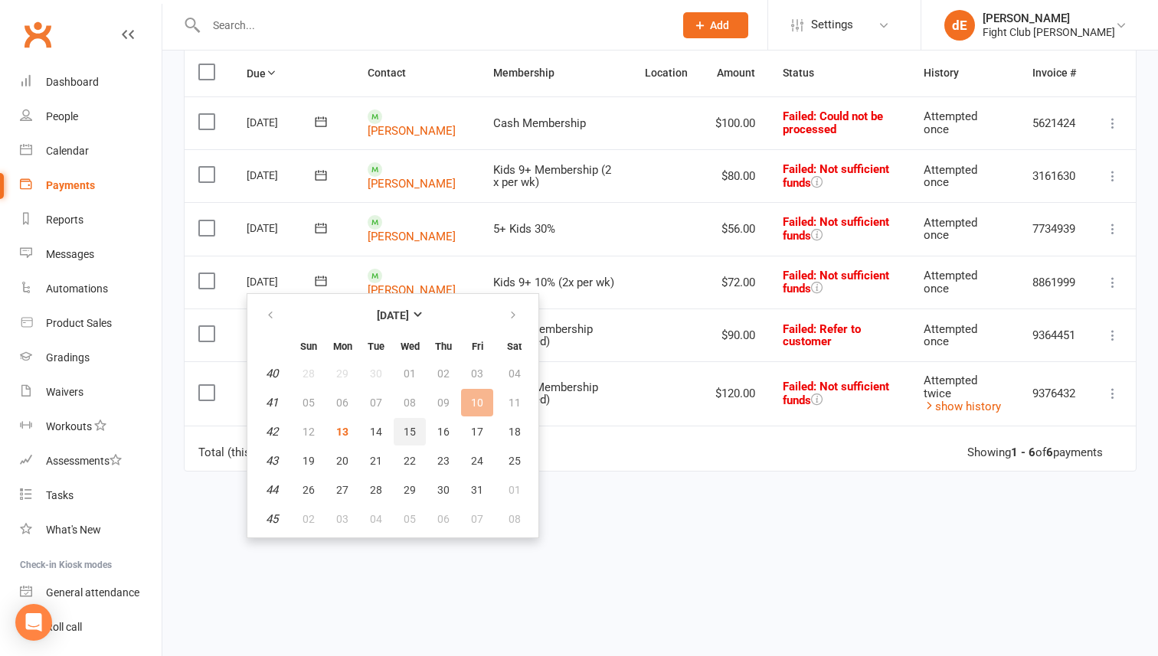
click at [405, 427] on span "15" at bounding box center [410, 432] width 12 height 12
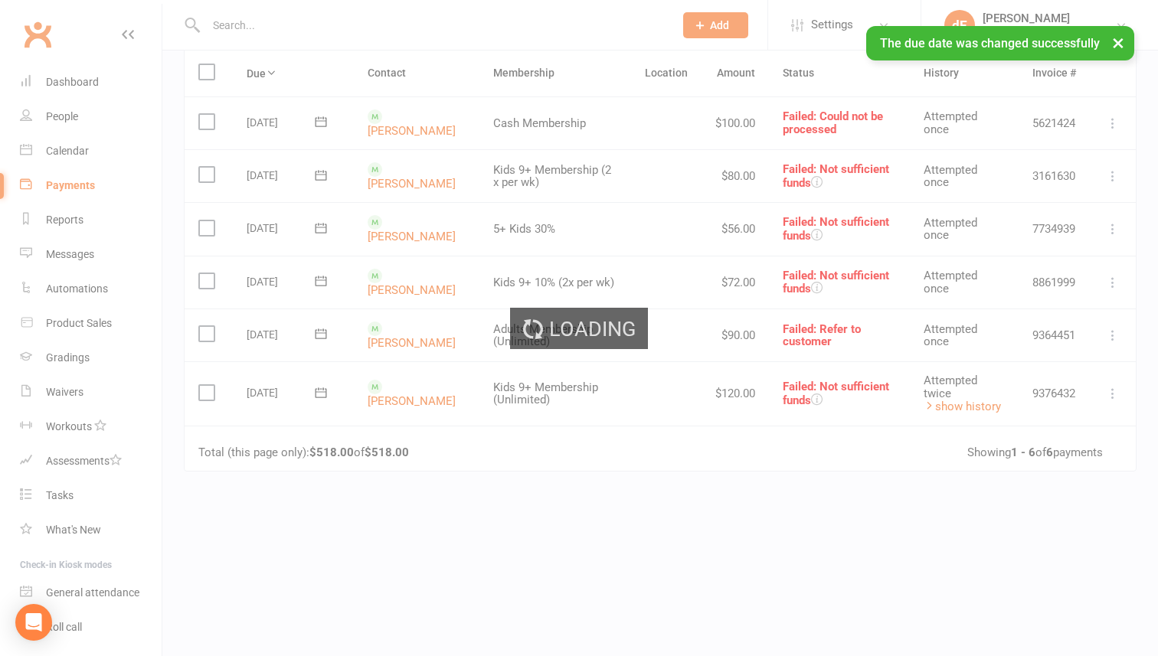
scroll to position [203, 0]
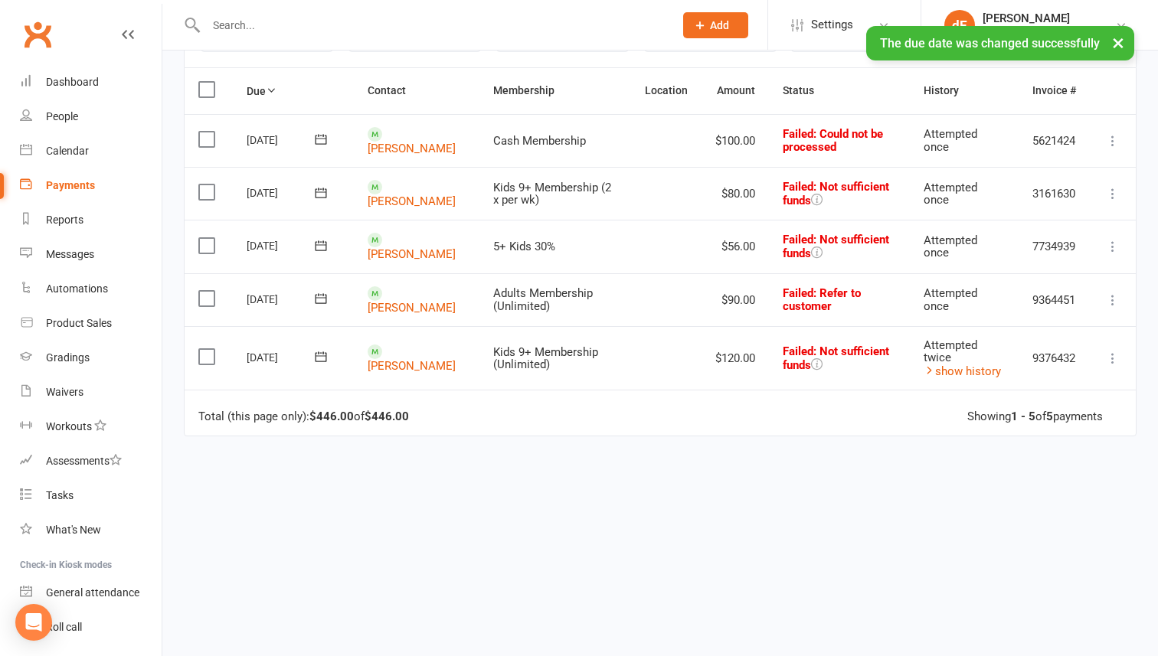
click at [319, 247] on icon at bounding box center [320, 245] width 15 height 15
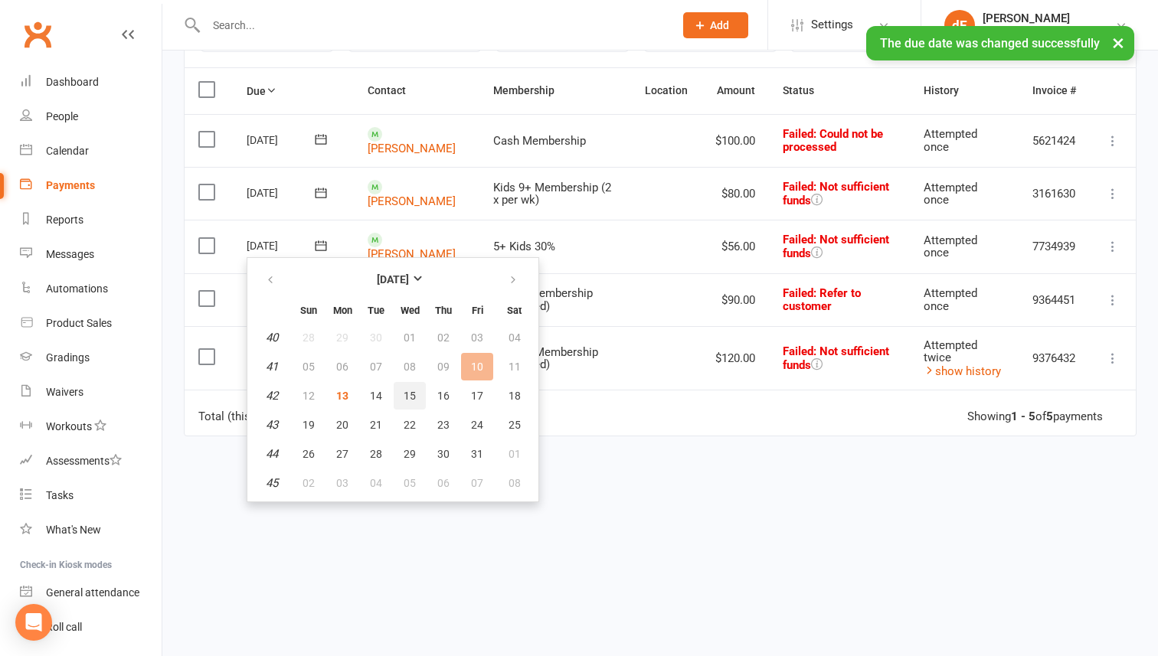
click at [413, 395] on span "15" at bounding box center [410, 396] width 12 height 12
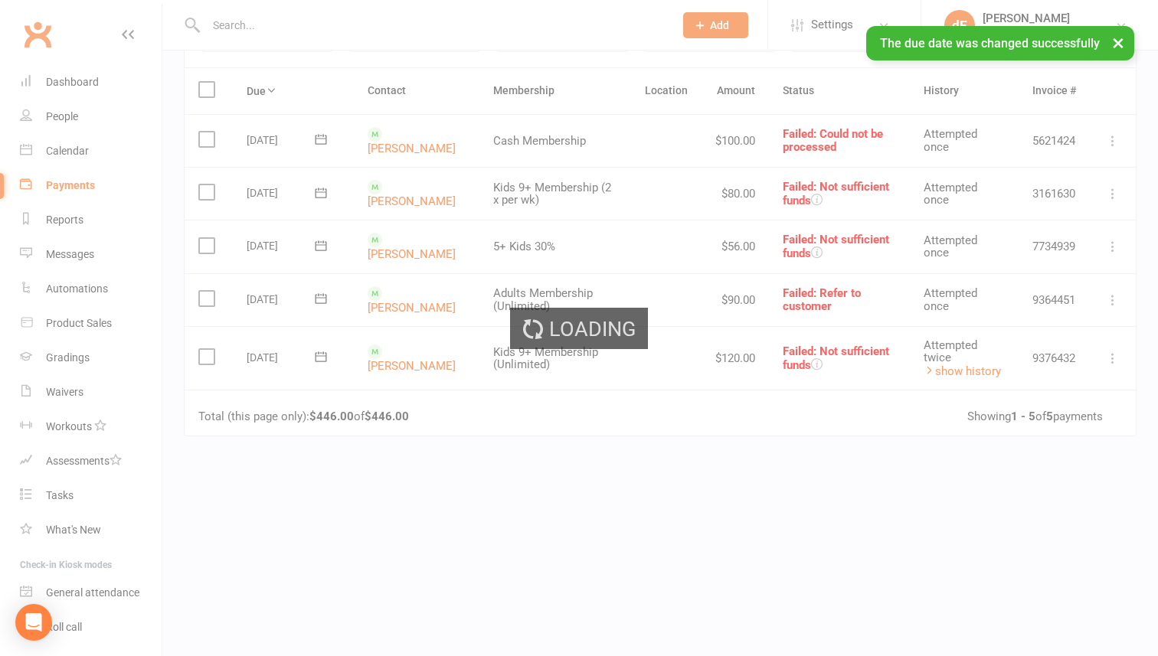
scroll to position [149, 0]
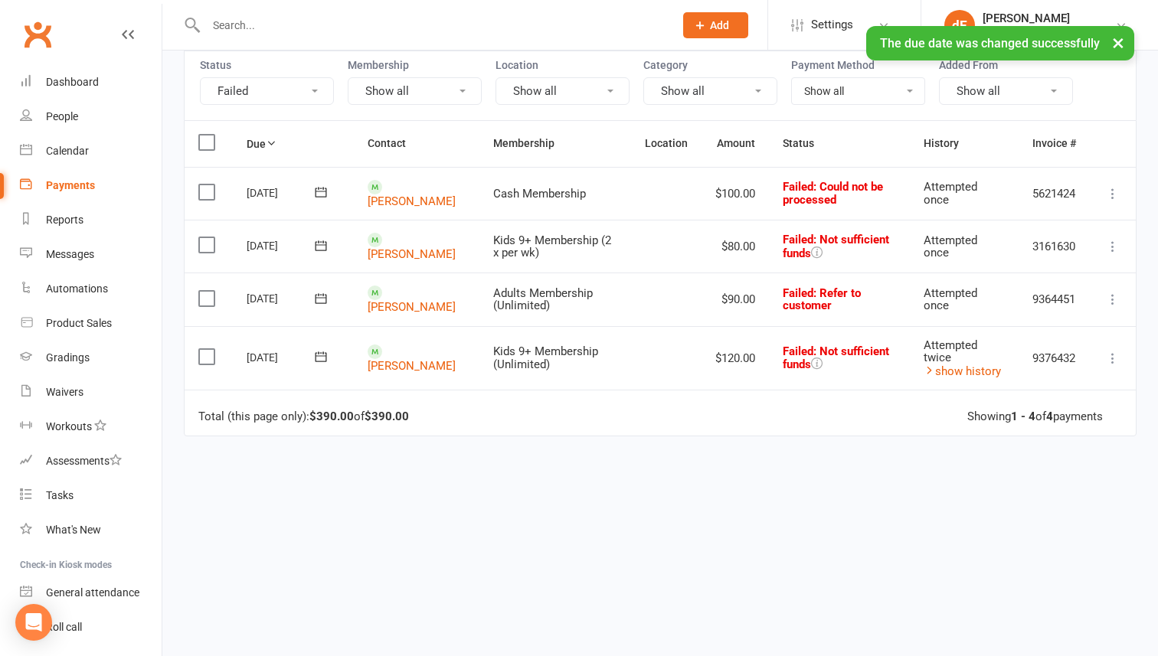
click at [322, 242] on icon at bounding box center [320, 245] width 11 height 10
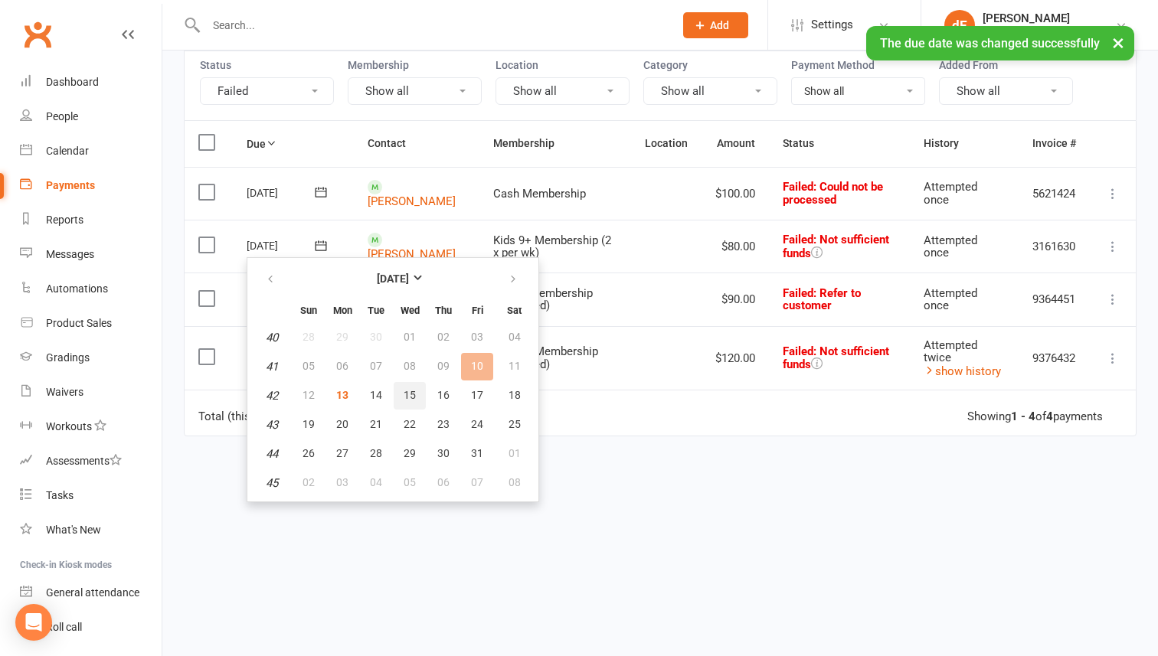
click at [408, 396] on span "15" at bounding box center [410, 395] width 12 height 12
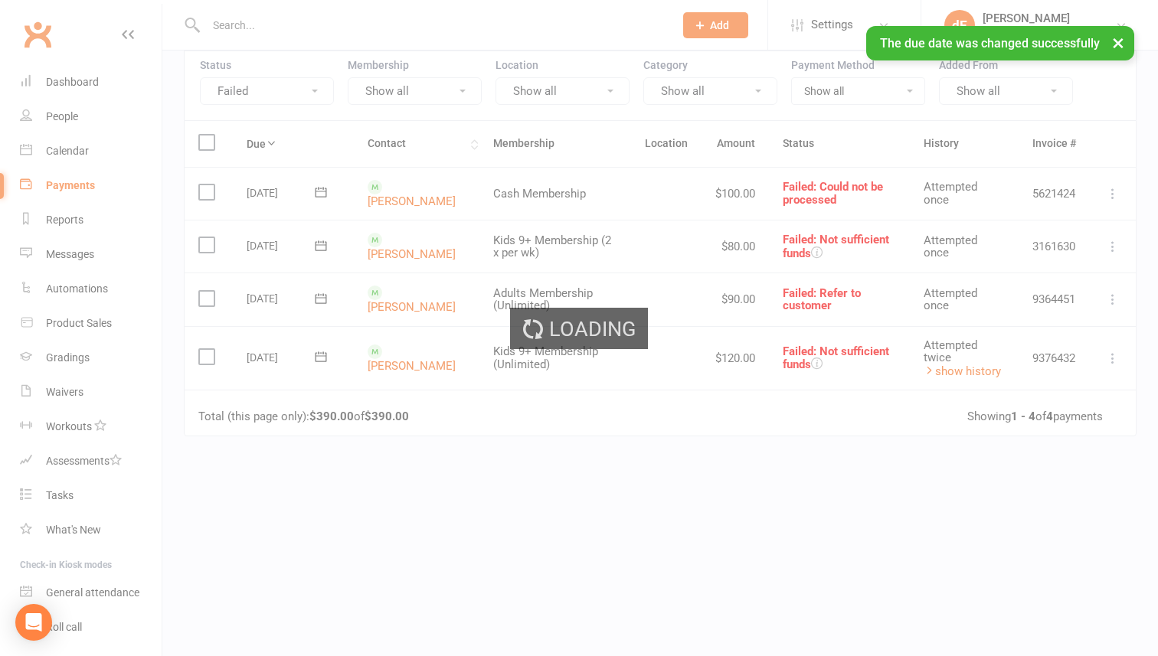
scroll to position [96, 0]
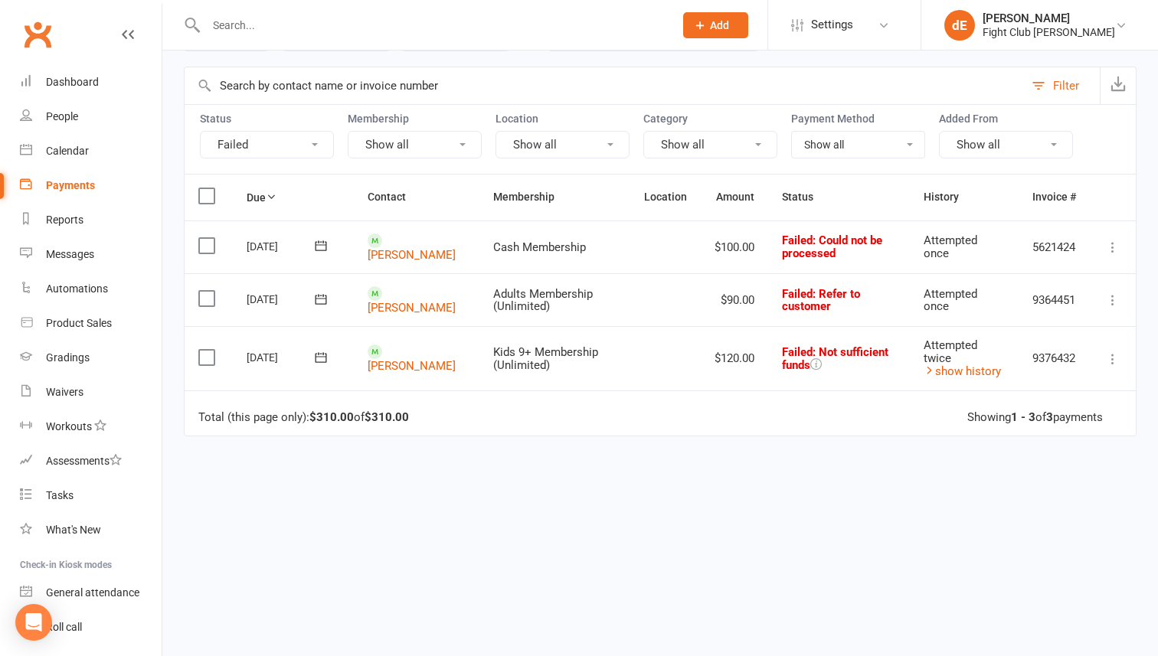
click at [318, 300] on icon at bounding box center [320, 299] width 15 height 15
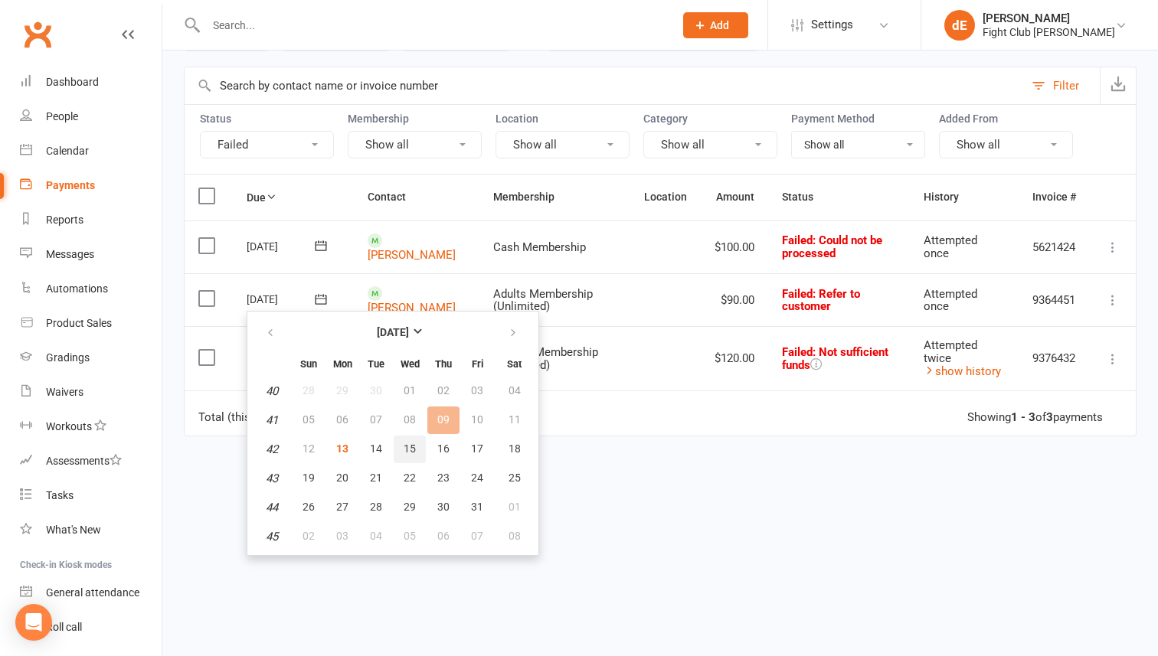
click at [410, 447] on span "15" at bounding box center [410, 449] width 12 height 12
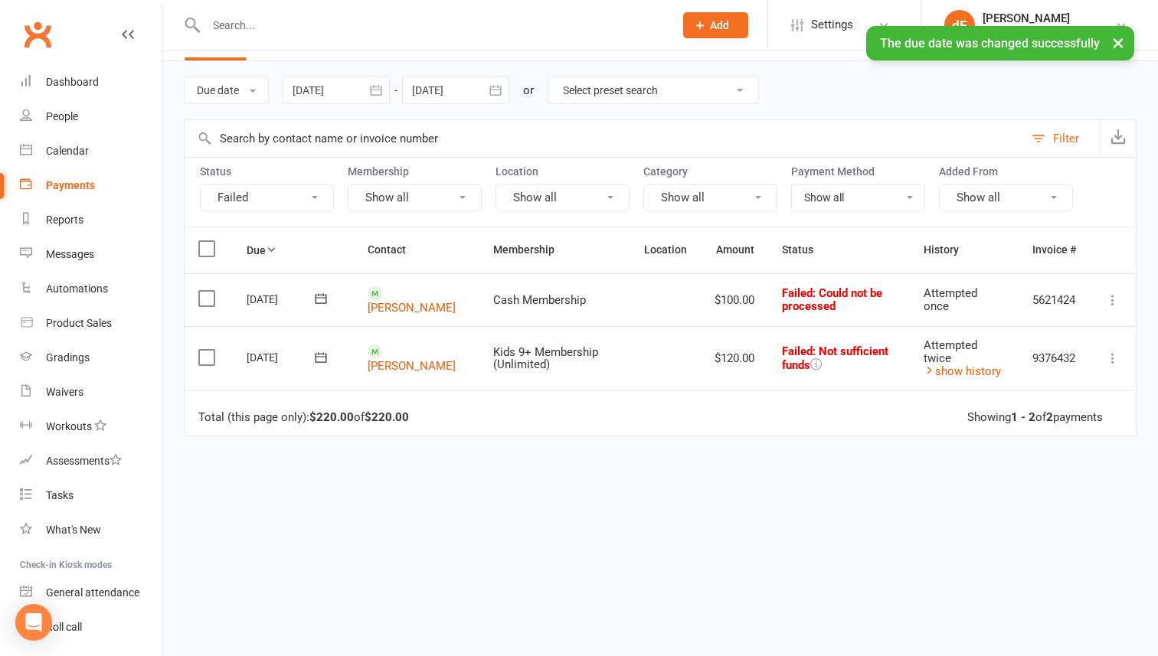
scroll to position [42, 0]
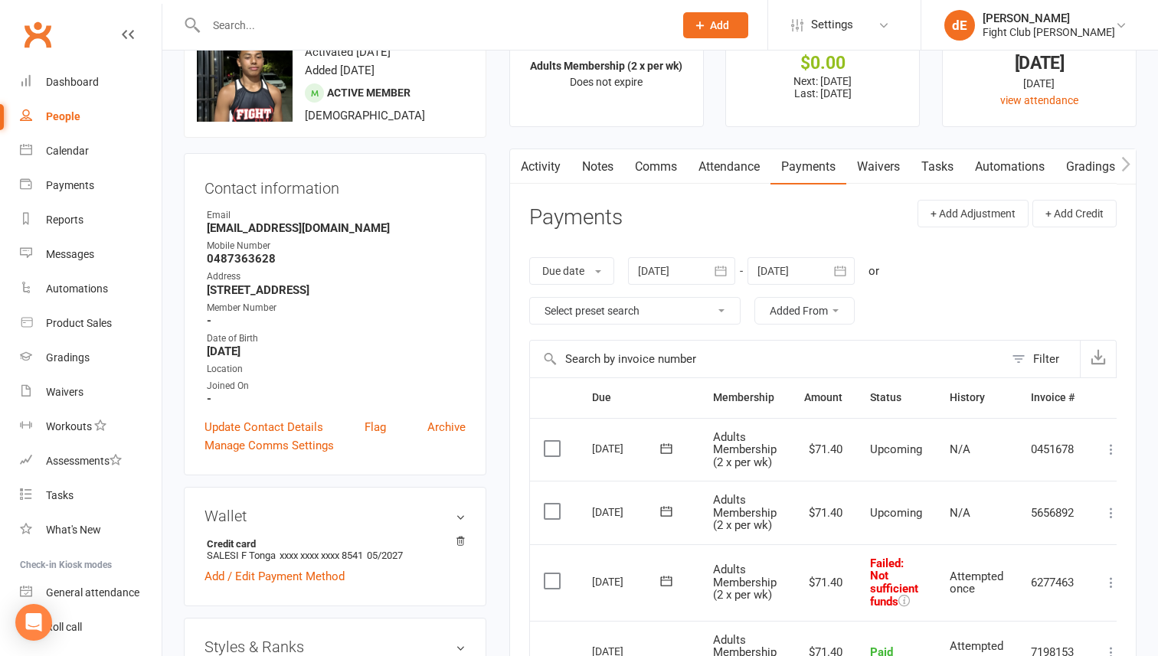
scroll to position [34, 0]
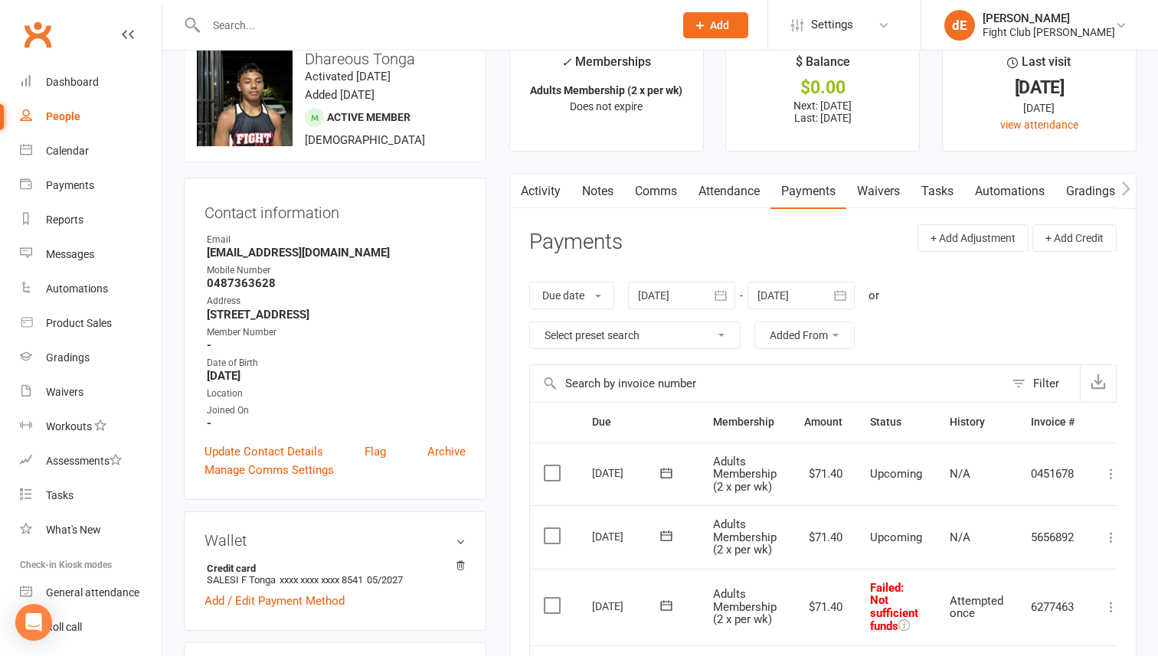
click at [659, 199] on link "Comms" at bounding box center [656, 191] width 64 height 35
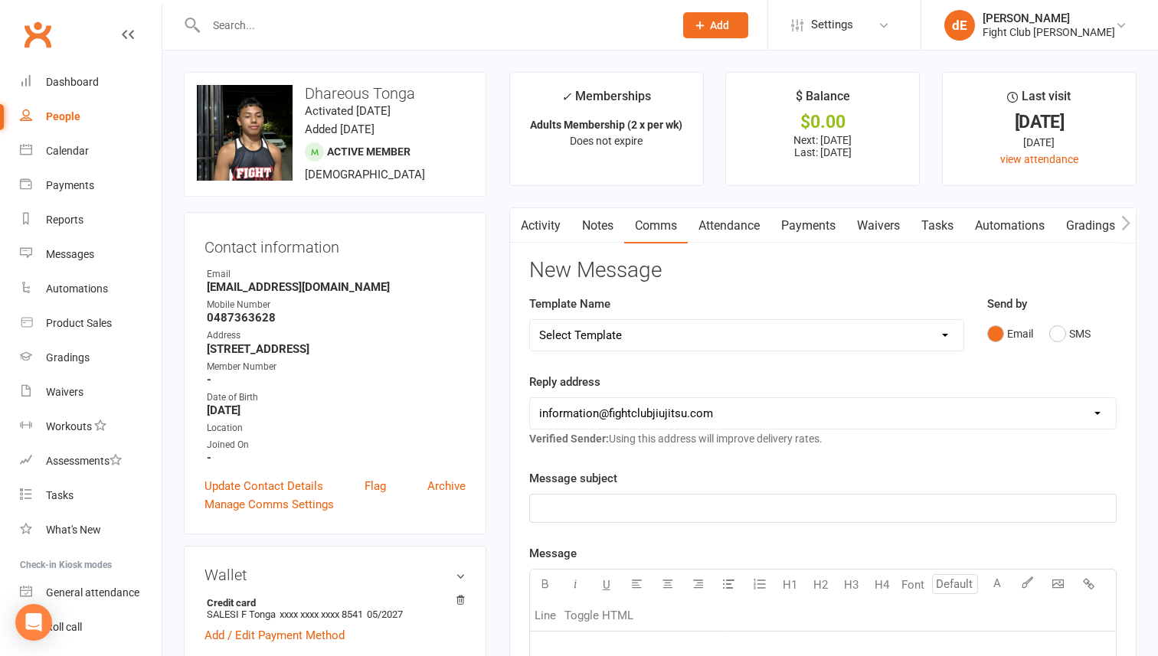
click at [659, 334] on select "Select Template [Email] During the Week Free Trial [Email] Failed payment [SMS]…" at bounding box center [746, 335] width 433 height 31
select select "1"
click at [530, 320] on select "Select Template [Email] During the Week Free Trial [Email] Failed payment [SMS]…" at bounding box center [746, 335] width 433 height 31
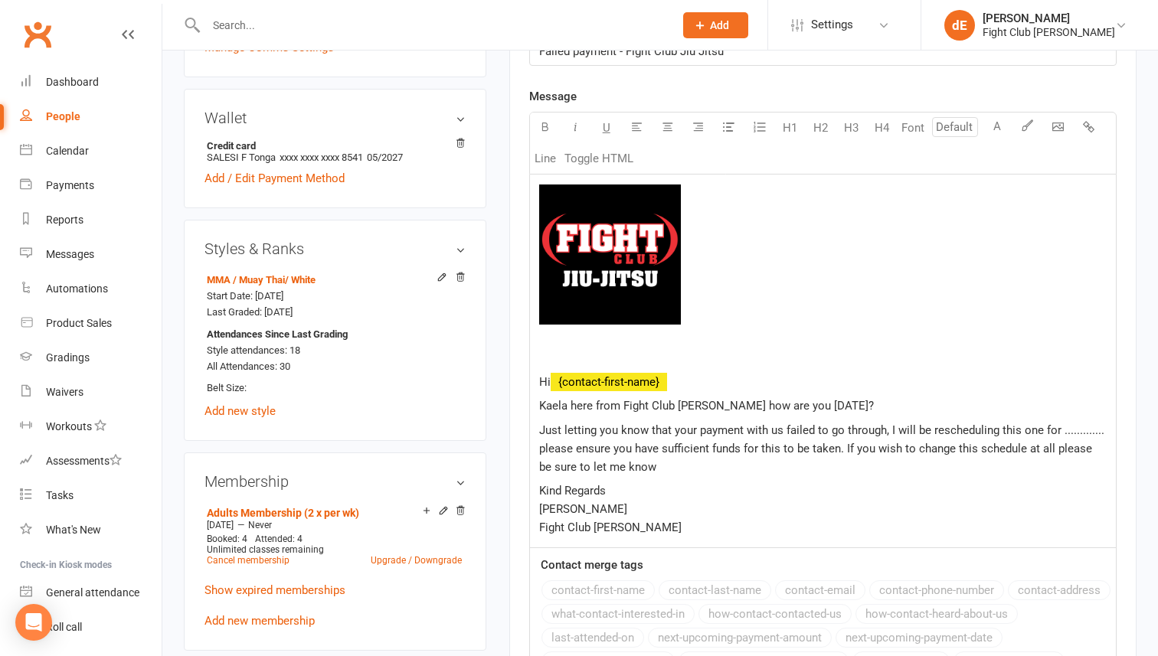
scroll to position [475, 0]
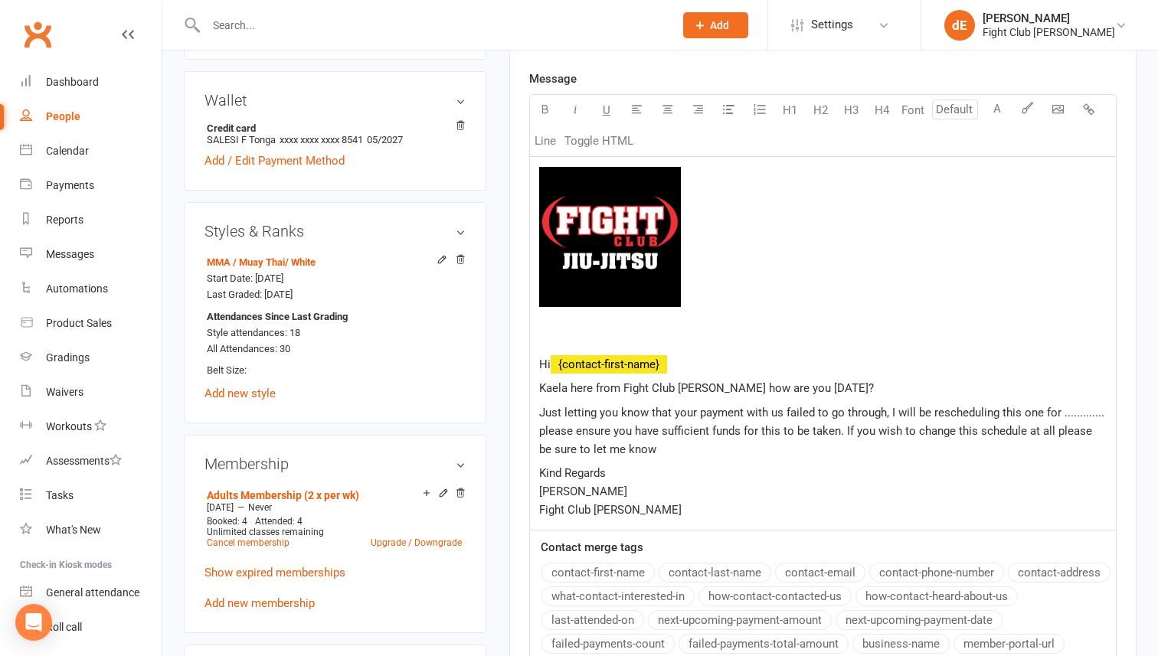
click at [678, 358] on p "Hi ﻿ {contact-first-name}" at bounding box center [822, 364] width 567 height 18
click at [1101, 413] on span "Just letting you know that your payment with us failed to go through, I will be…" at bounding box center [823, 431] width 568 height 51
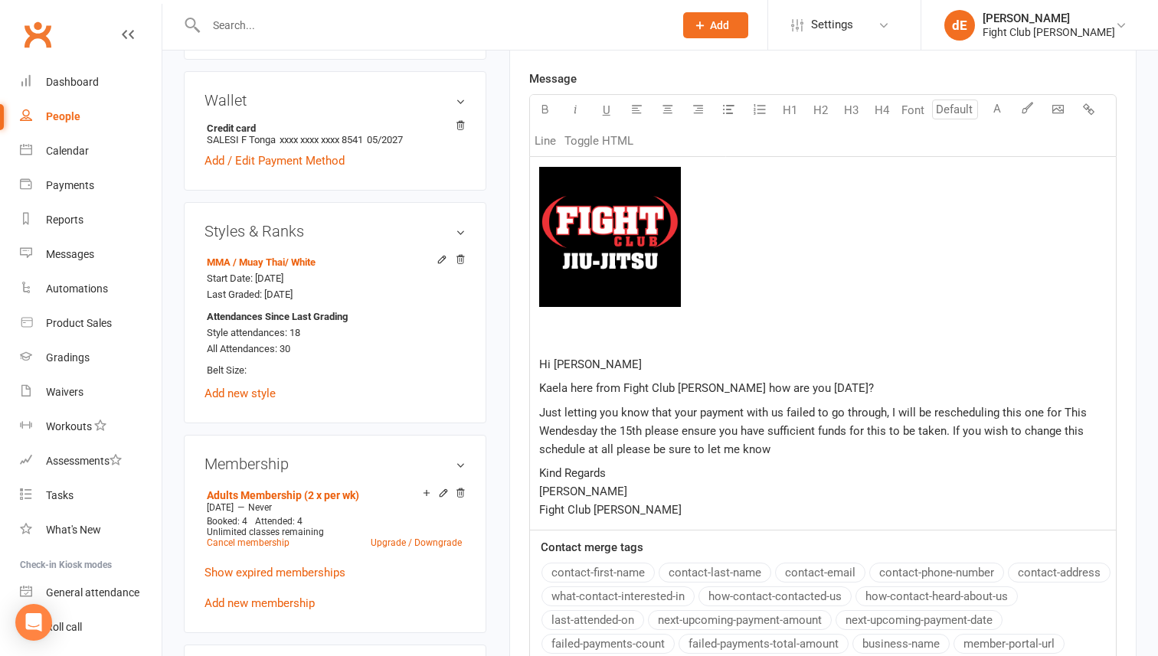
click at [567, 432] on span "Just letting you know that your payment with us failed to go through, I will be…" at bounding box center [814, 431] width 551 height 51
drag, startPoint x: 644, startPoint y: 434, endPoint x: 505, endPoint y: 433, distance: 138.6
click at [505, 433] on main "✓ Memberships Adults Membership (2 x per wk) Does not expire $ Balance $0.00 Ne…" at bounding box center [823, 223] width 650 height 1253
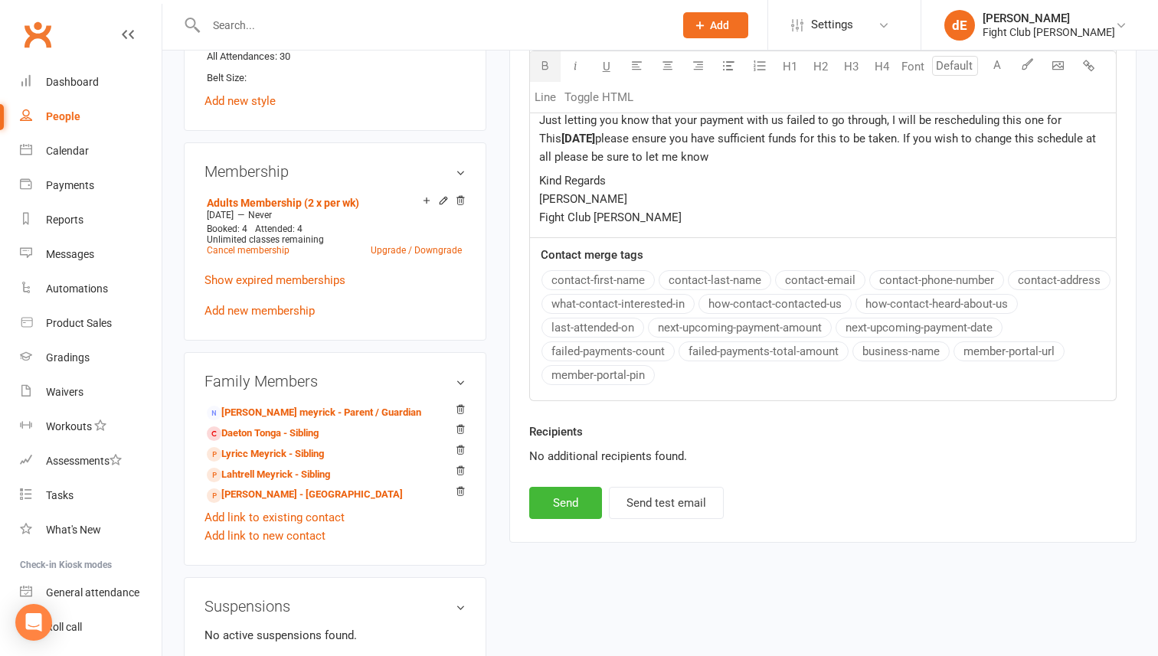
scroll to position [809, 0]
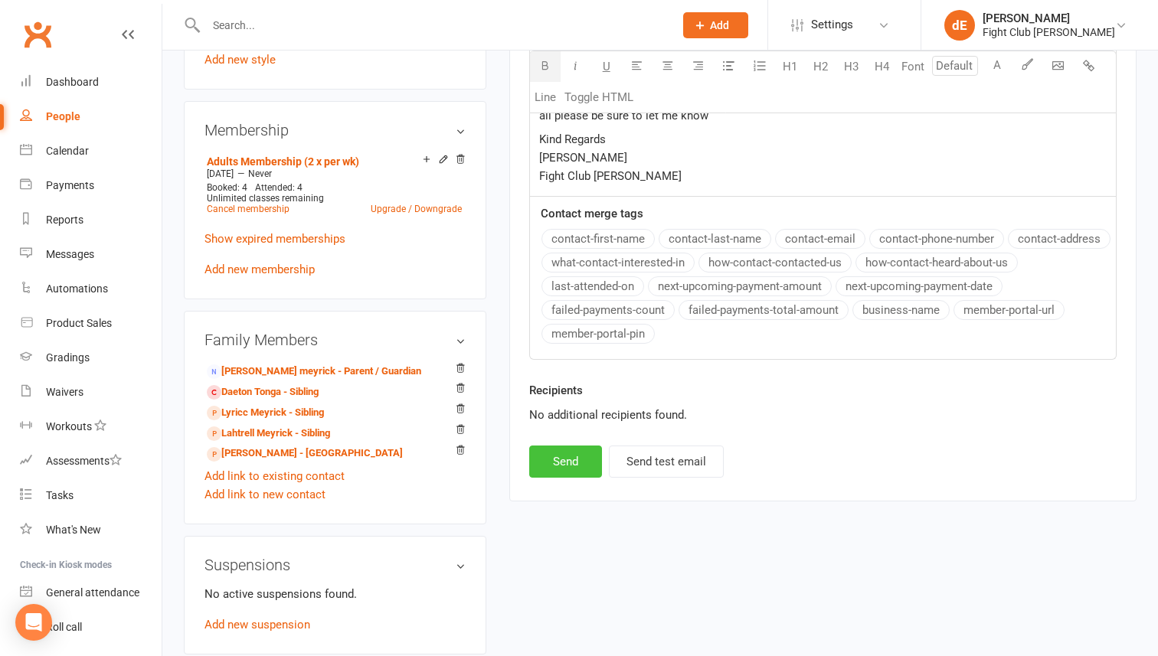
click at [557, 462] on button "Send" at bounding box center [565, 462] width 73 height 32
select select
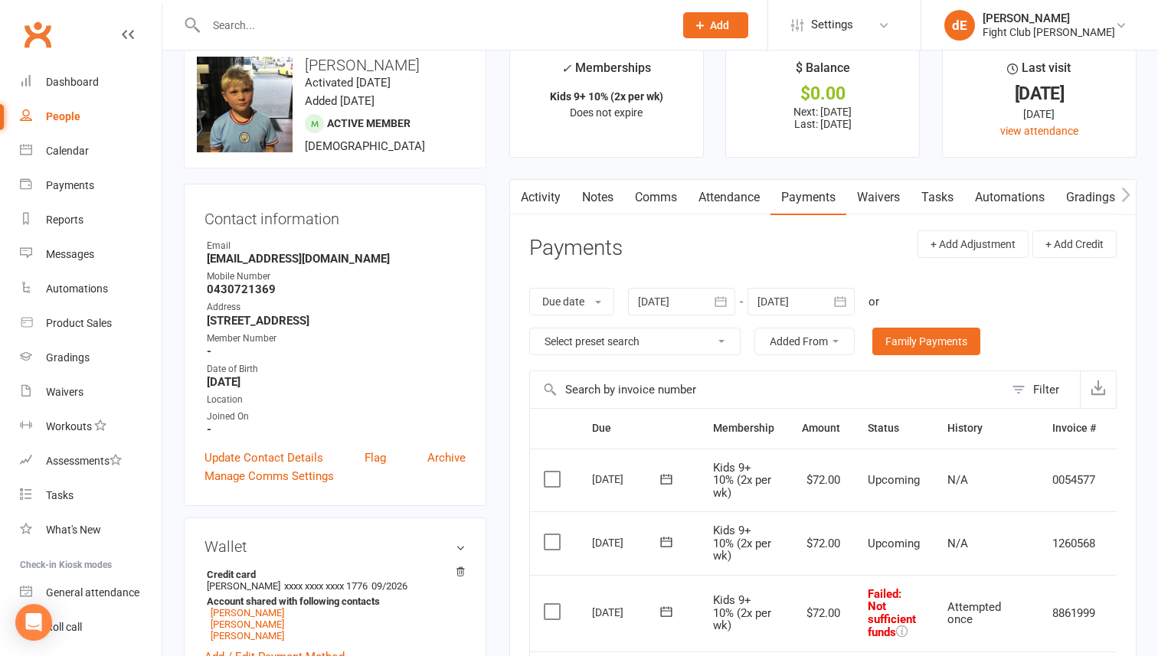
scroll to position [27, 0]
click at [655, 200] on link "Comms" at bounding box center [656, 198] width 64 height 35
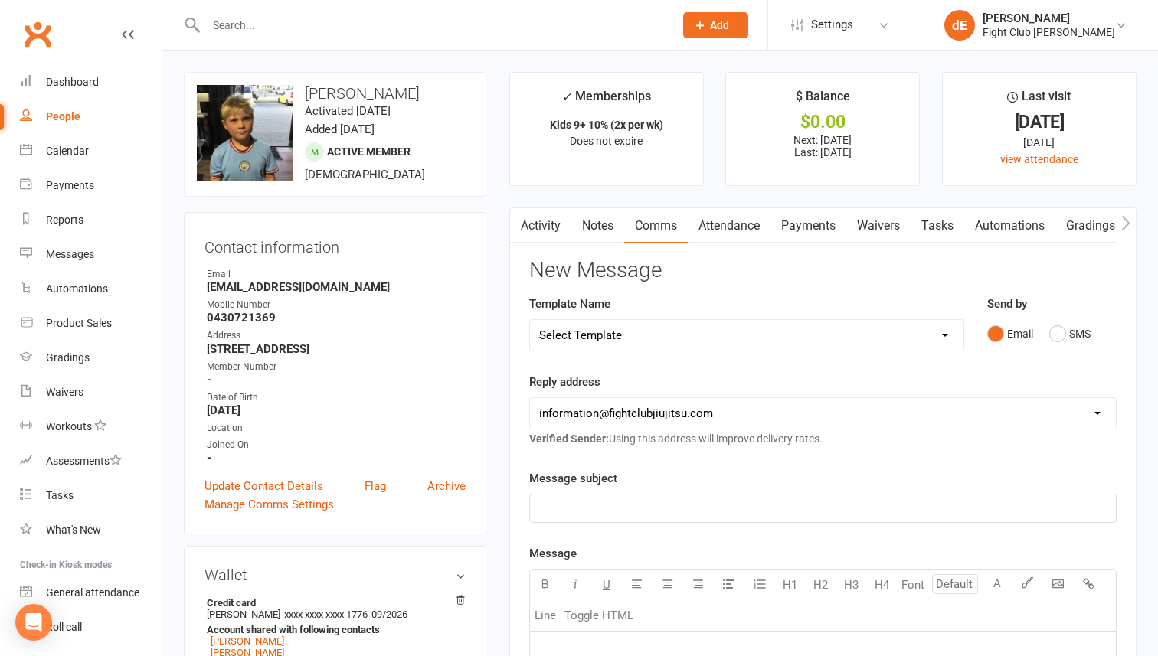
click at [725, 335] on select "Select Template [Email] During the Week Free Trial [Email] Failed payment [SMS]…" at bounding box center [746, 335] width 433 height 31
select select "1"
click at [530, 320] on select "Select Template [Email] During the Week Free Trial [Email] Failed payment [SMS]…" at bounding box center [746, 335] width 433 height 31
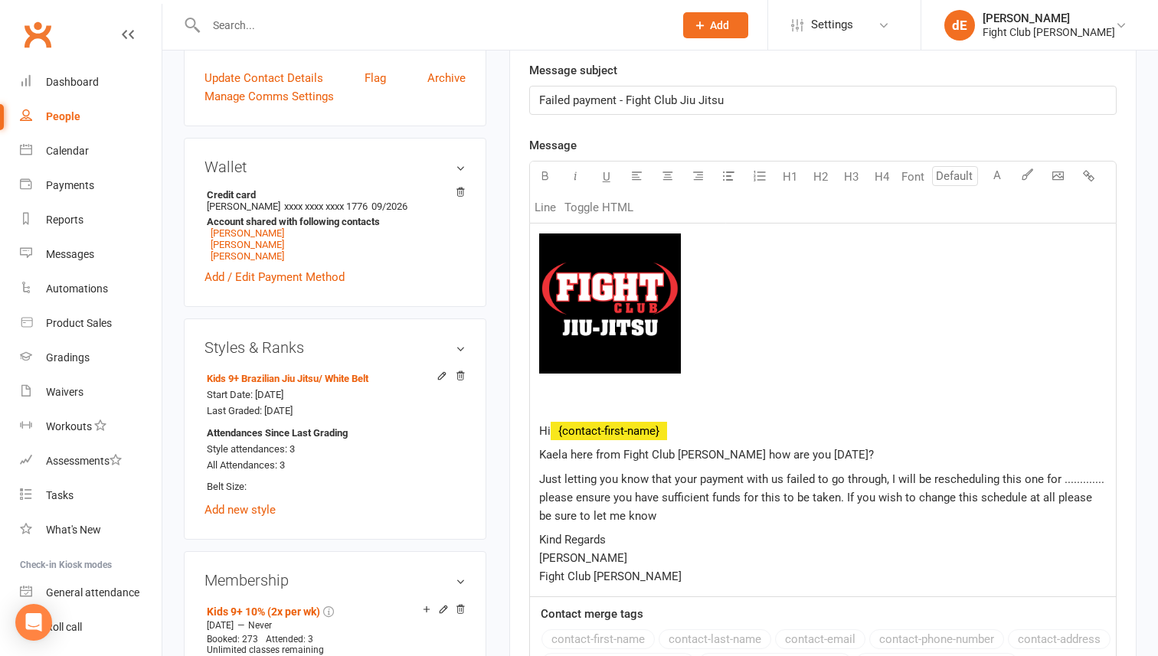
scroll to position [421, 0]
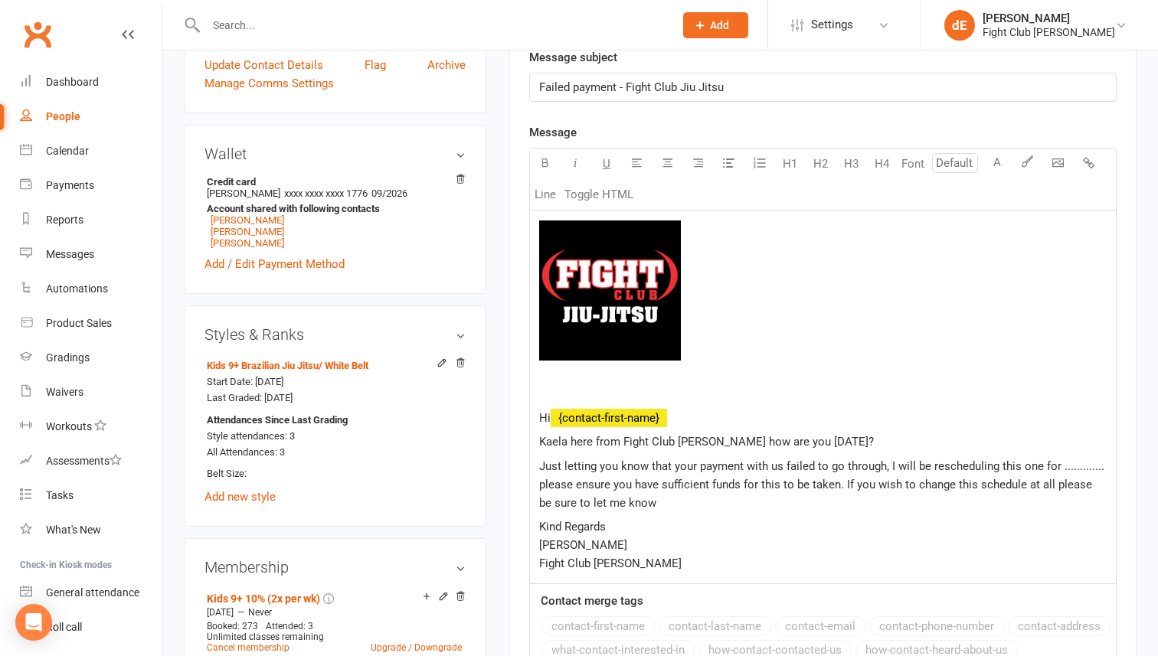
click at [652, 421] on span "﻿ {contact-first-name}" at bounding box center [609, 418] width 116 height 14
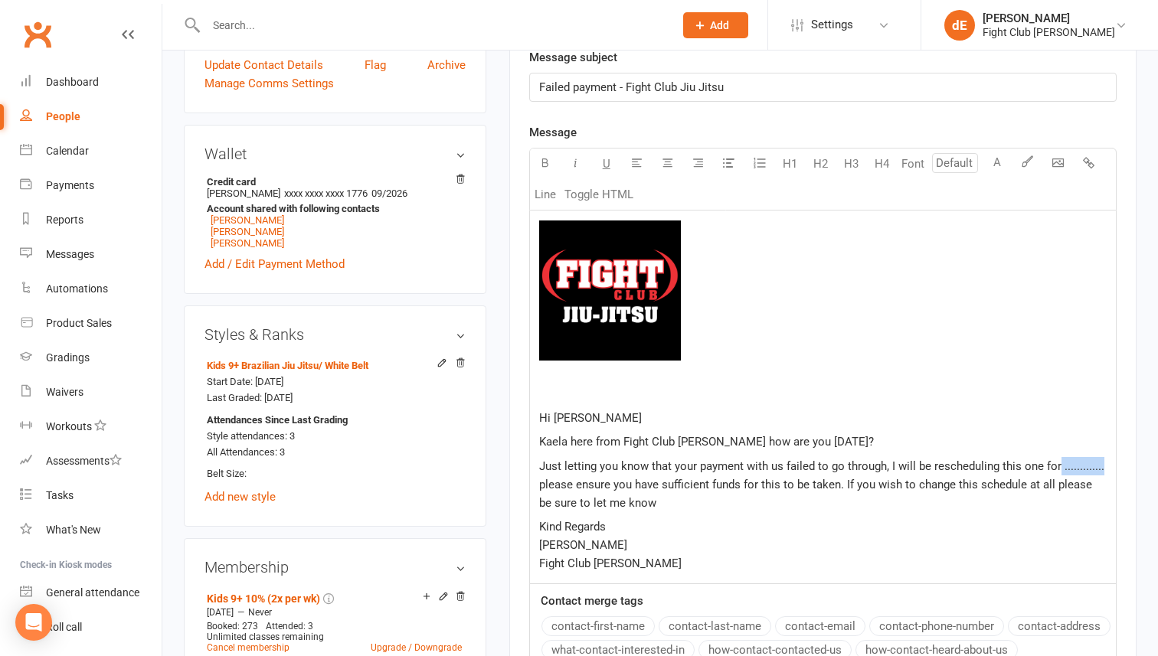
drag, startPoint x: 1099, startPoint y: 465, endPoint x: 1058, endPoint y: 466, distance: 40.6
click at [1058, 466] on span "Just letting you know that your payment with us failed to go through, I will be…" at bounding box center [823, 484] width 568 height 51
drag, startPoint x: 645, startPoint y: 485, endPoint x: 542, endPoint y: 487, distance: 102.6
click at [542, 487] on span "Just letting you know that your payment with us failed to go through, I will be…" at bounding box center [820, 484] width 563 height 51
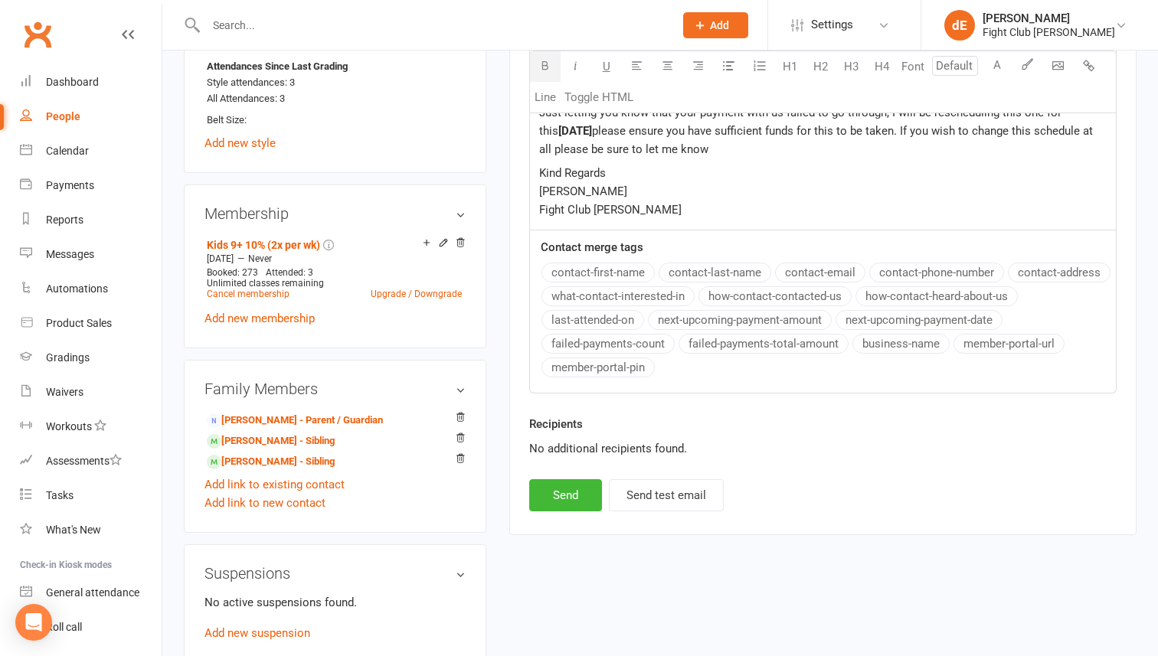
scroll to position [786, 0]
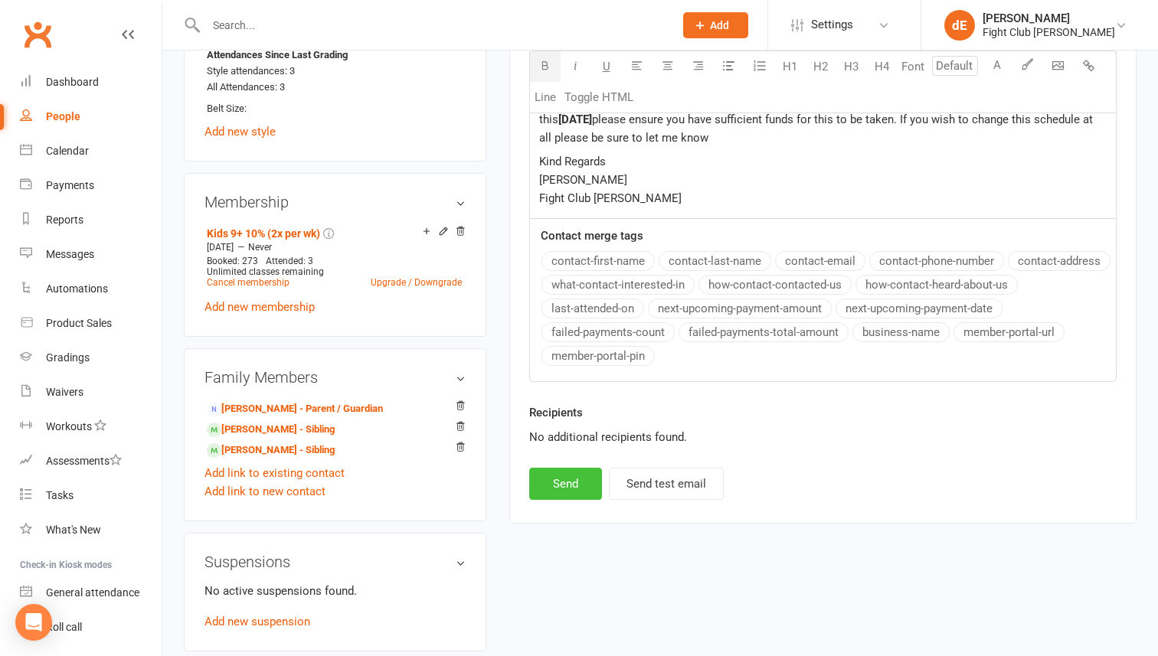
click at [545, 485] on button "Send" at bounding box center [565, 484] width 73 height 32
select select
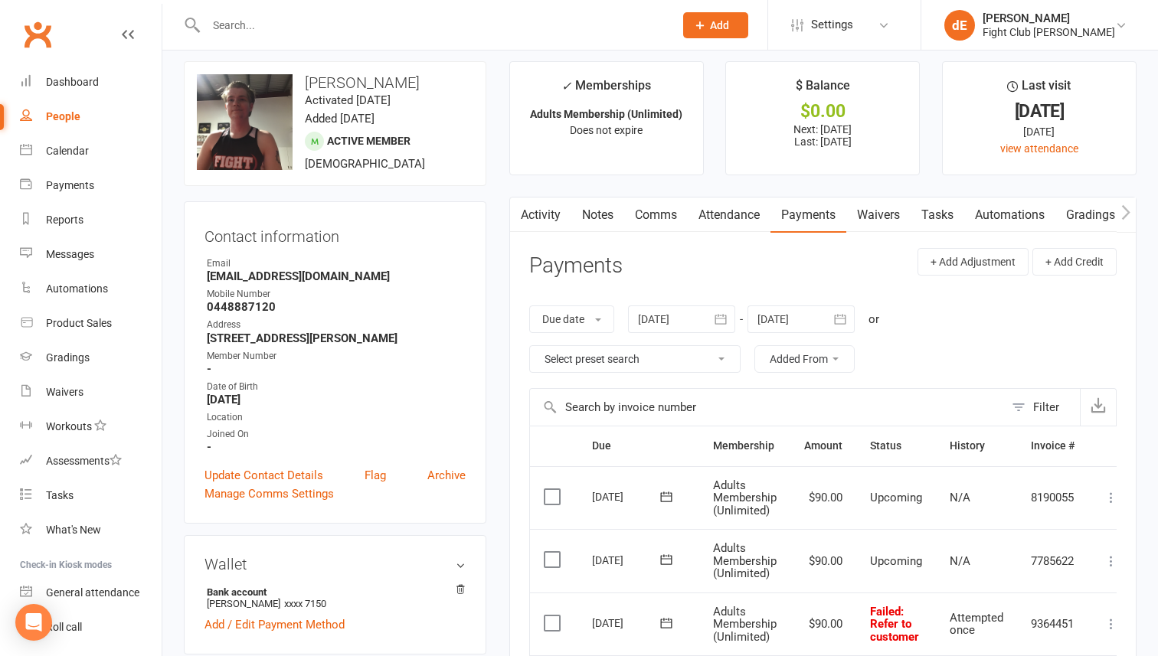
scroll to position [3, 0]
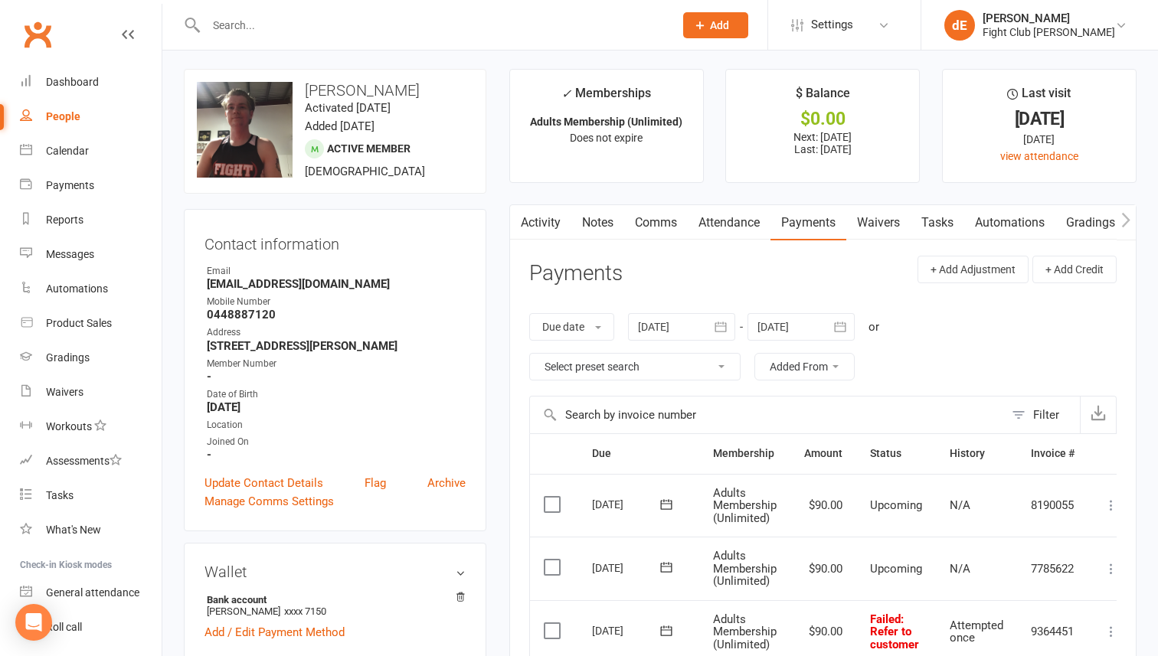
click at [652, 222] on link "Comms" at bounding box center [656, 222] width 64 height 35
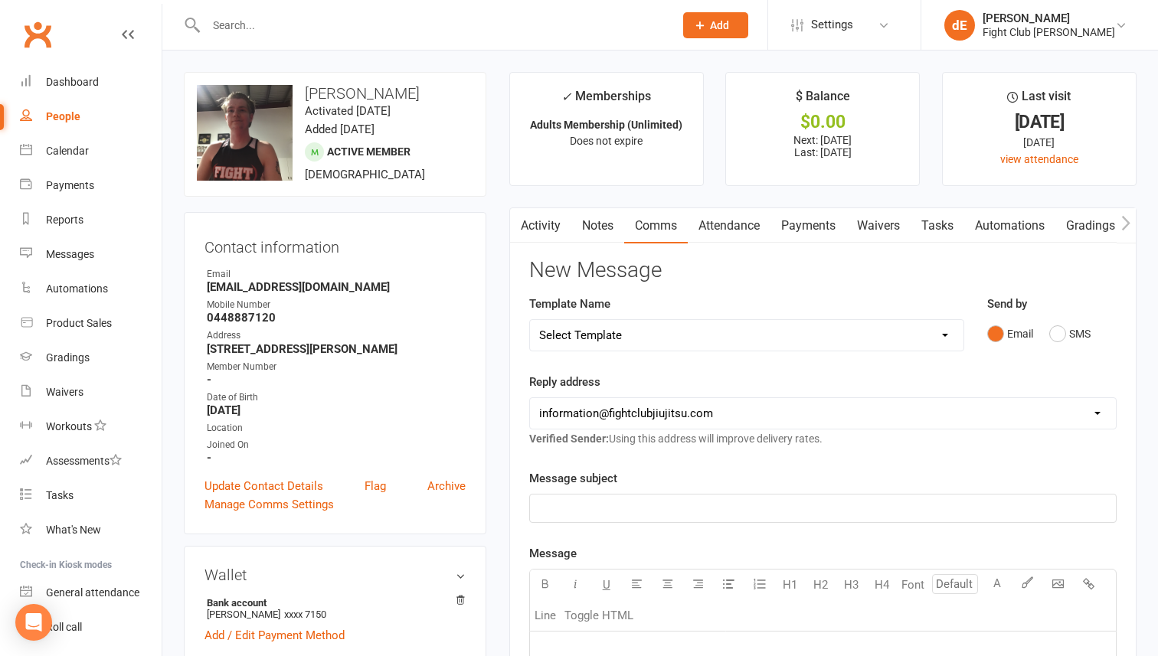
click at [700, 332] on select "Select Template [Email] During the Week Free Trial [Email] Failed payment [SMS]…" at bounding box center [746, 335] width 433 height 31
select select "1"
click at [530, 320] on select "Select Template [Email] During the Week Free Trial [Email] Failed payment [SMS]…" at bounding box center [746, 335] width 433 height 31
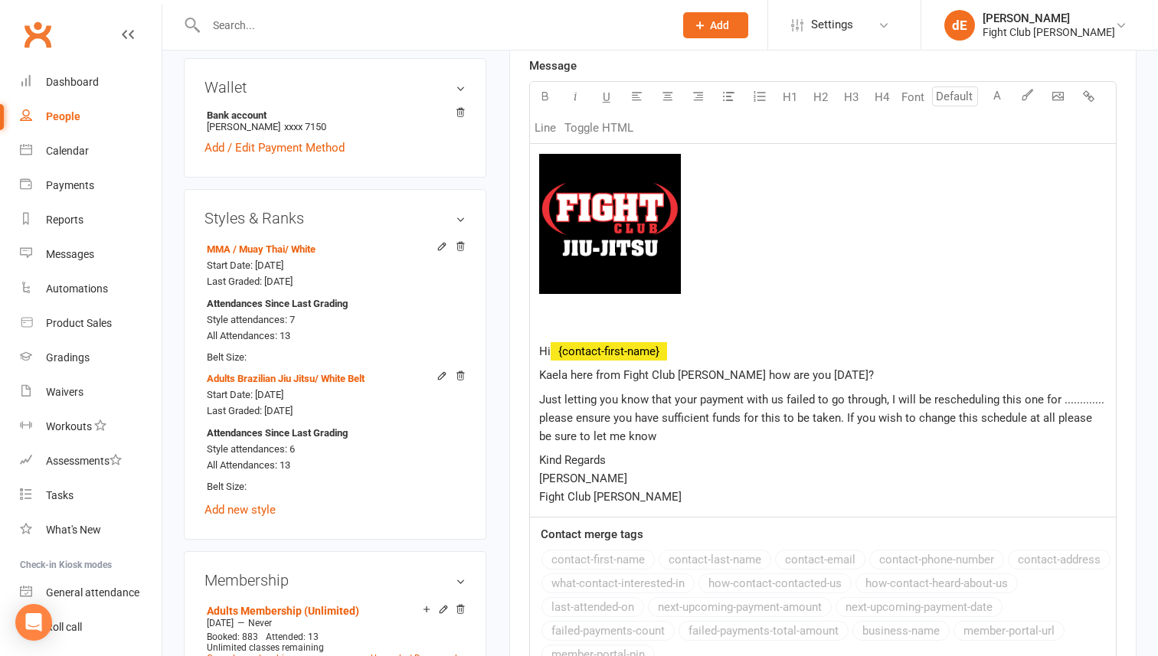
scroll to position [495, 0]
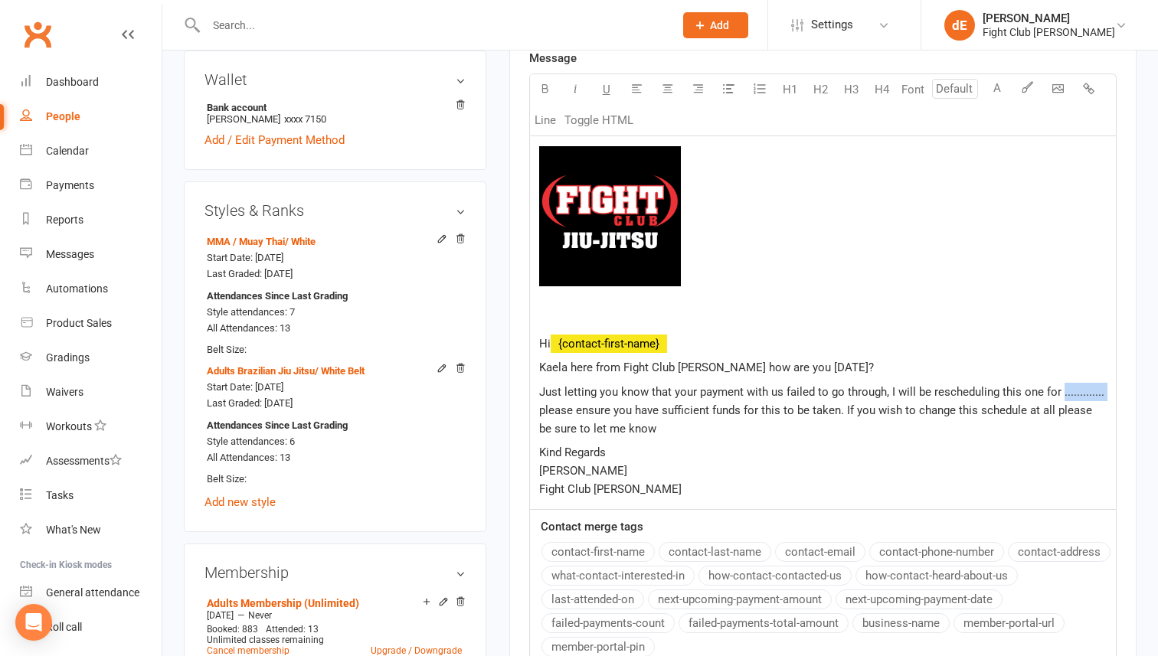
drag, startPoint x: 1103, startPoint y: 391, endPoint x: 1061, endPoint y: 391, distance: 42.9
click at [1061, 391] on p "Just letting you know that your payment with us failed to go through, I will be…" at bounding box center [822, 410] width 567 height 55
drag, startPoint x: 642, startPoint y: 413, endPoint x: 521, endPoint y: 410, distance: 121.8
click at [521, 410] on div "Activity Notes Comms Attendance Payments Waivers Tasks Automations Gradings / P…" at bounding box center [822, 263] width 627 height 1102
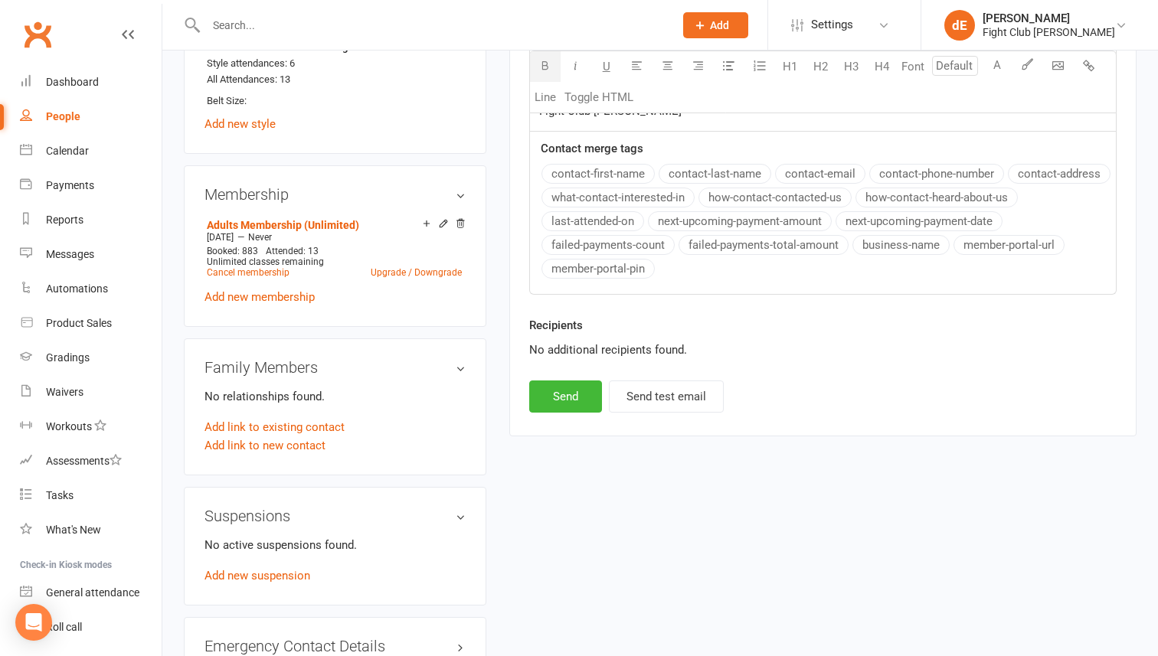
scroll to position [1140, 0]
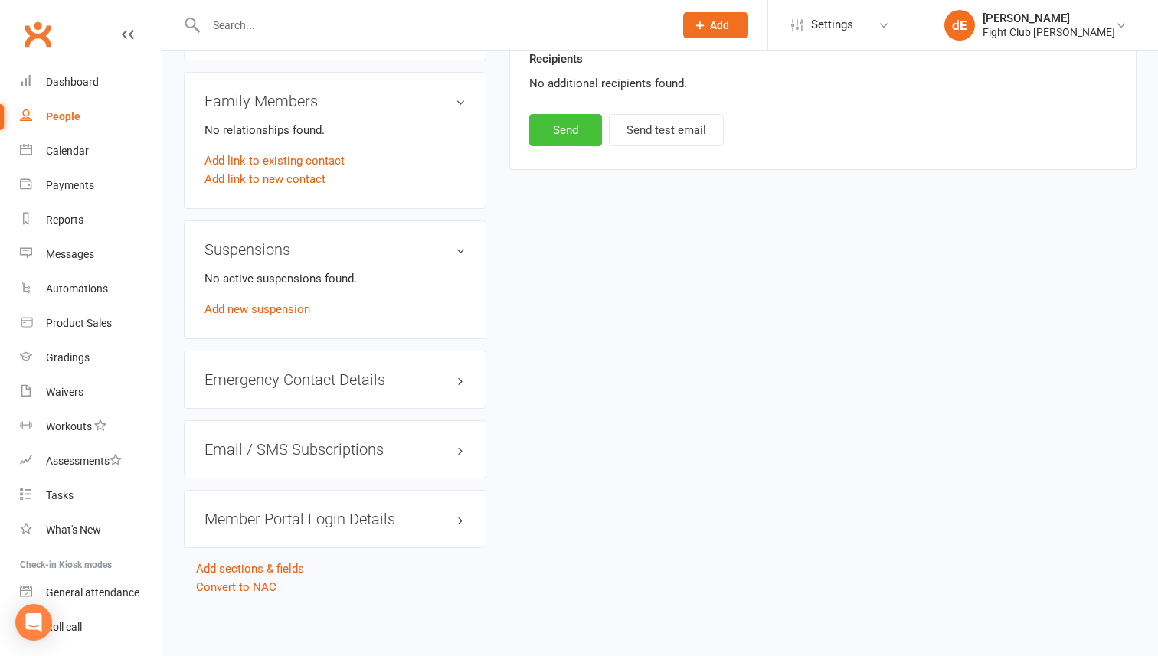
click at [580, 133] on button "Send" at bounding box center [565, 130] width 73 height 32
select select
